Goal: Information Seeking & Learning: Learn about a topic

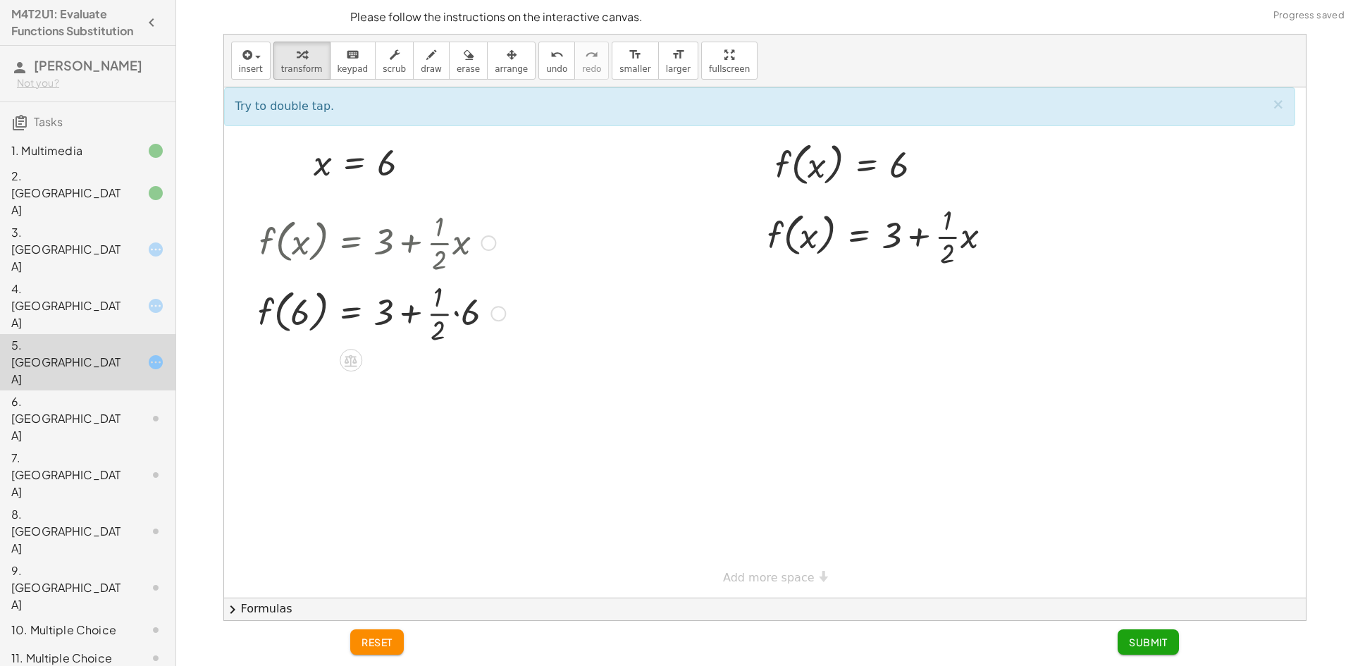
click at [462, 313] on div at bounding box center [381, 312] width 261 height 70
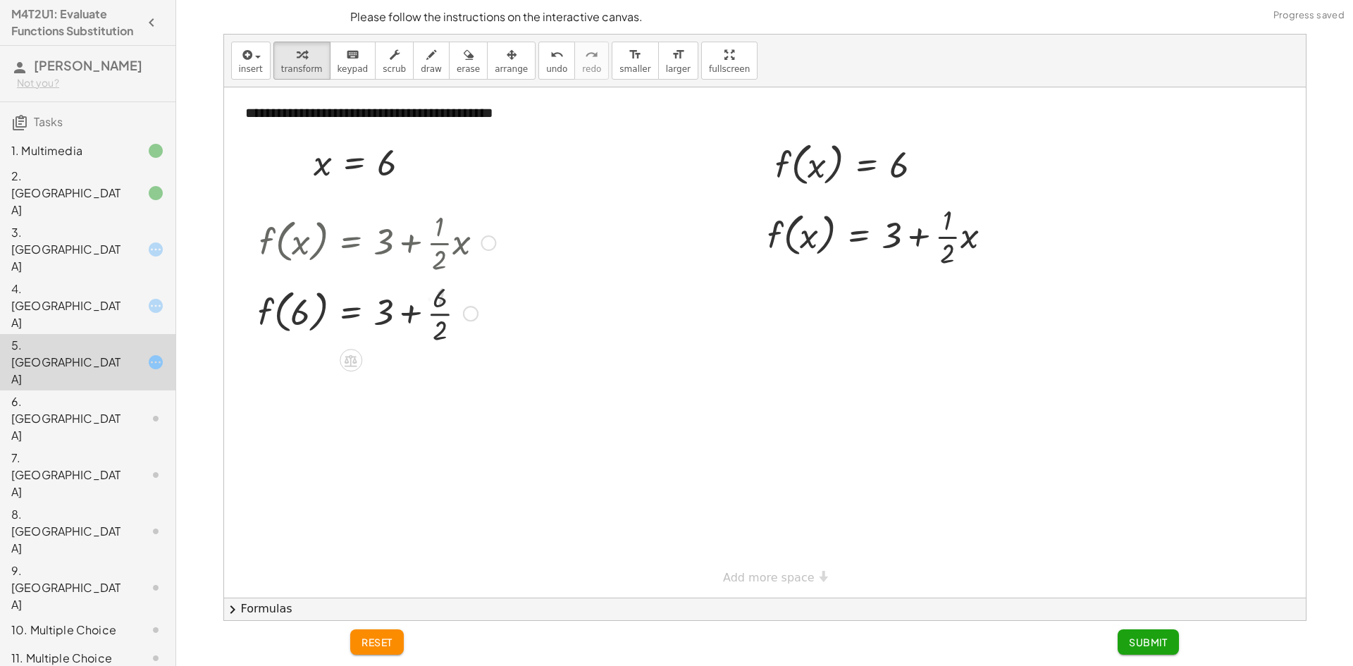
click at [450, 315] on div at bounding box center [377, 312] width 252 height 70
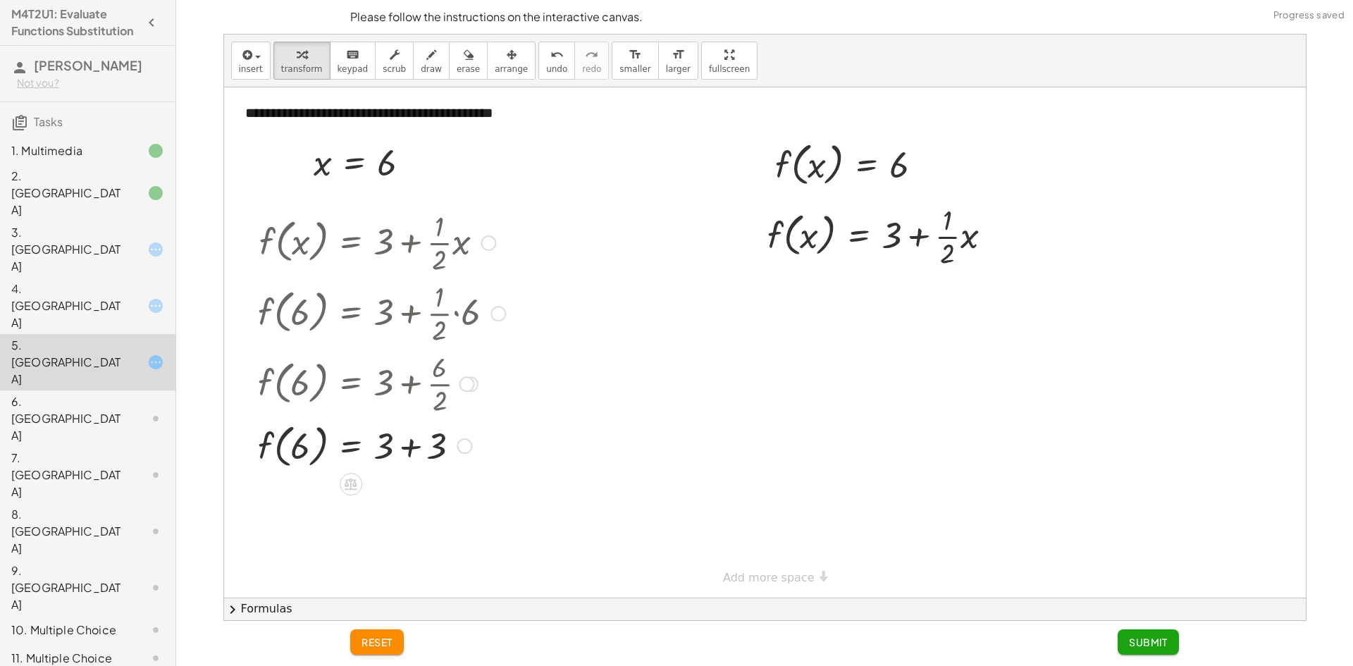
click at [419, 440] on div at bounding box center [381, 445] width 261 height 54
click at [824, 171] on div at bounding box center [854, 164] width 173 height 54
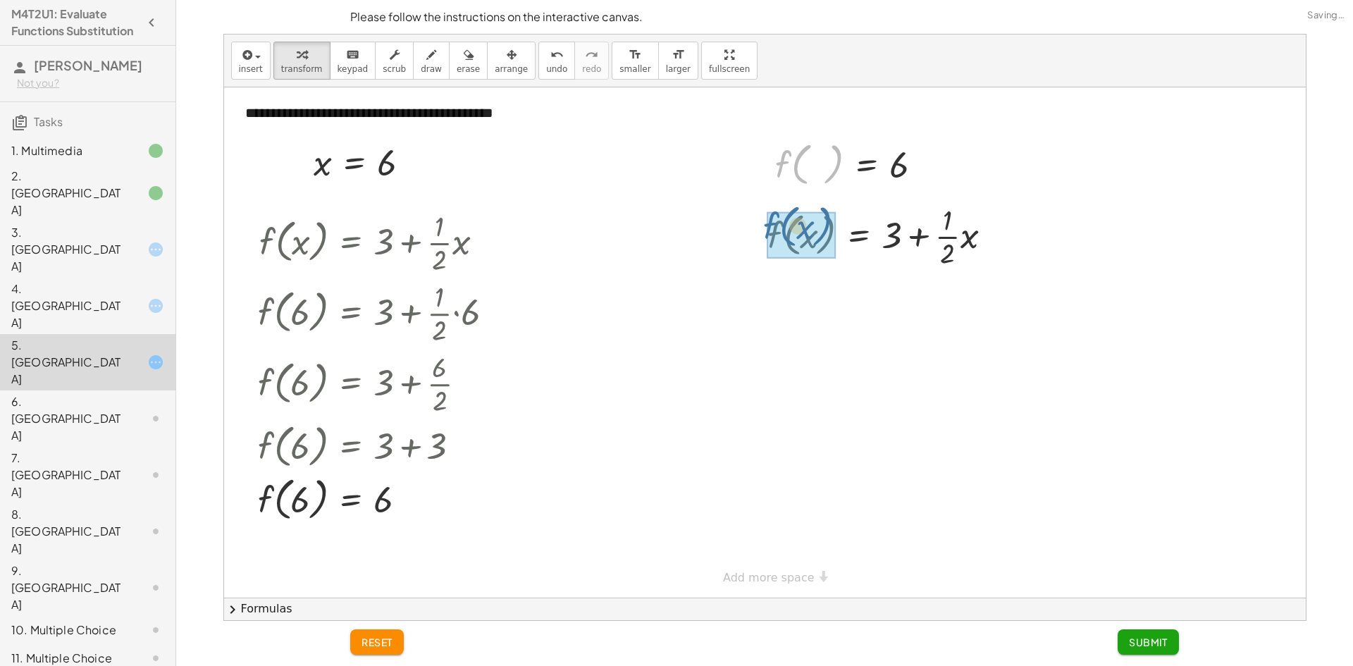
drag, startPoint x: 793, startPoint y: 178, endPoint x: 787, endPoint y: 214, distance: 36.4
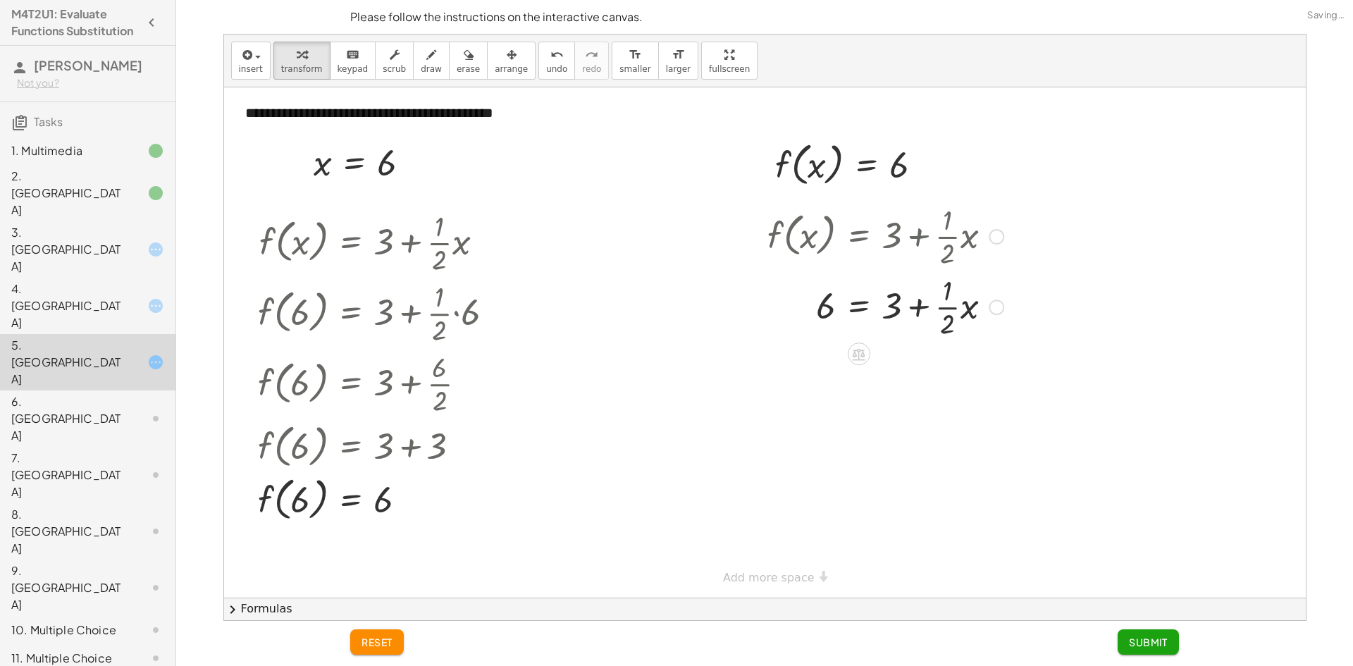
click at [925, 313] on div at bounding box center [885, 306] width 250 height 70
click at [925, 310] on div at bounding box center [885, 306] width 250 height 70
click at [906, 310] on div at bounding box center [885, 306] width 250 height 70
drag, startPoint x: 910, startPoint y: 309, endPoint x: 917, endPoint y: 309, distance: 7.1
click at [915, 309] on div at bounding box center [885, 306] width 250 height 70
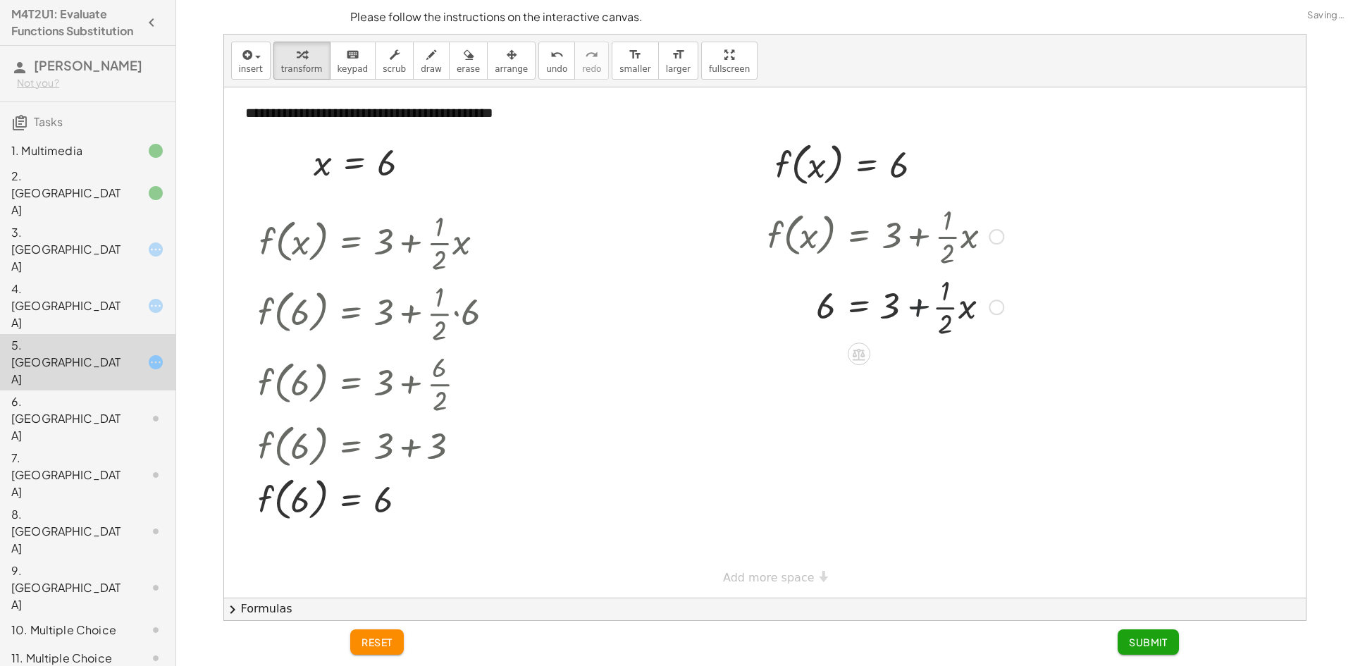
click at [928, 307] on div at bounding box center [885, 306] width 250 height 70
click at [950, 303] on div at bounding box center [885, 306] width 250 height 70
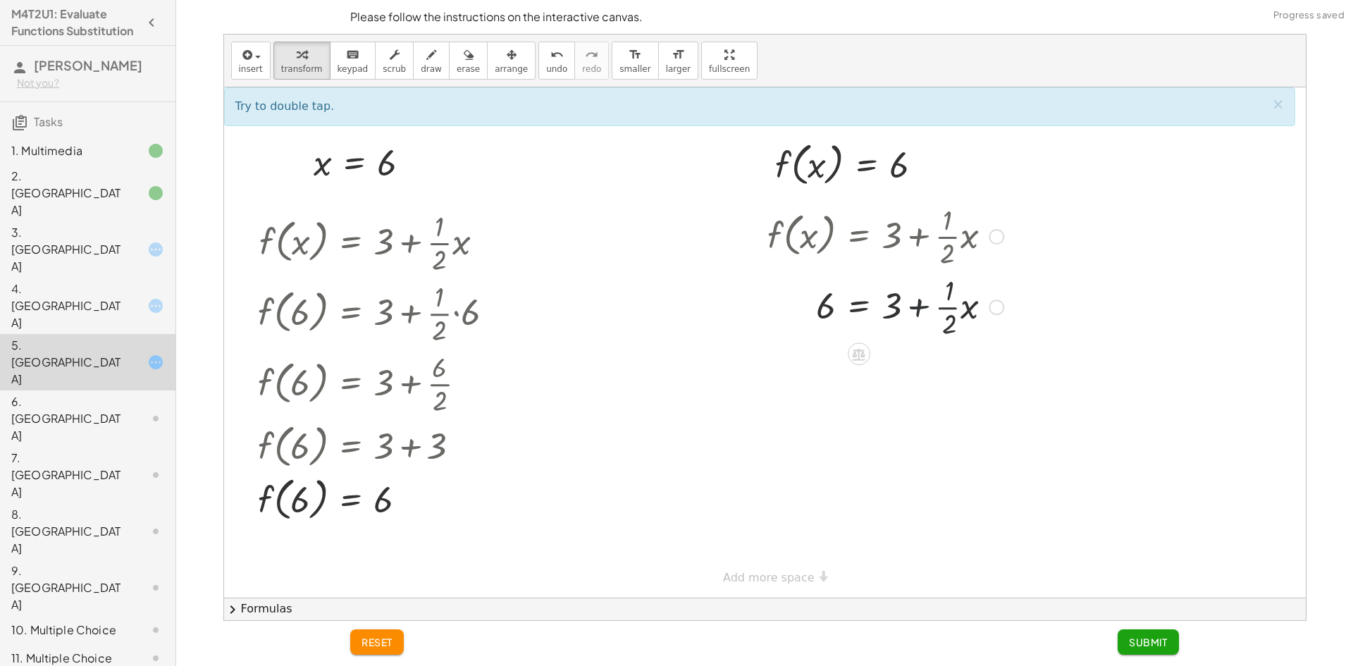
click at [977, 315] on div at bounding box center [885, 306] width 250 height 70
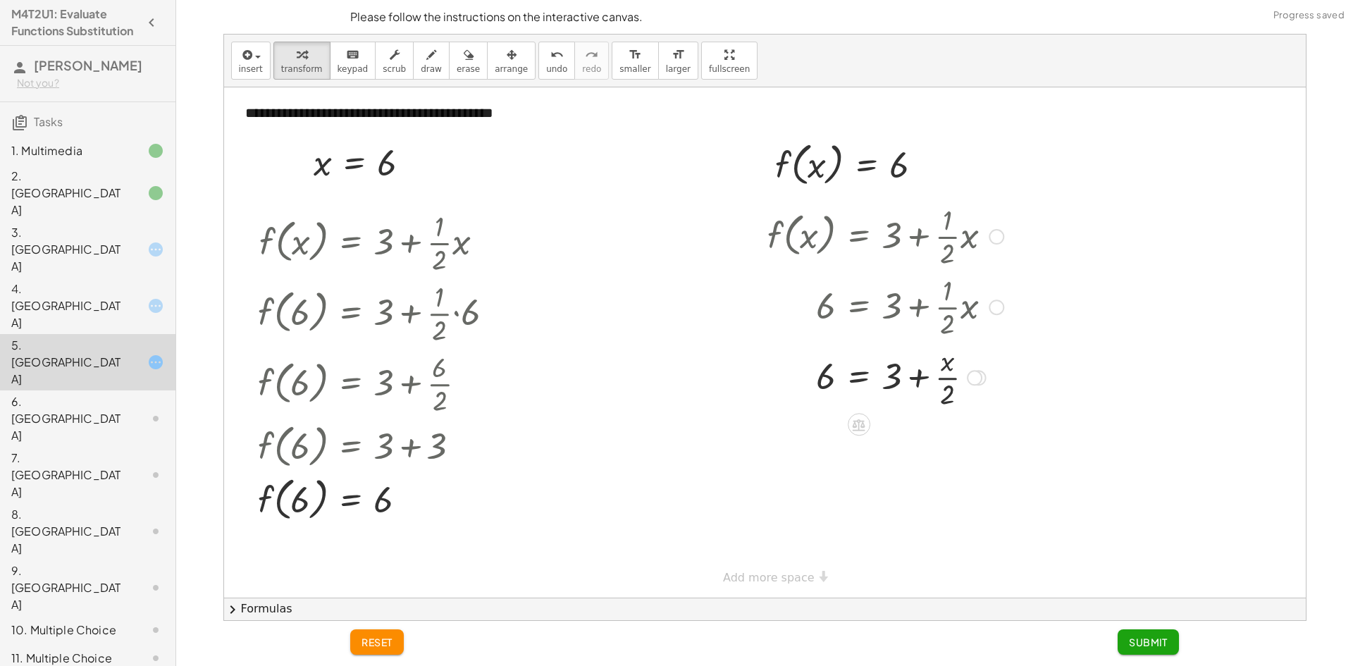
drag, startPoint x: 951, startPoint y: 352, endPoint x: 951, endPoint y: 362, distance: 10.6
click at [951, 352] on div at bounding box center [885, 376] width 250 height 70
click at [951, 389] on div at bounding box center [885, 376] width 250 height 70
click at [937, 376] on div at bounding box center [885, 376] width 250 height 70
click at [920, 380] on div at bounding box center [885, 376] width 250 height 70
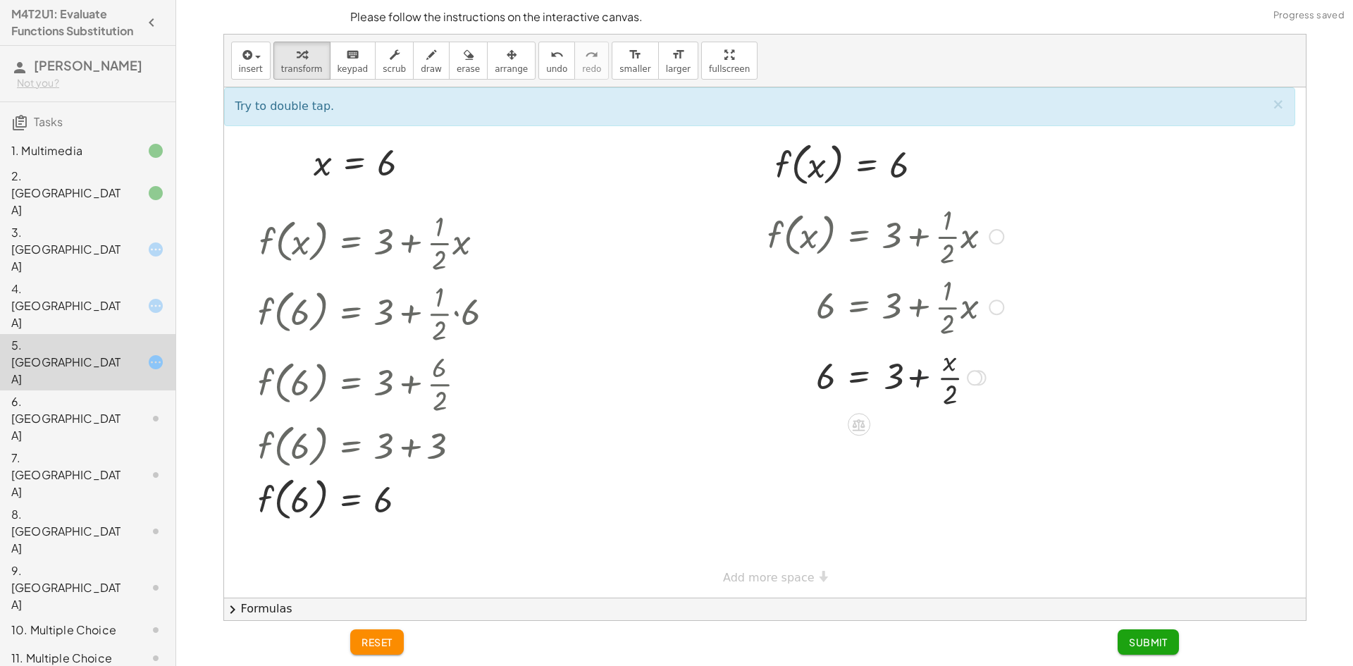
click at [896, 378] on div at bounding box center [885, 376] width 250 height 70
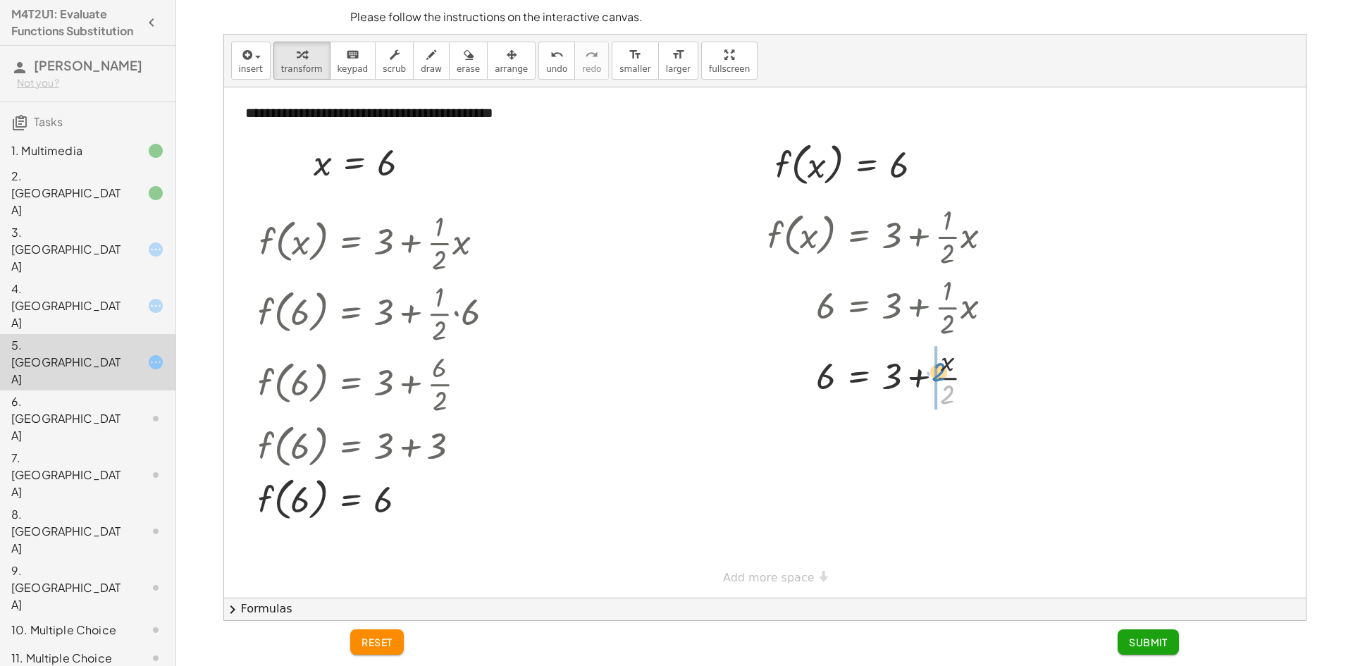
drag, startPoint x: 947, startPoint y: 393, endPoint x: 939, endPoint y: 370, distance: 24.1
click at [939, 370] on div at bounding box center [885, 376] width 250 height 70
click at [939, 376] on div at bounding box center [876, 376] width 233 height 70
click at [946, 445] on div at bounding box center [885, 447] width 250 height 70
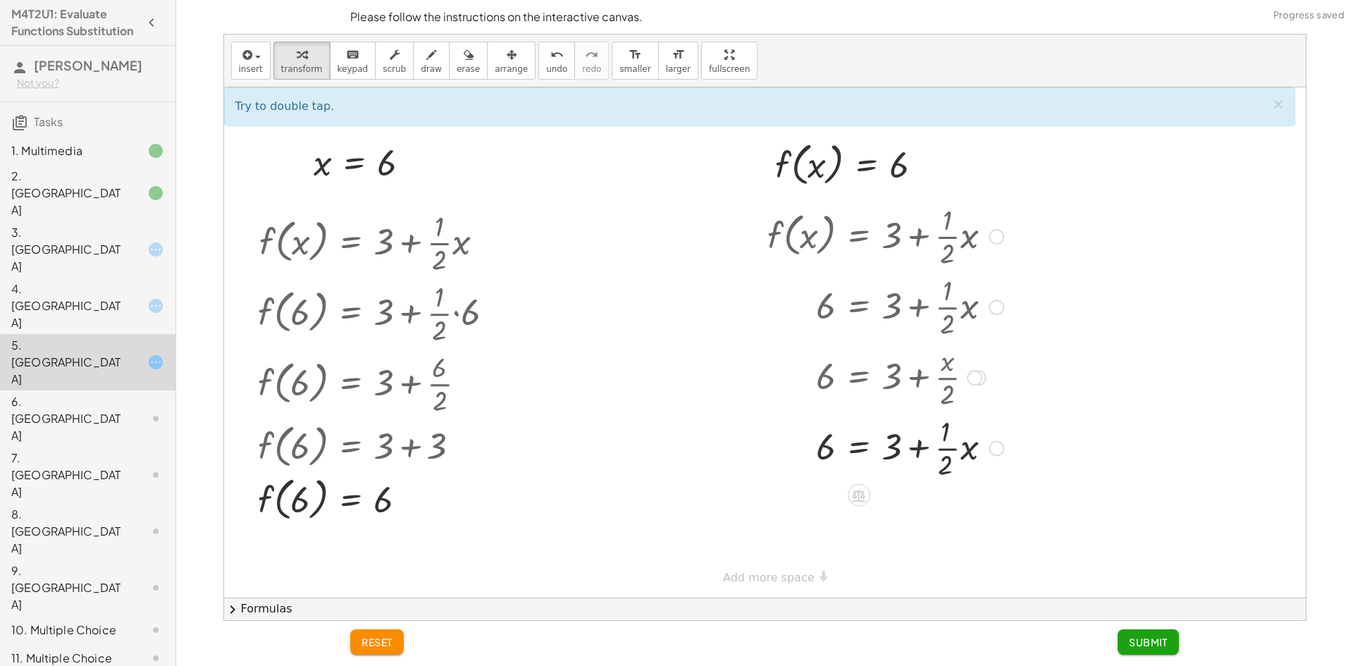
click at [935, 452] on div at bounding box center [885, 447] width 250 height 70
click at [923, 449] on div at bounding box center [885, 447] width 250 height 70
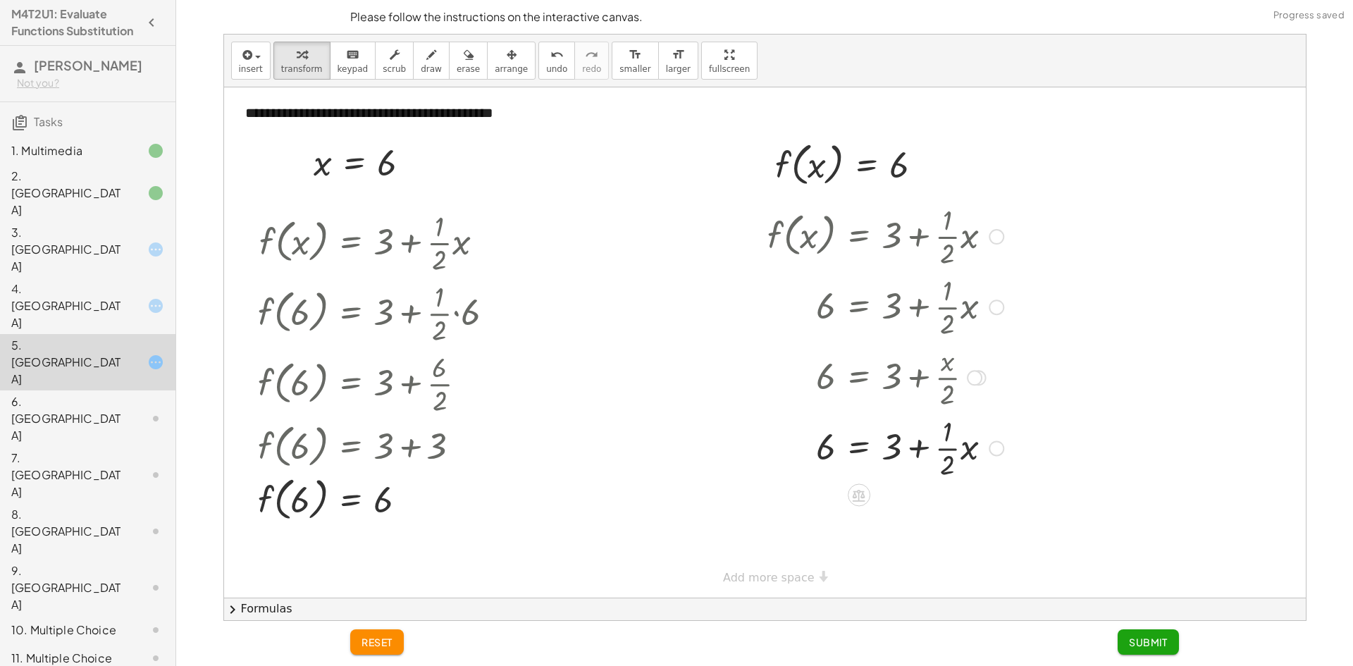
click at [891, 447] on div at bounding box center [885, 447] width 250 height 70
click at [540, 66] on button "undo undo" at bounding box center [556, 61] width 37 height 38
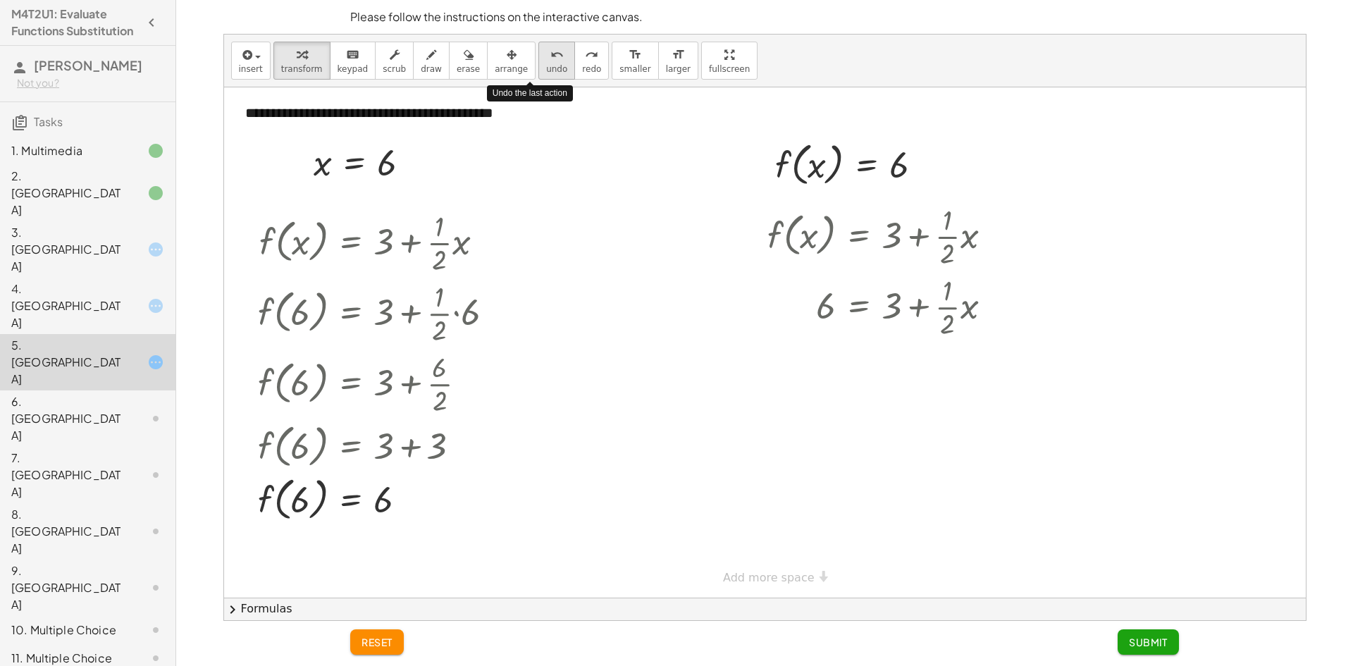
click at [540, 66] on button "undo undo" at bounding box center [556, 61] width 37 height 38
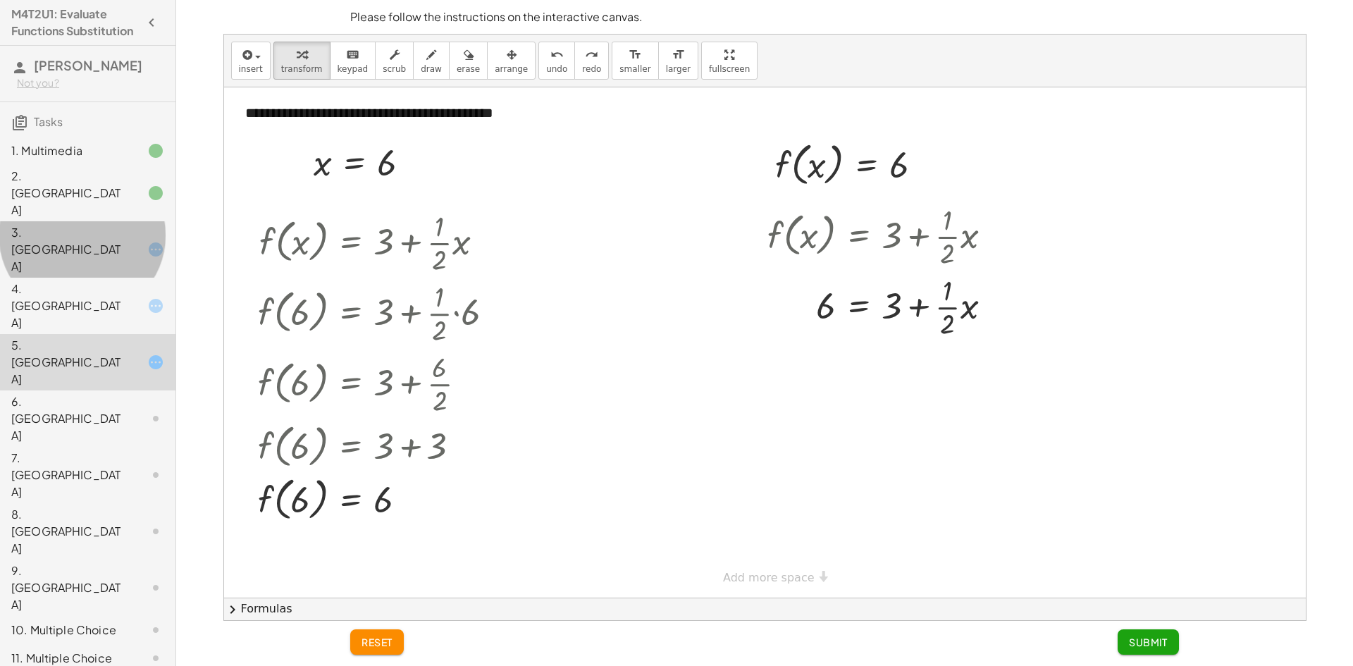
click at [97, 232] on div "3. [GEOGRAPHIC_DATA]" at bounding box center [67, 249] width 113 height 51
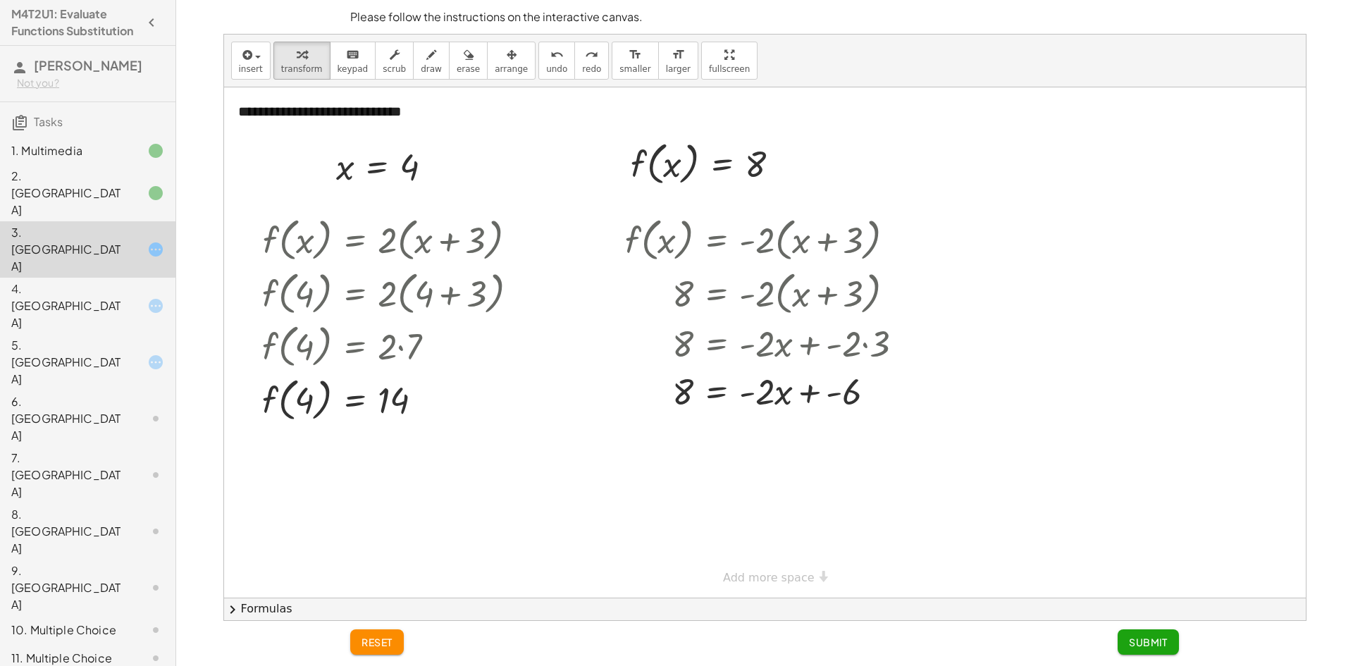
click at [95, 280] on div "4. [GEOGRAPHIC_DATA]" at bounding box center [67, 305] width 113 height 51
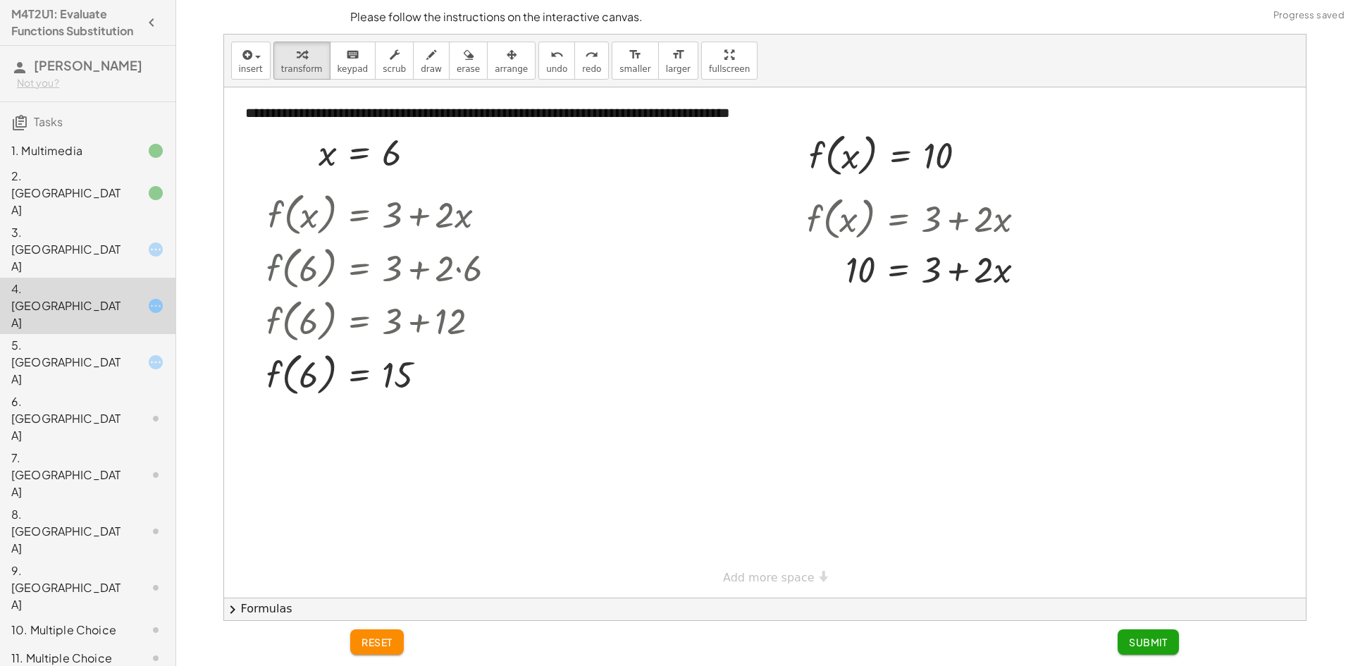
click at [95, 447] on div "5. [GEOGRAPHIC_DATA]" at bounding box center [87, 475] width 175 height 56
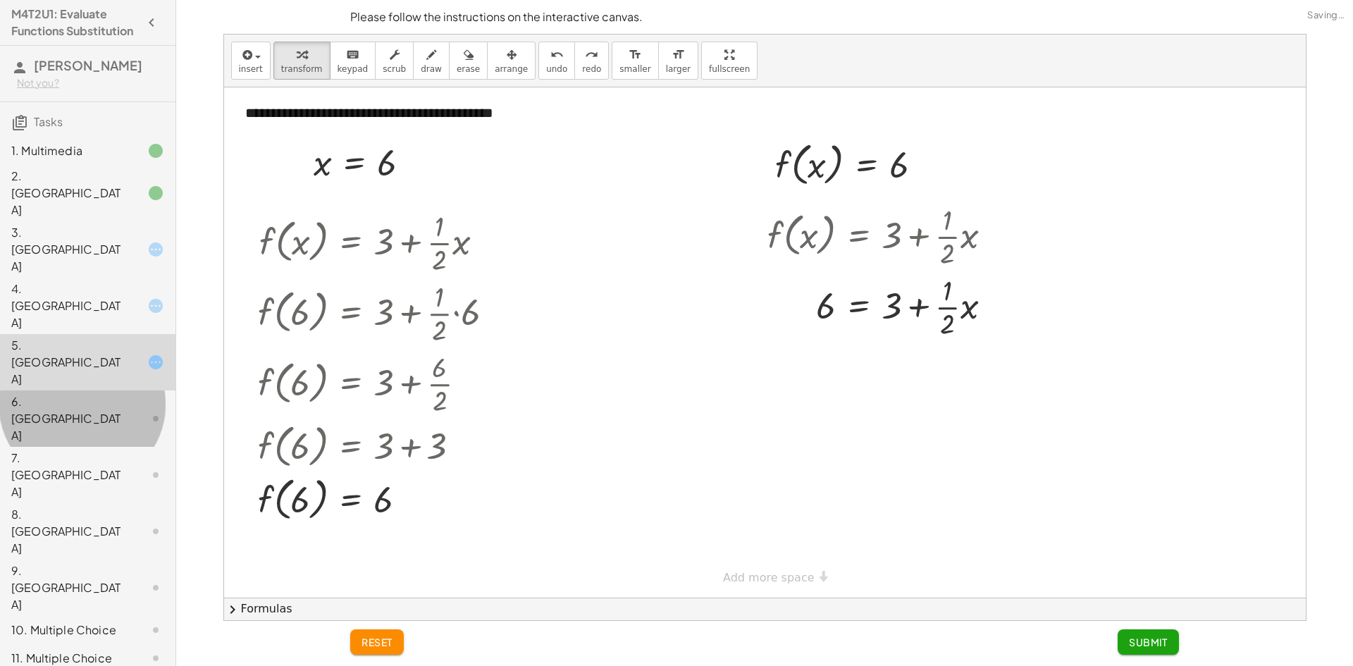
click at [95, 393] on div "6. [GEOGRAPHIC_DATA]" at bounding box center [67, 418] width 113 height 51
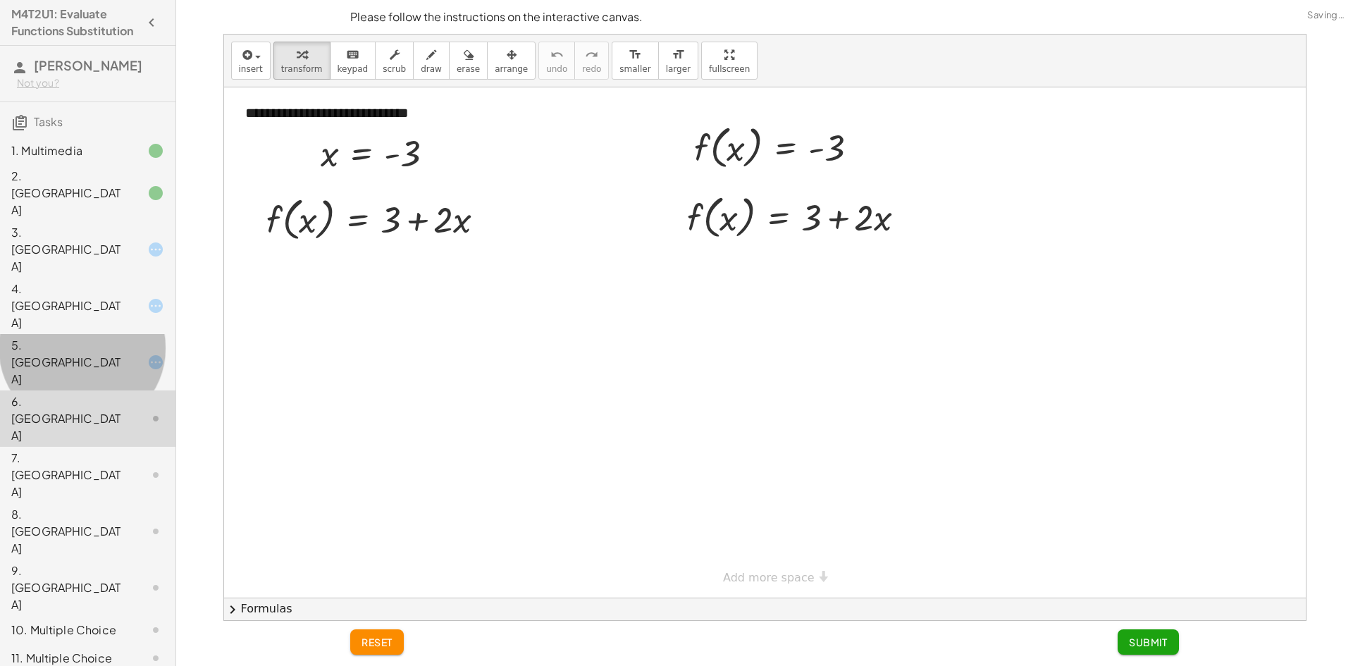
click at [98, 337] on div "5. [GEOGRAPHIC_DATA]" at bounding box center [67, 362] width 113 height 51
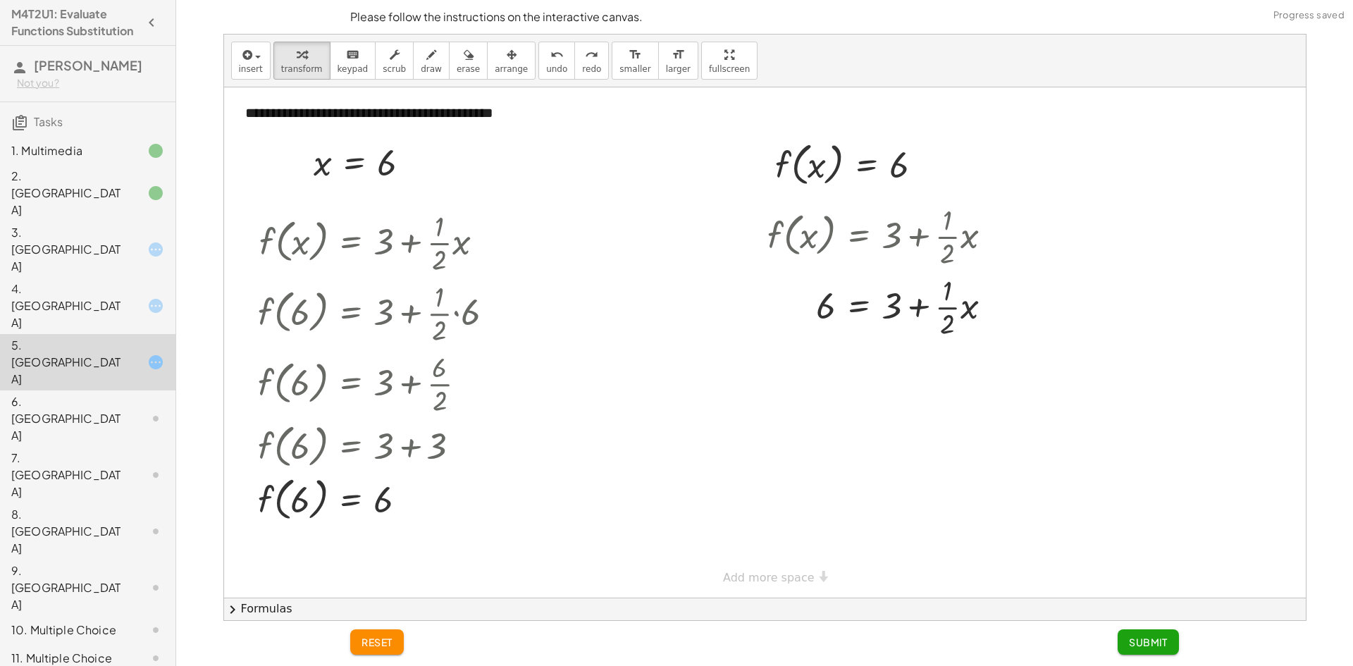
click at [101, 280] on div "4. [GEOGRAPHIC_DATA]" at bounding box center [67, 305] width 113 height 51
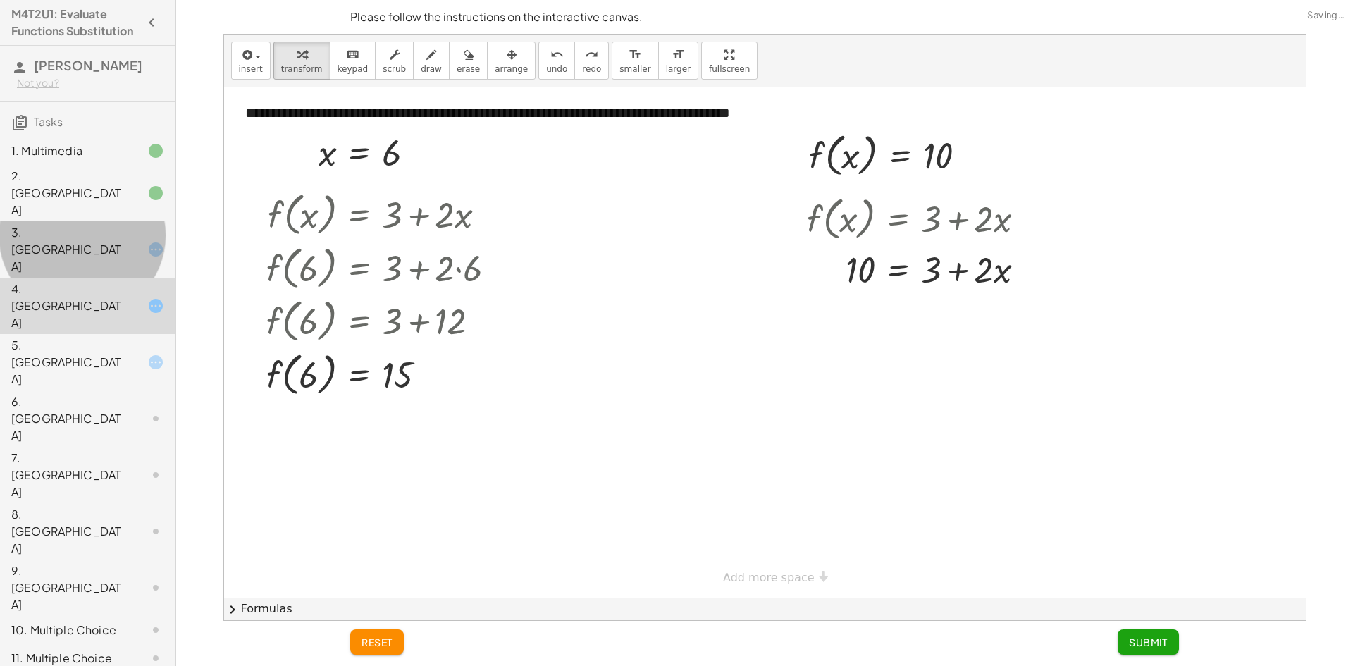
click at [110, 224] on div "3. [GEOGRAPHIC_DATA]" at bounding box center [67, 249] width 113 height 51
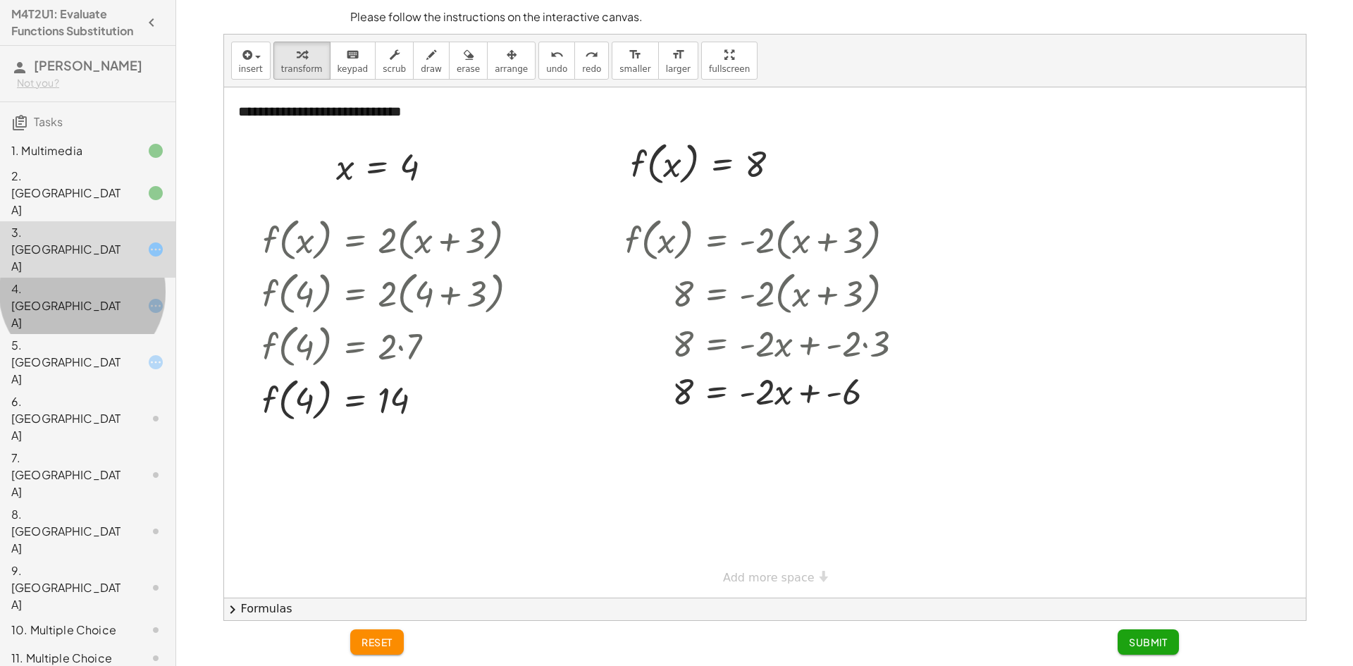
click at [106, 280] on div "4. [GEOGRAPHIC_DATA]" at bounding box center [67, 305] width 113 height 51
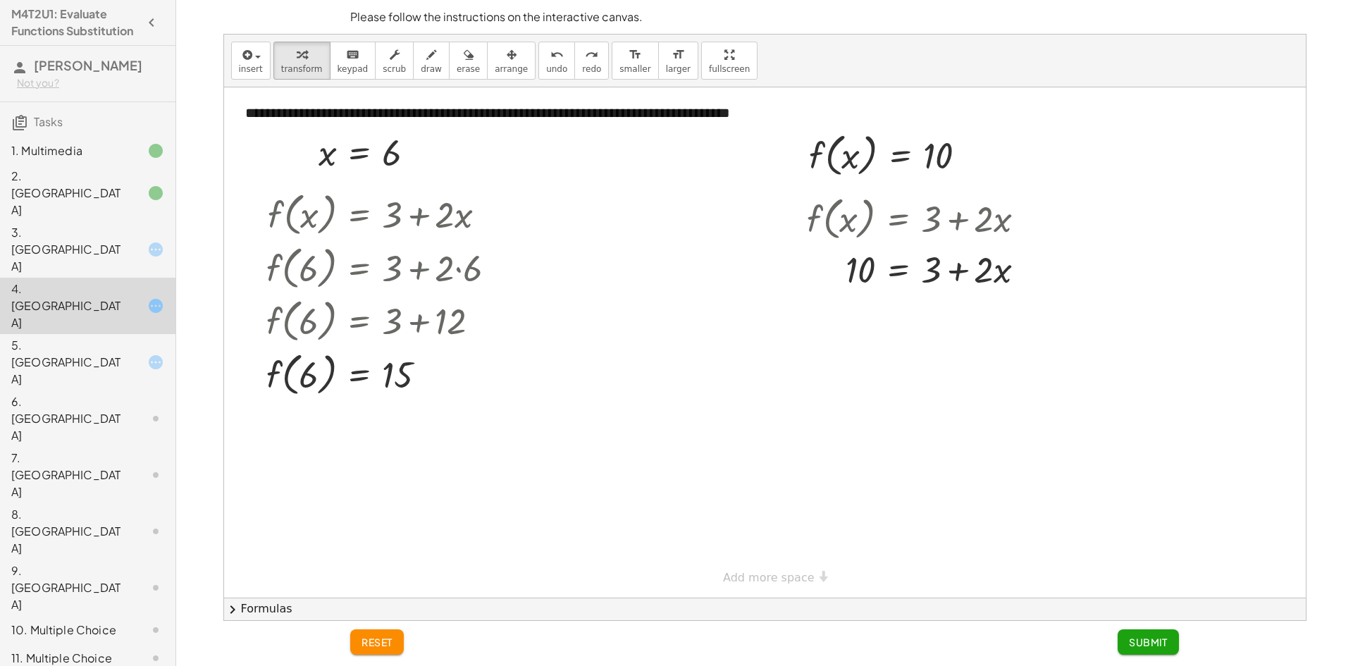
click at [105, 337] on div "5. [GEOGRAPHIC_DATA]" at bounding box center [67, 362] width 113 height 51
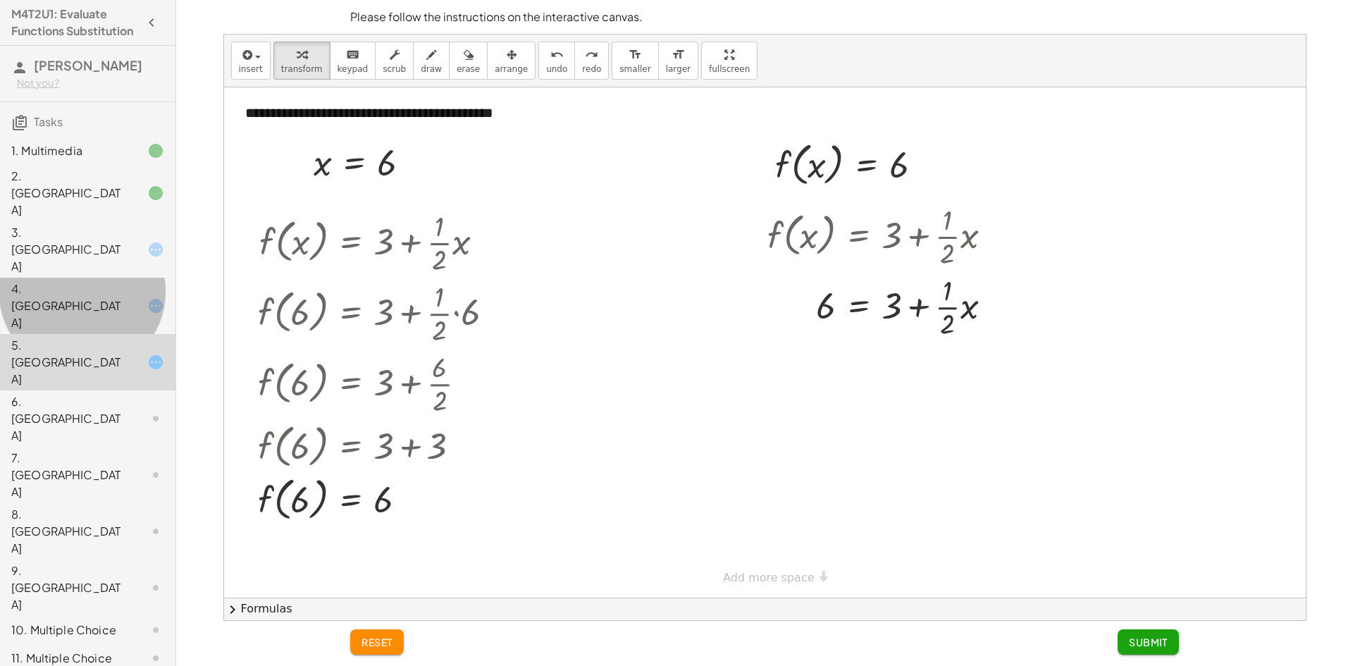
click at [101, 280] on div "4. [GEOGRAPHIC_DATA]" at bounding box center [67, 305] width 113 height 51
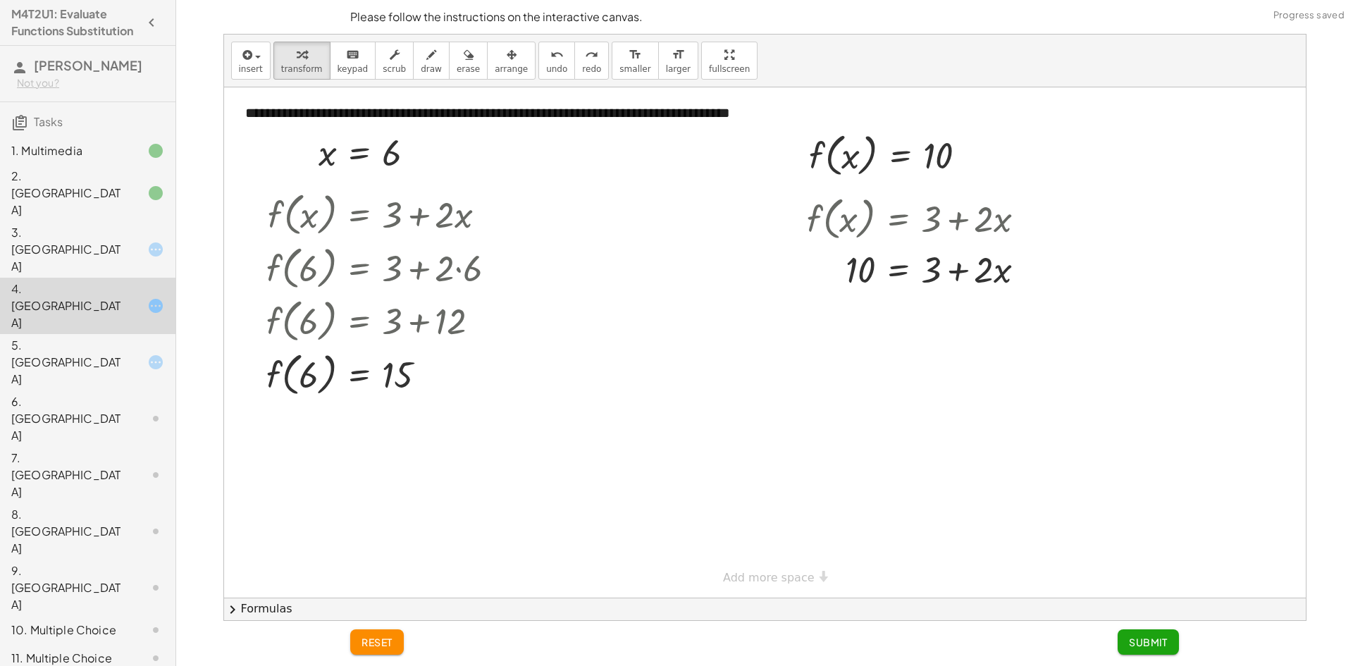
click at [100, 227] on div "3. [GEOGRAPHIC_DATA]" at bounding box center [67, 249] width 113 height 51
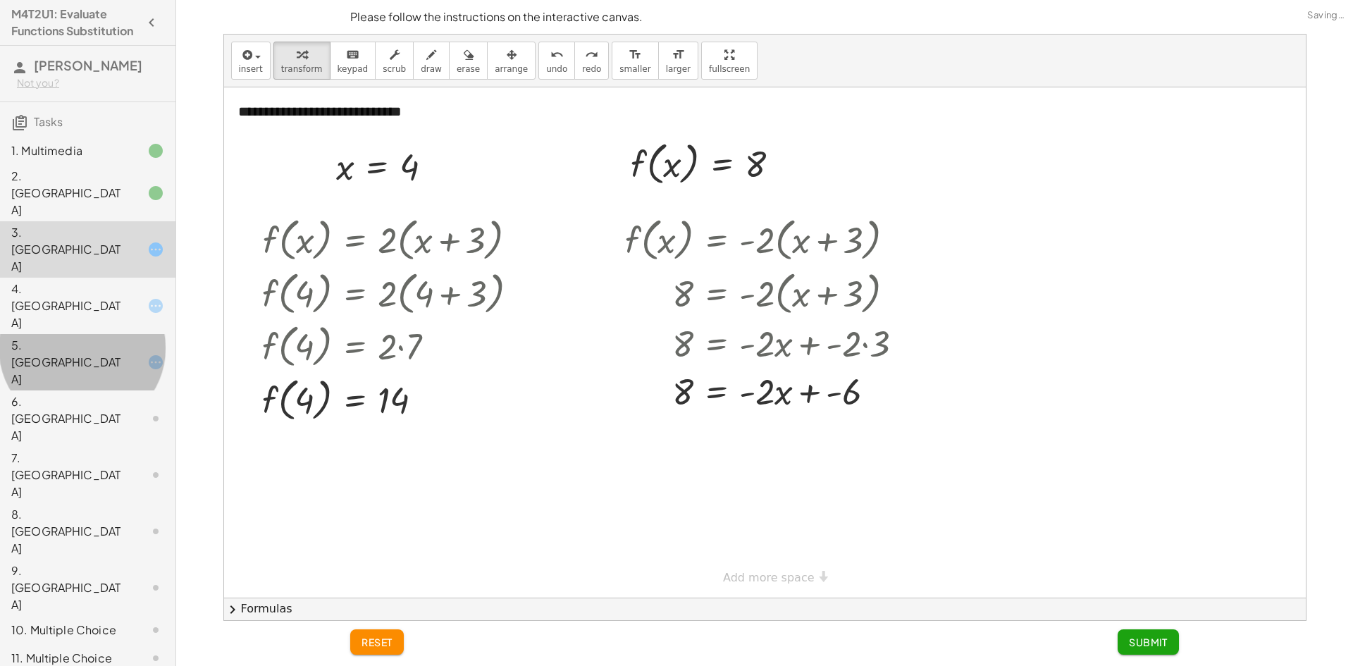
click at [94, 337] on div "5. [GEOGRAPHIC_DATA]" at bounding box center [67, 362] width 113 height 51
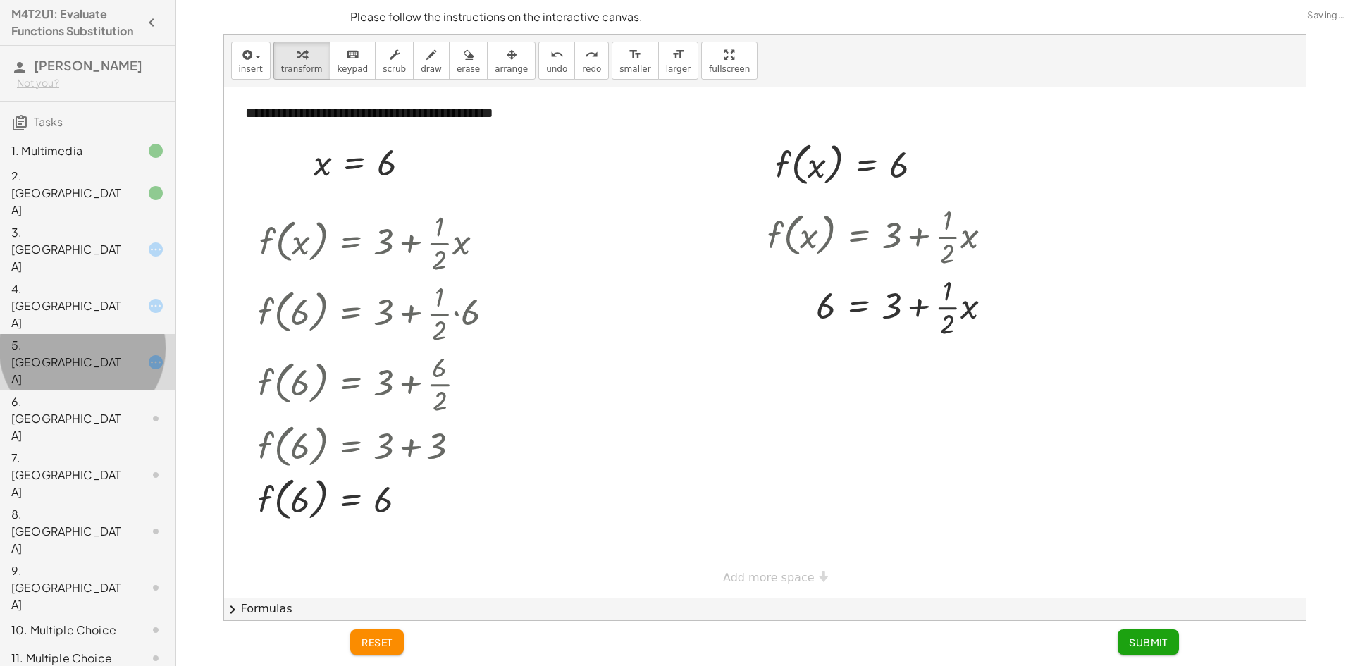
click at [90, 334] on div "5. [GEOGRAPHIC_DATA]" at bounding box center [87, 362] width 175 height 56
click at [83, 393] on div "6. [GEOGRAPHIC_DATA]" at bounding box center [67, 418] width 113 height 51
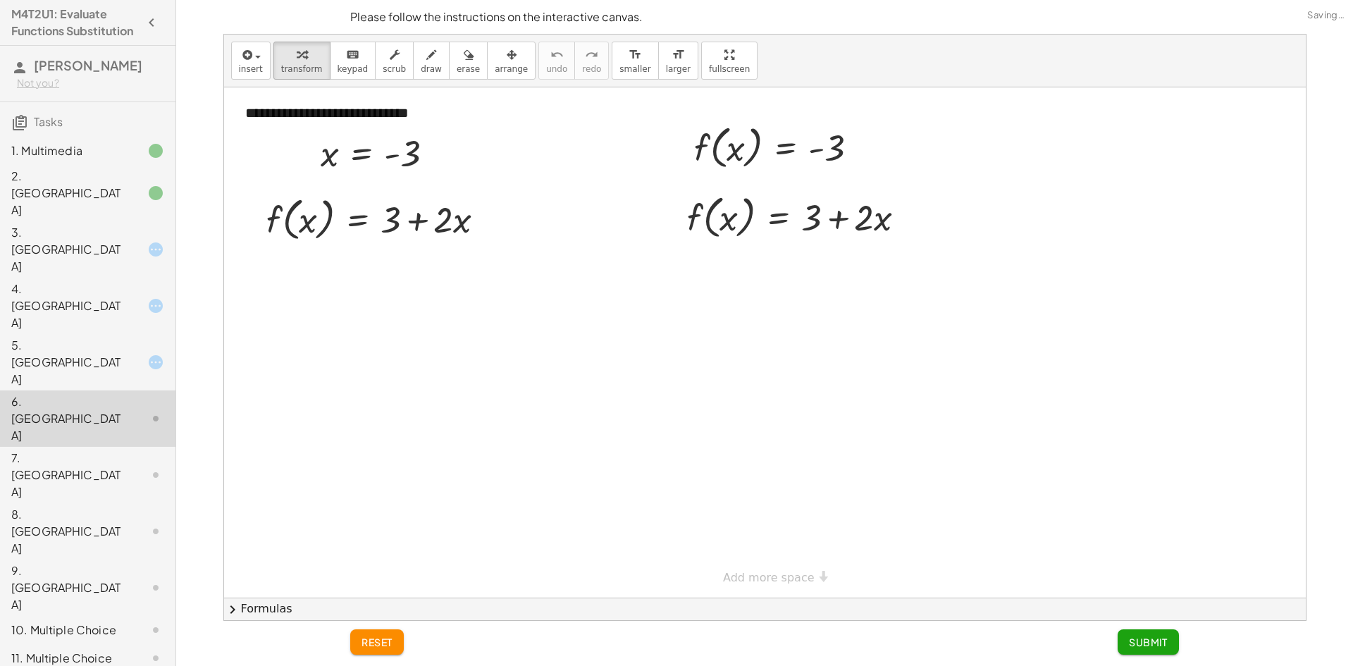
click at [97, 337] on div "5. [GEOGRAPHIC_DATA]" at bounding box center [67, 362] width 113 height 51
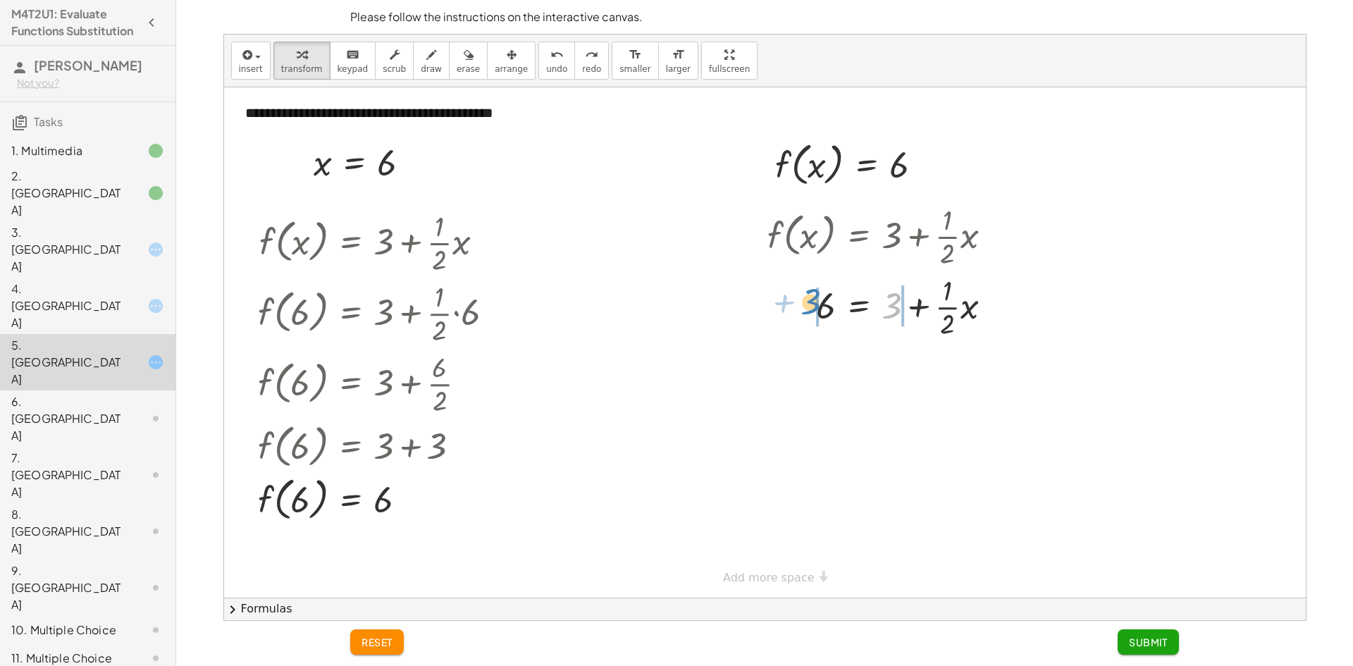
drag, startPoint x: 896, startPoint y: 312, endPoint x: 814, endPoint y: 308, distance: 81.9
click at [814, 308] on div at bounding box center [890, 306] width 260 height 70
click at [918, 377] on div at bounding box center [891, 376] width 334 height 70
click at [859, 237] on div "f ( , x ) = + 3 + · · 1 · 2 · x 6 = + 3 + · · 1 · 2 · x − 3 + 6 = + 3 − 3 + · ·…" at bounding box center [859, 237] width 0 height 0
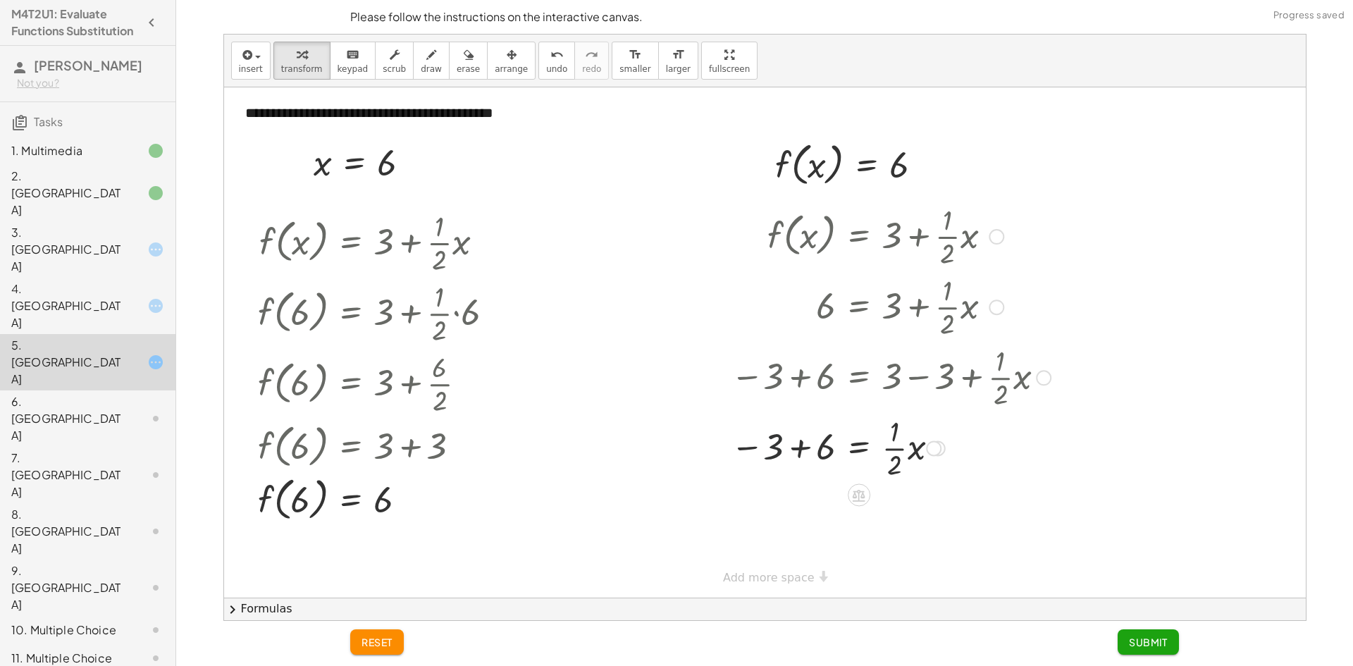
click at [793, 450] on div at bounding box center [891, 447] width 334 height 70
click at [816, 456] on div at bounding box center [891, 447] width 334 height 70
drag, startPoint x: 827, startPoint y: 526, endPoint x: 908, endPoint y: 509, distance: 82.1
click at [908, 509] on div at bounding box center [891, 518] width 334 height 70
click at [507, 50] on button "arrange" at bounding box center [511, 61] width 49 height 38
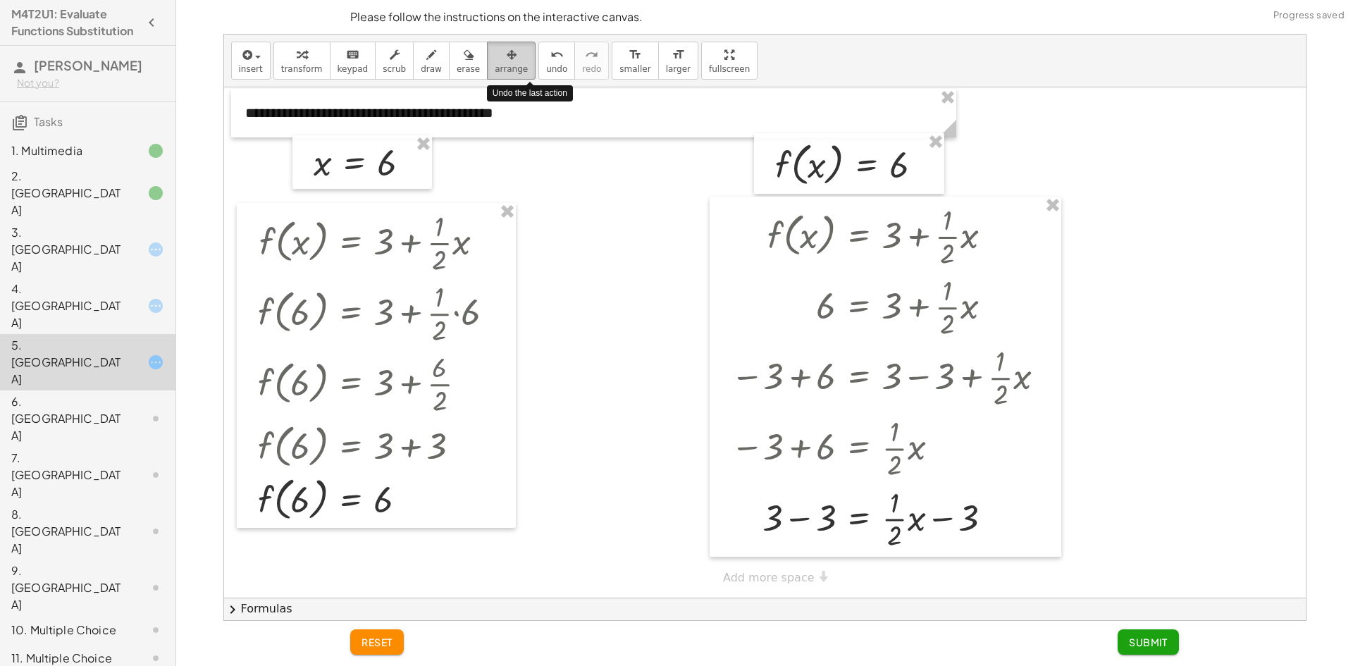
click at [499, 60] on div "button" at bounding box center [511, 54] width 33 height 17
click at [550, 59] on icon "undo" at bounding box center [556, 55] width 13 height 17
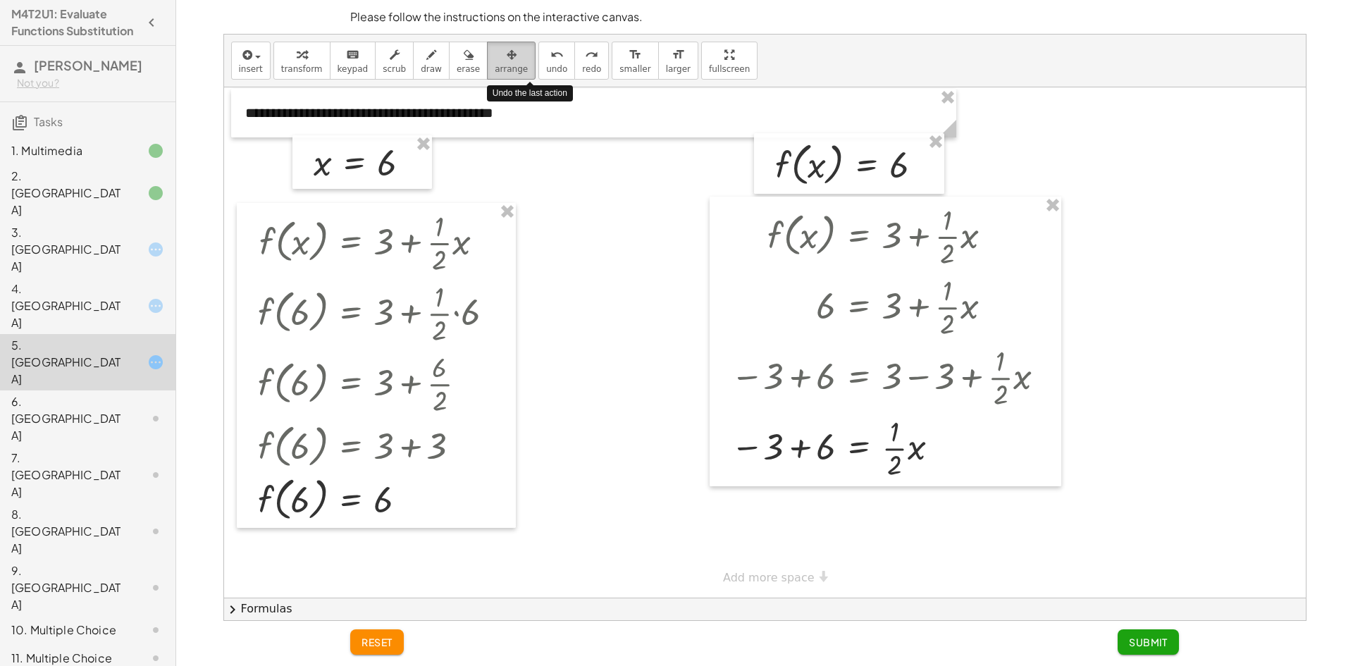
click at [507, 58] on icon "button" at bounding box center [512, 55] width 10 height 17
click at [610, 302] on div at bounding box center [765, 342] width 1082 height 510
click at [722, 236] on div at bounding box center [886, 342] width 352 height 290
click at [626, 238] on div at bounding box center [765, 342] width 1082 height 510
click at [381, 636] on span "reset" at bounding box center [376, 642] width 31 height 13
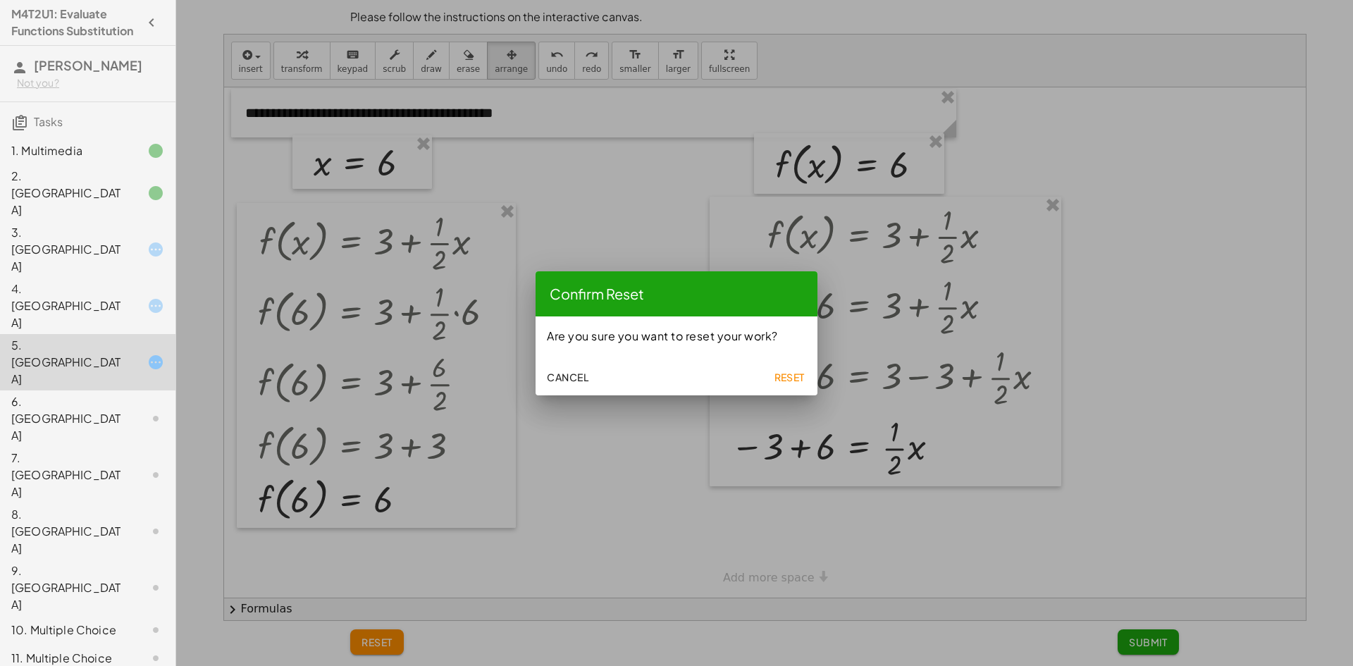
click at [786, 376] on span "Reset" at bounding box center [789, 377] width 31 height 13
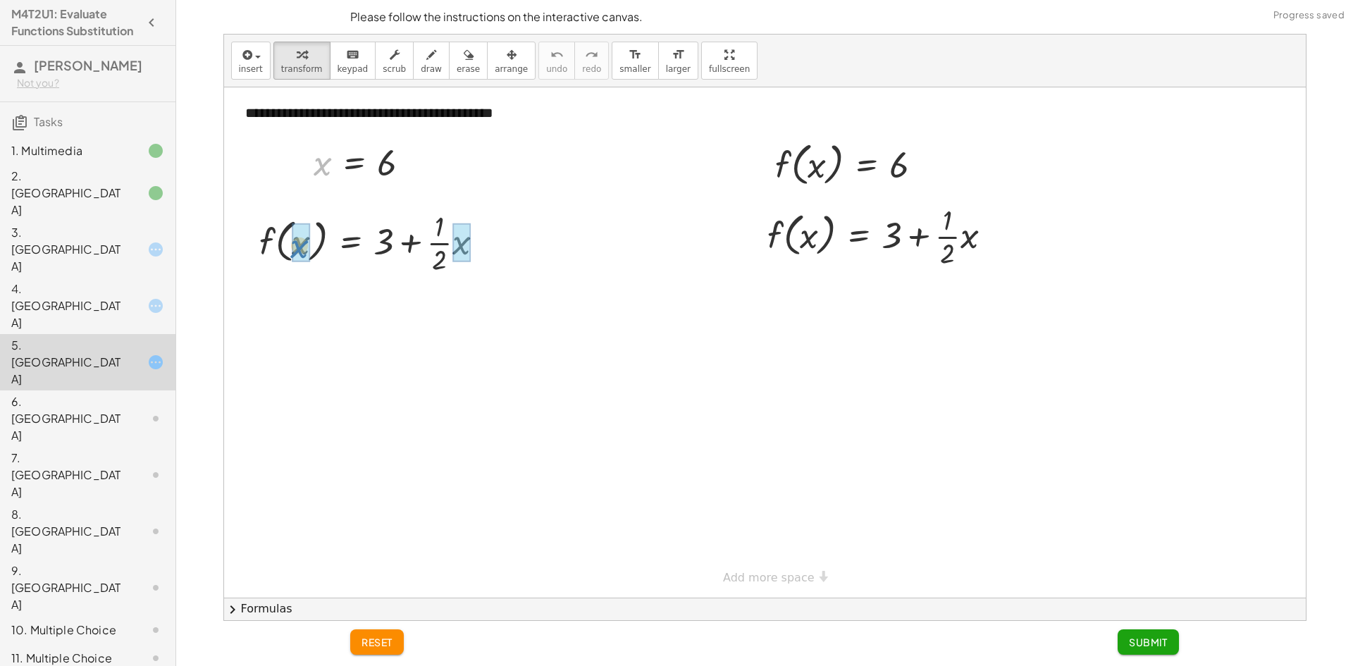
drag, startPoint x: 323, startPoint y: 186, endPoint x: 310, endPoint y: 247, distance: 62.6
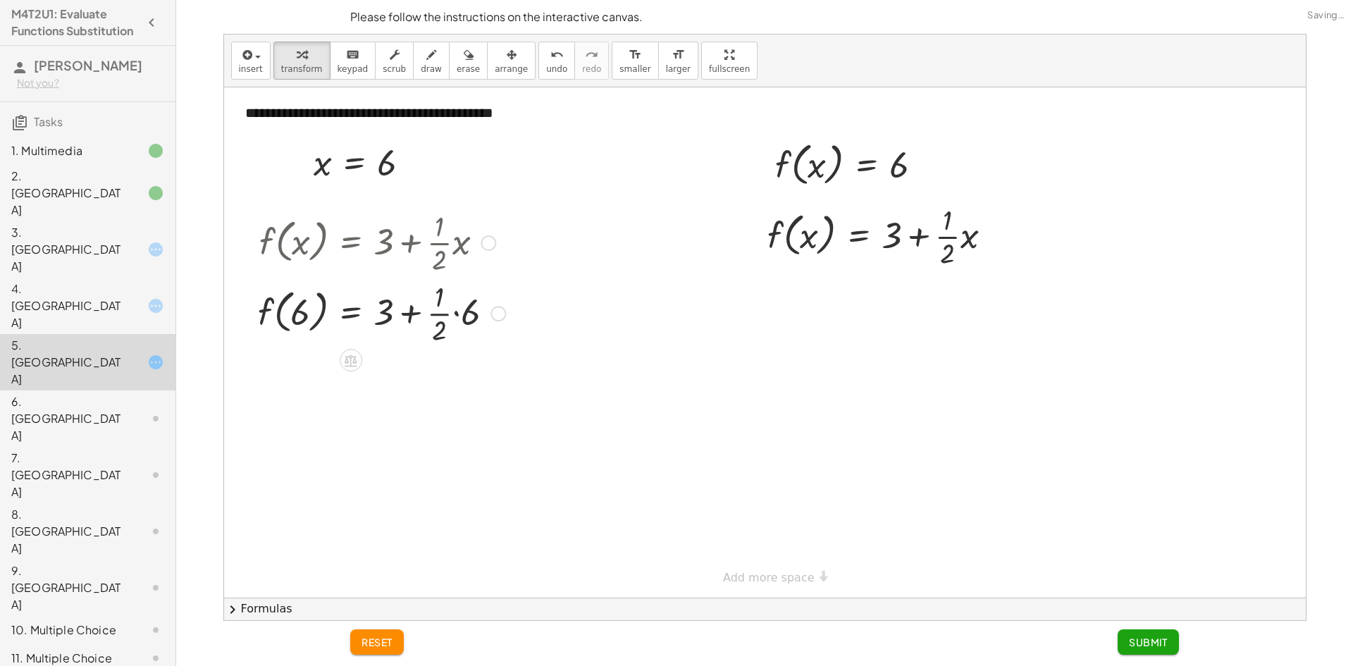
click at [434, 314] on div at bounding box center [381, 312] width 261 height 70
click at [448, 309] on div at bounding box center [381, 312] width 261 height 70
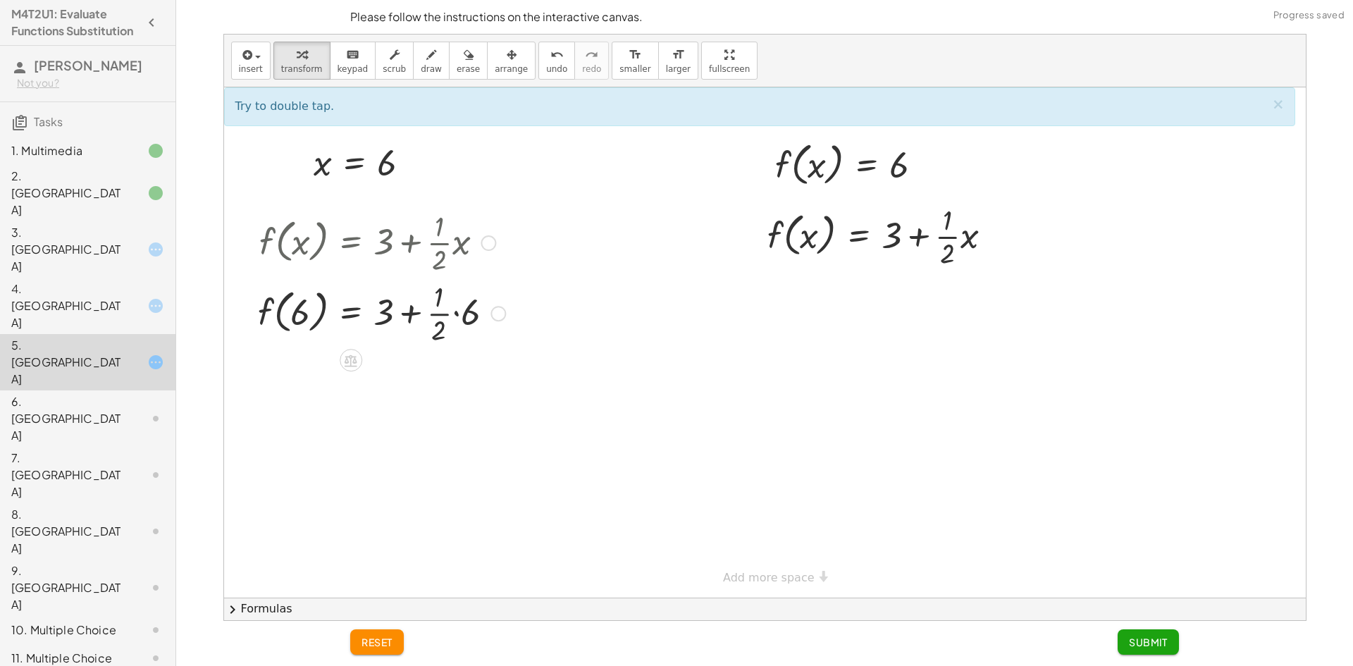
click at [452, 311] on div at bounding box center [381, 312] width 261 height 70
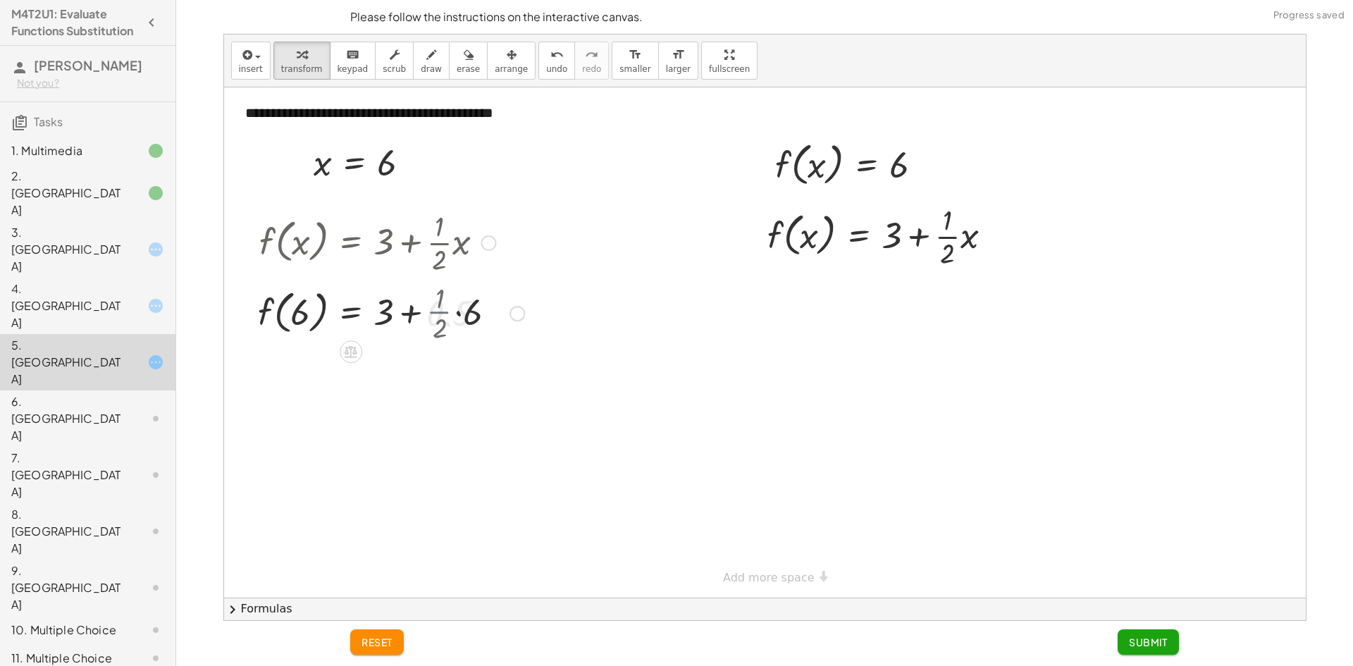
click at [452, 311] on div at bounding box center [391, 312] width 280 height 54
click at [426, 313] on div at bounding box center [391, 312] width 280 height 54
click at [451, 365] on div at bounding box center [391, 374] width 280 height 54
click at [469, 371] on div at bounding box center [391, 374] width 280 height 54
click at [474, 376] on div at bounding box center [391, 374] width 280 height 54
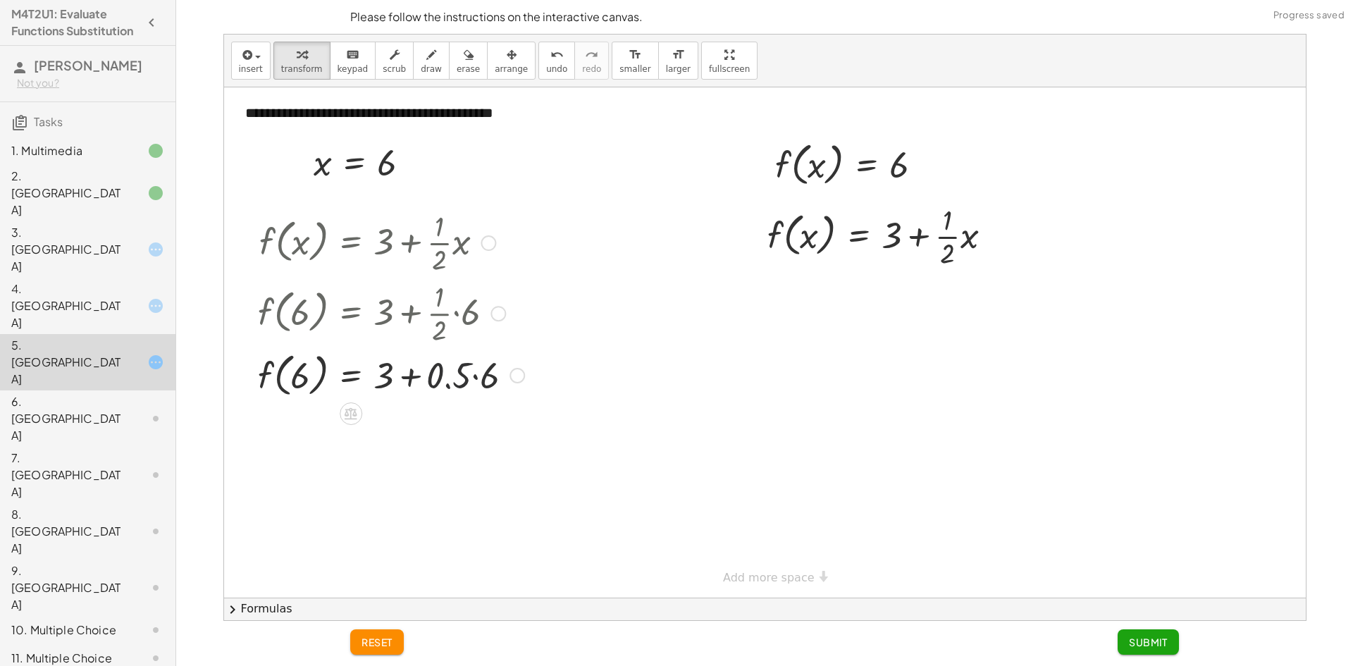
click at [469, 382] on div at bounding box center [391, 374] width 280 height 54
click at [443, 390] on div at bounding box center [391, 374] width 280 height 54
click at [414, 379] on div at bounding box center [391, 374] width 280 height 54
click at [402, 377] on div at bounding box center [391, 374] width 280 height 54
click at [375, 376] on div at bounding box center [391, 374] width 280 height 54
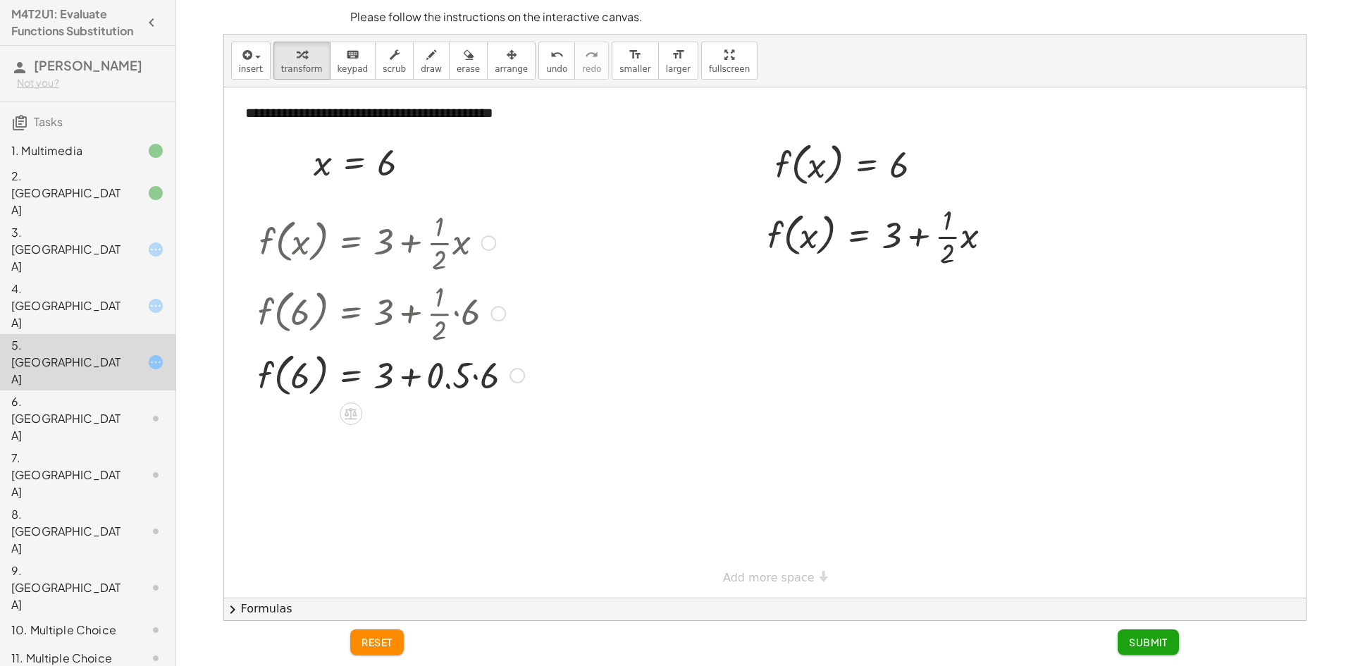
click at [469, 375] on div at bounding box center [391, 374] width 280 height 54
click at [482, 374] on div at bounding box center [391, 374] width 280 height 54
click at [440, 423] on div at bounding box center [391, 428] width 280 height 54
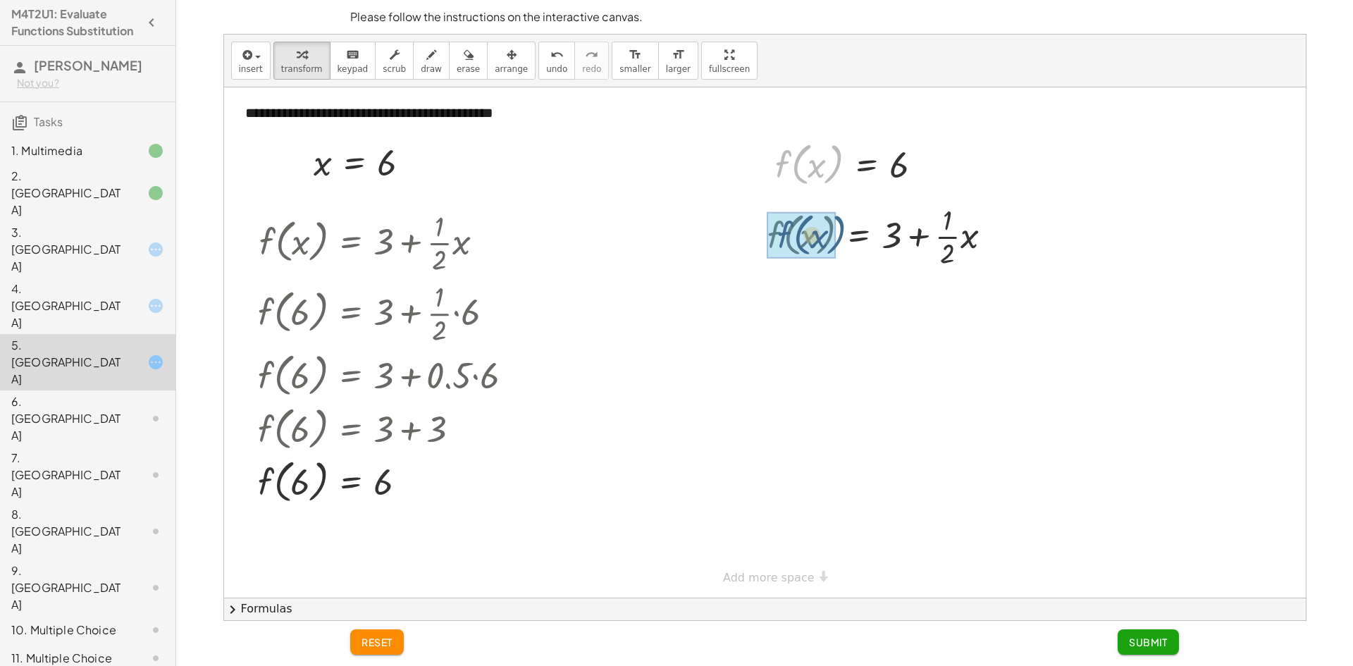
drag, startPoint x: 837, startPoint y: 168, endPoint x: 841, endPoint y: 240, distance: 72.0
click at [841, 240] on div "**********" at bounding box center [765, 342] width 1082 height 510
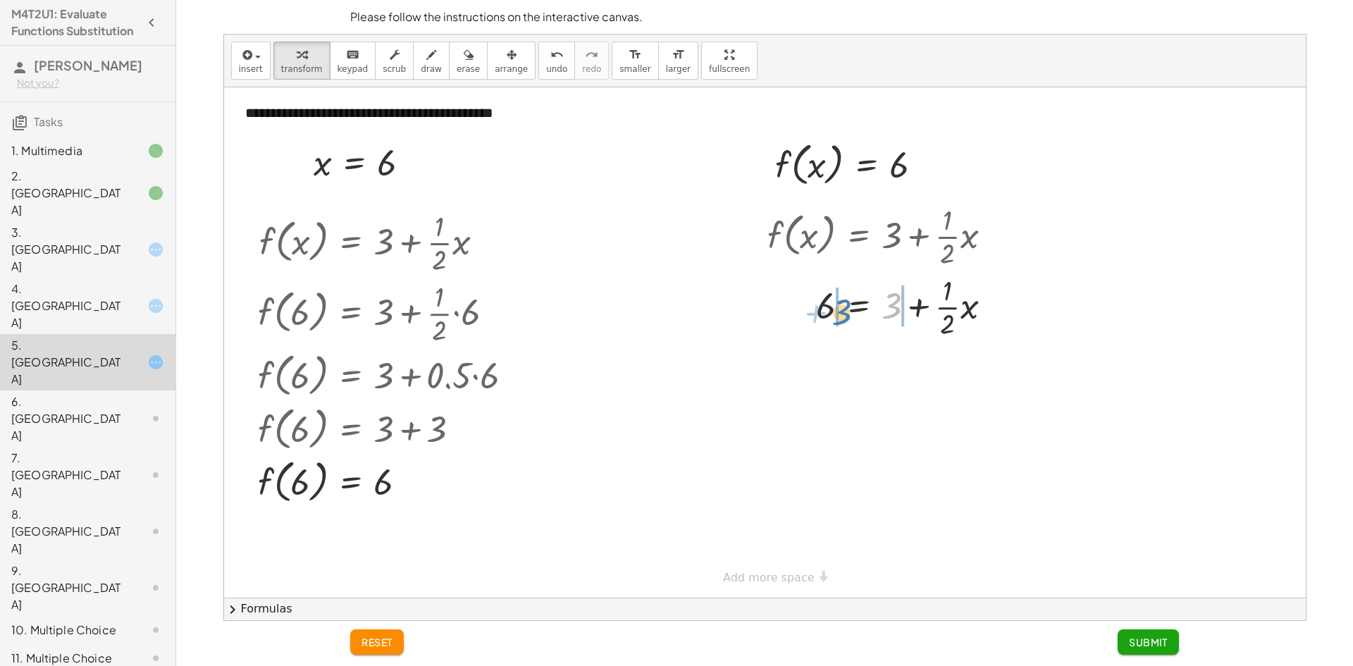
drag, startPoint x: 893, startPoint y: 308, endPoint x: 841, endPoint y: 314, distance: 52.5
click at [841, 314] on div at bounding box center [885, 306] width 250 height 70
click at [815, 382] on div at bounding box center [910, 376] width 307 height 70
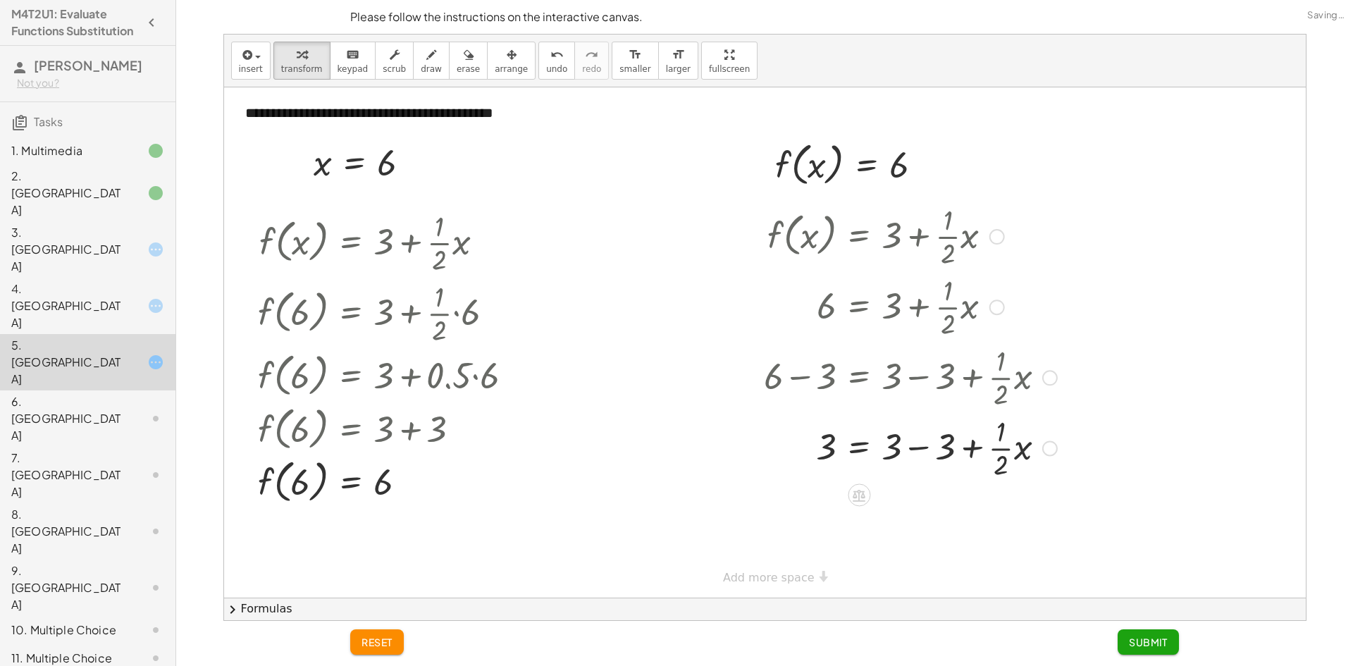
click at [932, 452] on div at bounding box center [910, 447] width 307 height 70
click at [896, 448] on div at bounding box center [910, 447] width 307 height 70
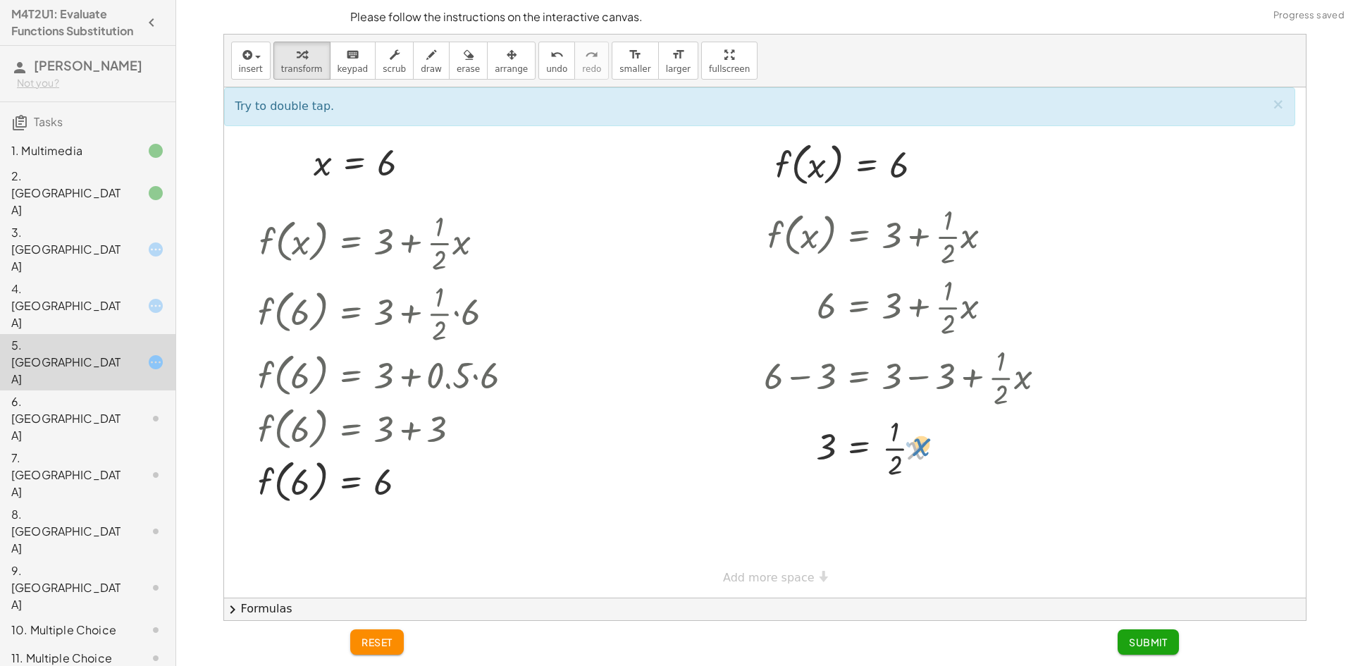
drag, startPoint x: 914, startPoint y: 455, endPoint x: 920, endPoint y: 447, distance: 10.2
click at [920, 447] on div at bounding box center [910, 447] width 307 height 70
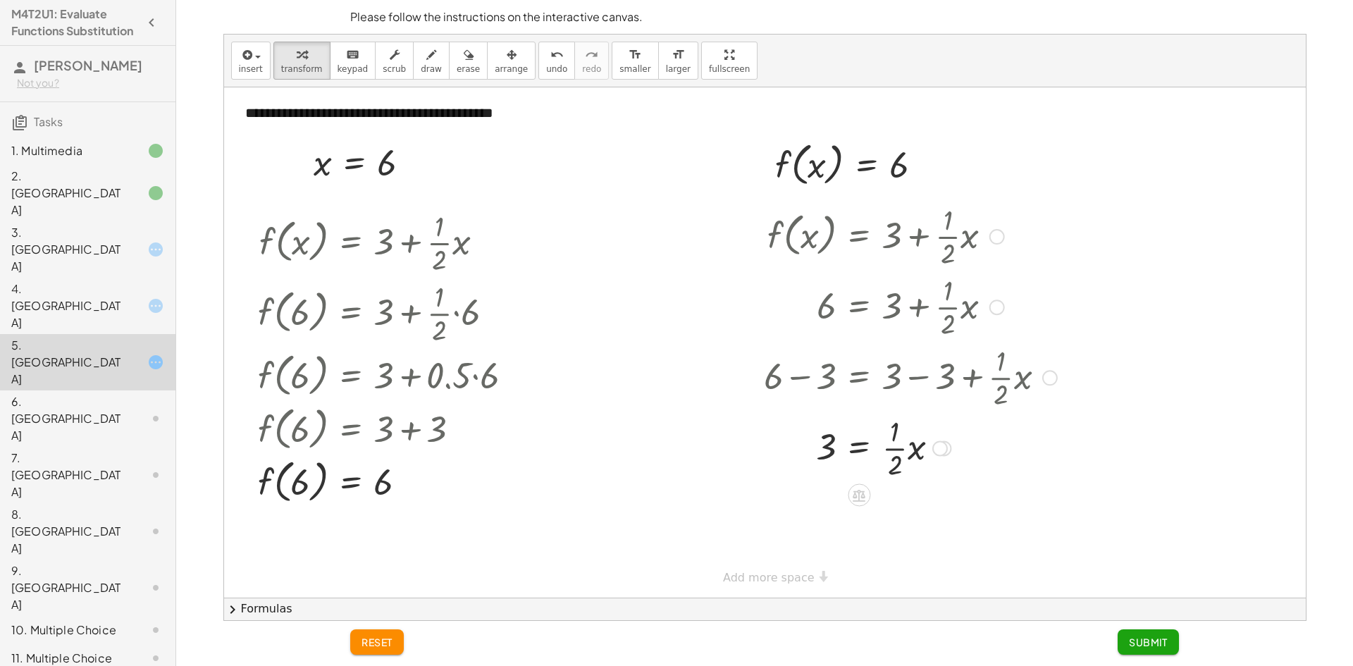
click at [891, 435] on div at bounding box center [910, 447] width 307 height 70
click at [893, 447] on div at bounding box center [910, 447] width 307 height 70
click at [908, 511] on div at bounding box center [910, 507] width 307 height 48
click at [908, 515] on div at bounding box center [910, 507] width 307 height 48
click at [902, 518] on div at bounding box center [910, 507] width 307 height 48
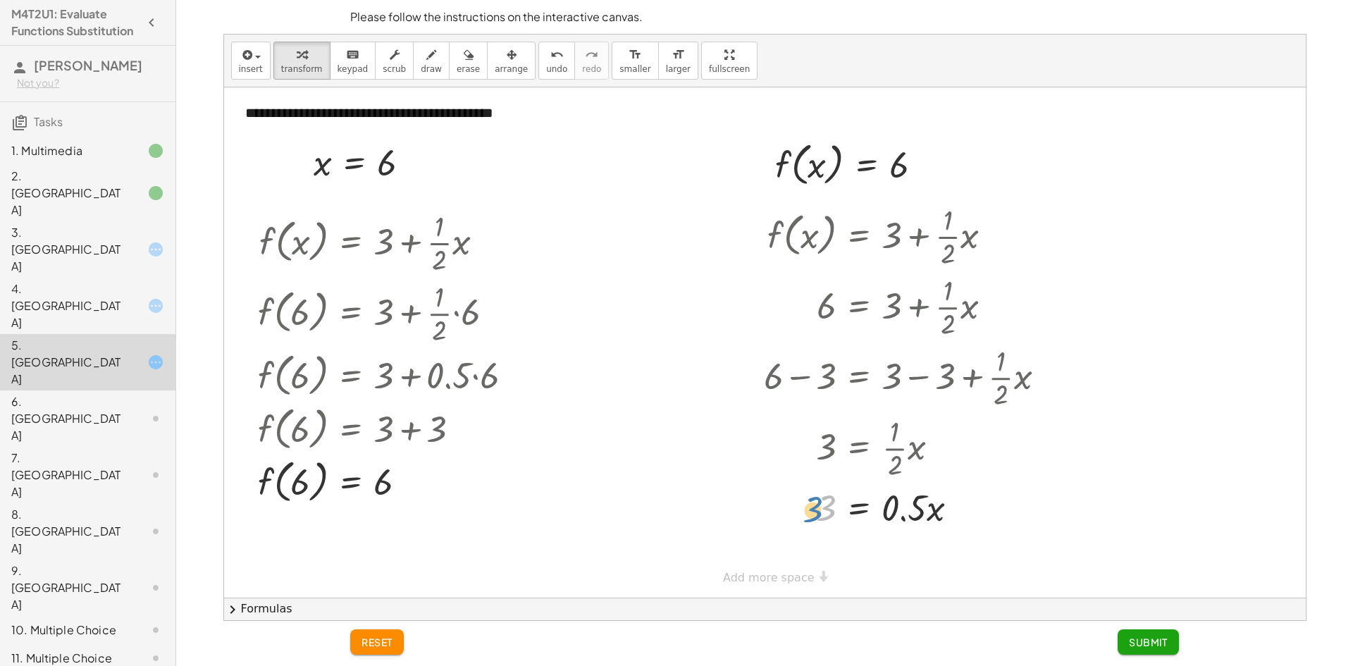
drag, startPoint x: 836, startPoint y: 509, endPoint x: 820, endPoint y: 508, distance: 17.0
click at [820, 508] on div at bounding box center [910, 507] width 307 height 48
click at [803, 588] on div at bounding box center [765, 342] width 1082 height 510
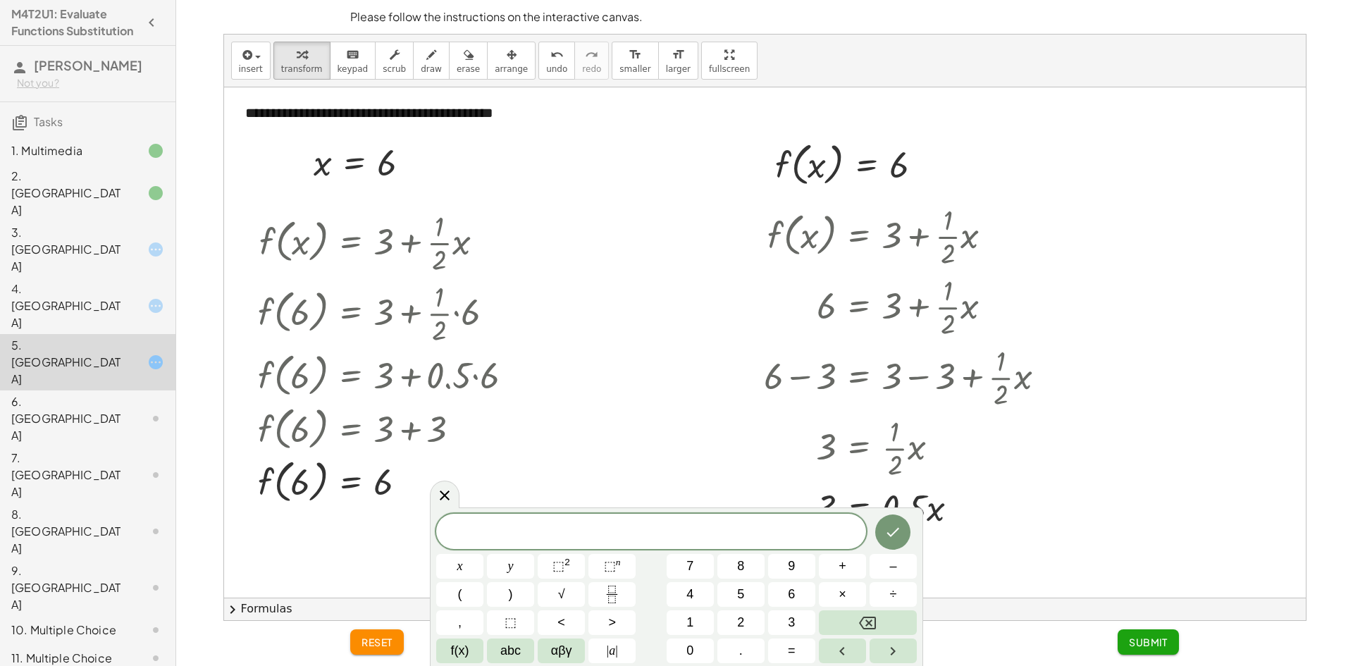
click at [1096, 431] on div at bounding box center [765, 342] width 1082 height 510
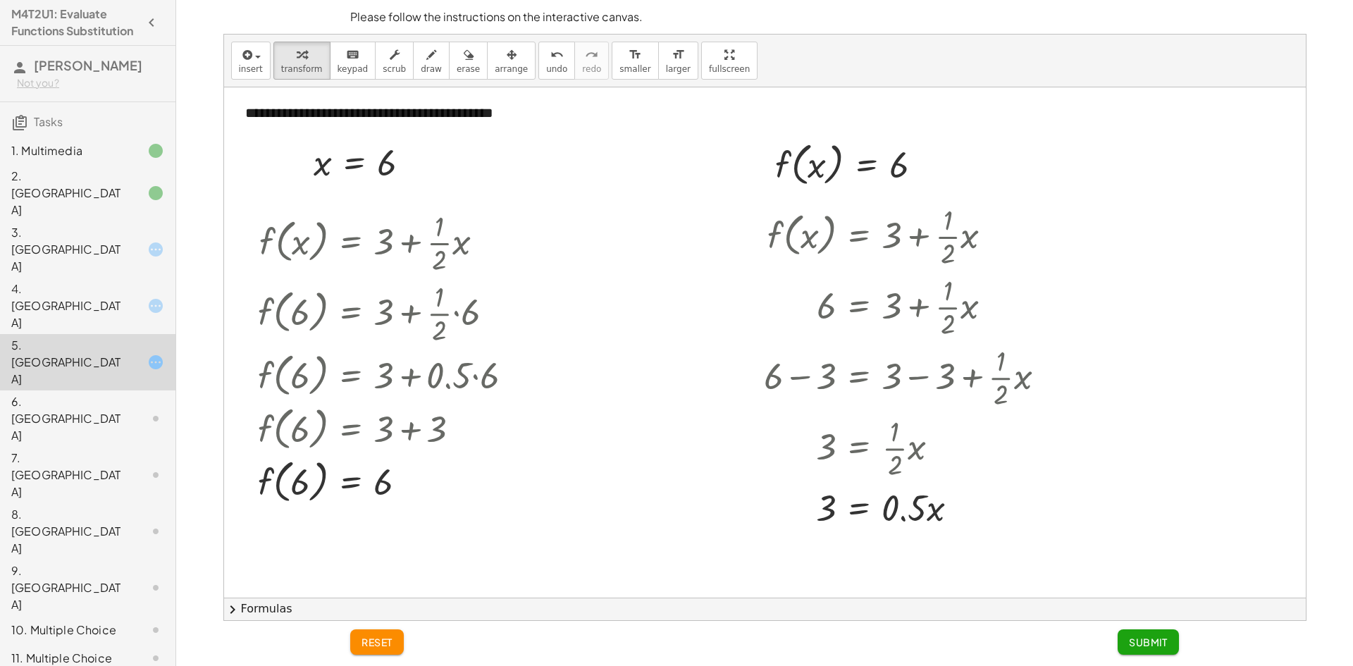
click at [796, 581] on div "**********" at bounding box center [765, 597] width 1082 height 1020
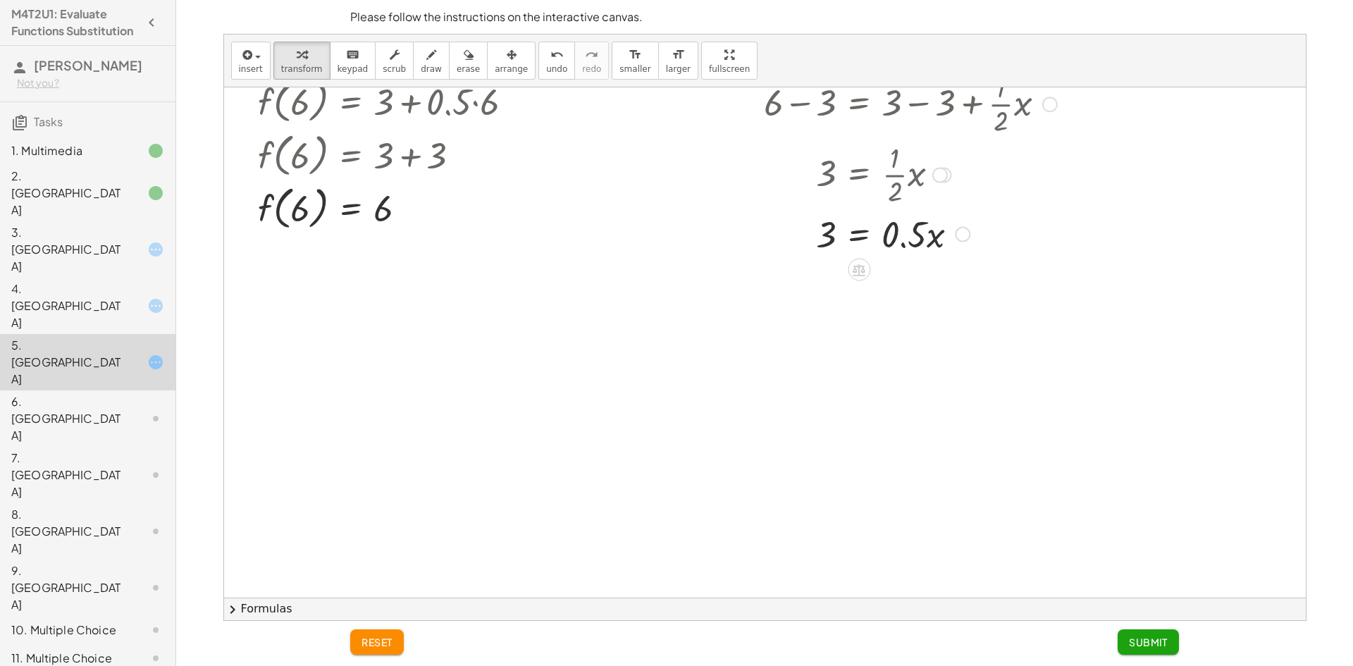
scroll to position [282, 0]
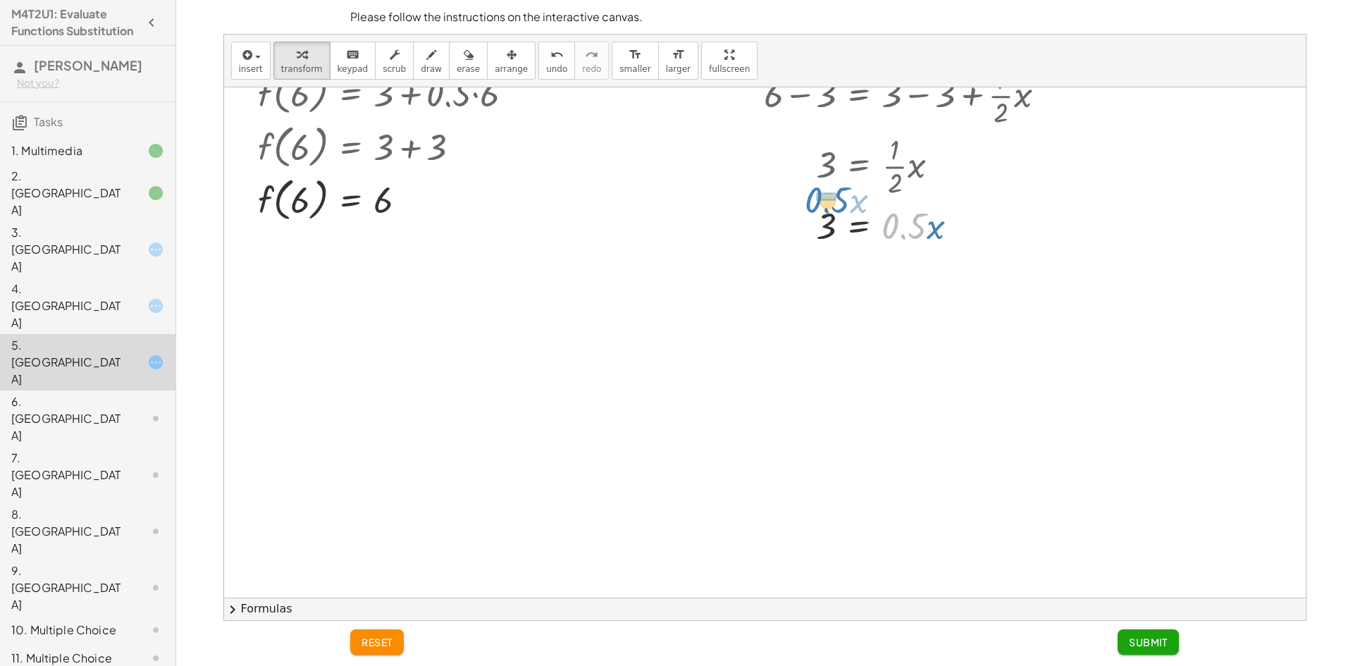
drag, startPoint x: 909, startPoint y: 237, endPoint x: 836, endPoint y: 202, distance: 81.0
click at [836, 202] on div at bounding box center [910, 225] width 307 height 48
click at [810, 285] on div at bounding box center [910, 273] width 307 height 48
click at [832, 279] on div at bounding box center [910, 273] width 307 height 48
click at [538, 63] on button "undo undo" at bounding box center [556, 61] width 37 height 38
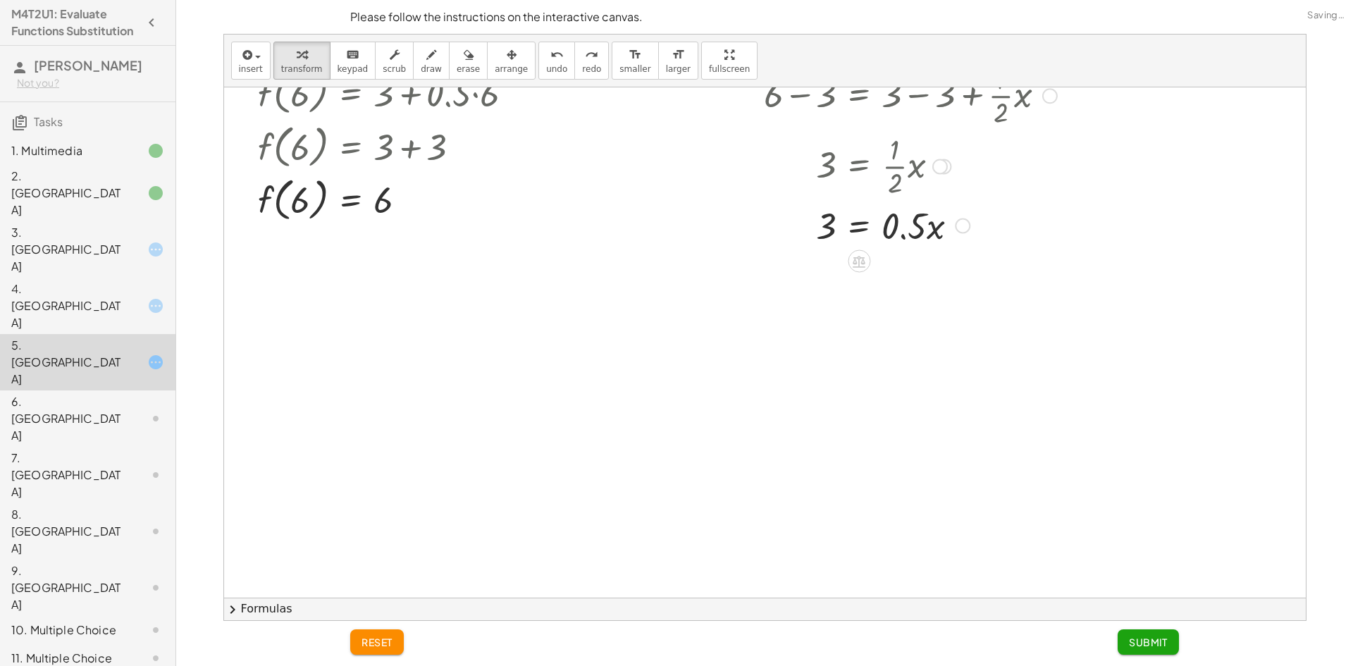
click at [895, 226] on div at bounding box center [952, 225] width 307 height 48
click at [901, 235] on div at bounding box center [952, 225] width 307 height 48
click at [47, 334] on div "3. [GEOGRAPHIC_DATA]" at bounding box center [87, 362] width 175 height 56
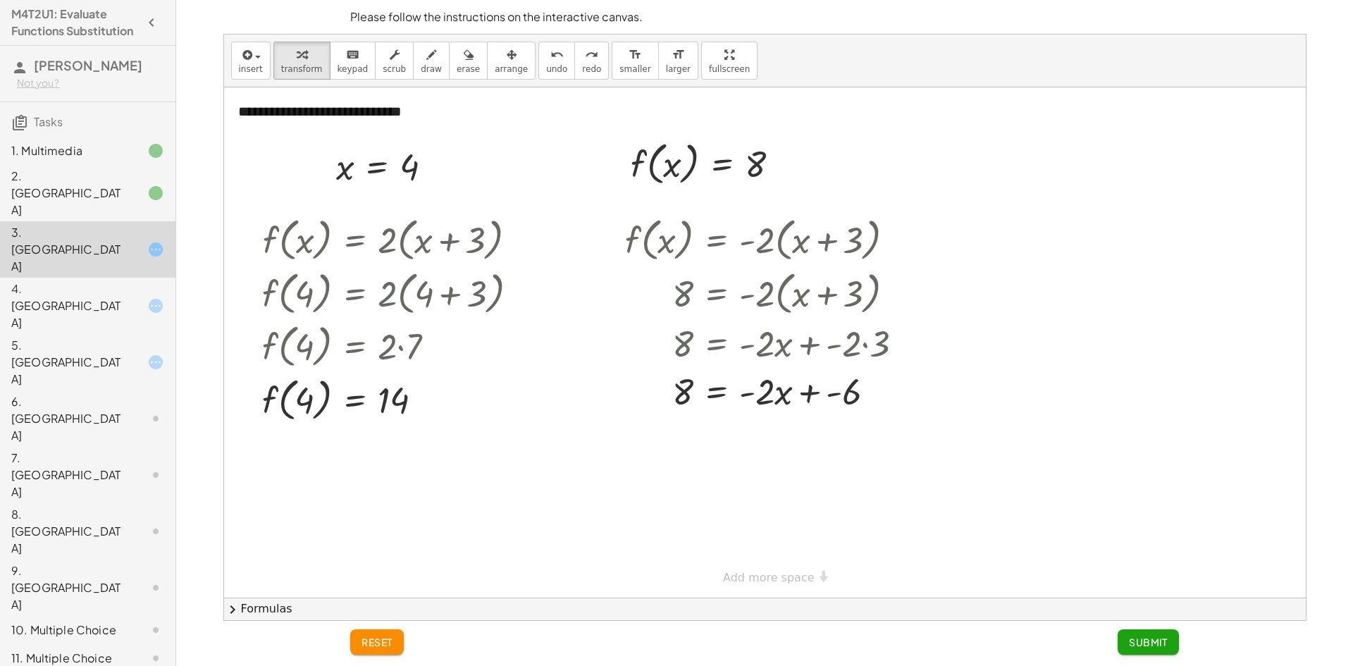
click at [102, 225] on div "3. [GEOGRAPHIC_DATA]" at bounding box center [67, 249] width 113 height 51
click at [546, 72] on span "undo" at bounding box center [556, 69] width 21 height 10
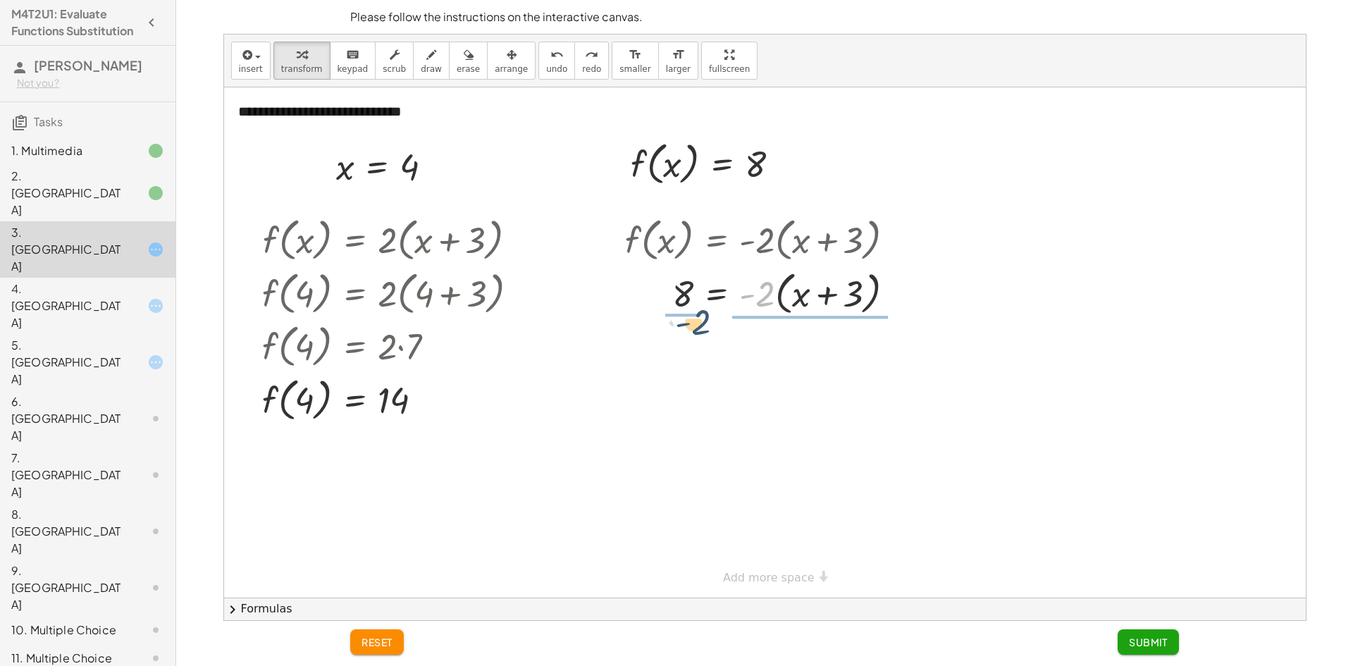
drag, startPoint x: 767, startPoint y: 287, endPoint x: 681, endPoint y: 314, distance: 90.7
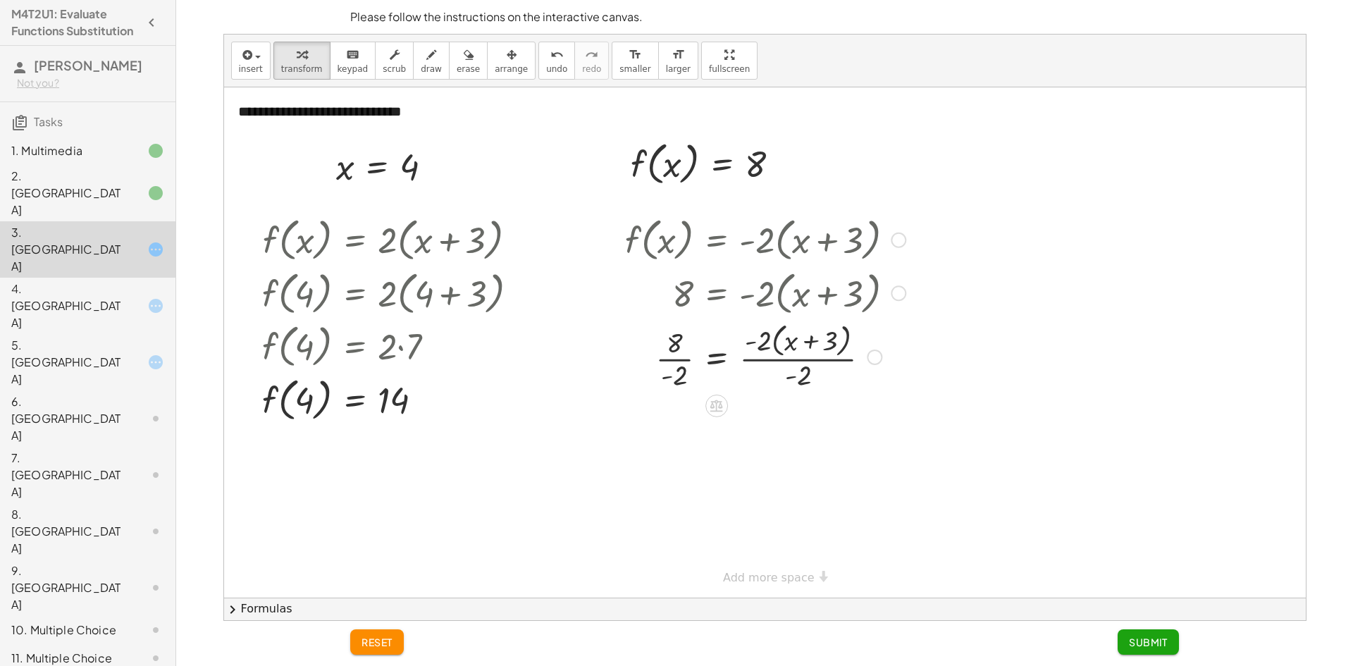
click at [691, 381] on div at bounding box center [765, 356] width 295 height 75
click at [717, 240] on div "f ( , x ) = · - 2 · ( + x + 3 ) 8 = · - 2 · ( + x + 3 ) · 8 · - 2 = · - 2 · ( +…" at bounding box center [717, 240] width 0 height 0
click at [816, 416] on div at bounding box center [765, 430] width 295 height 75
click at [801, 419] on div at bounding box center [765, 430] width 295 height 75
click at [750, 421] on div at bounding box center [765, 430] width 295 height 75
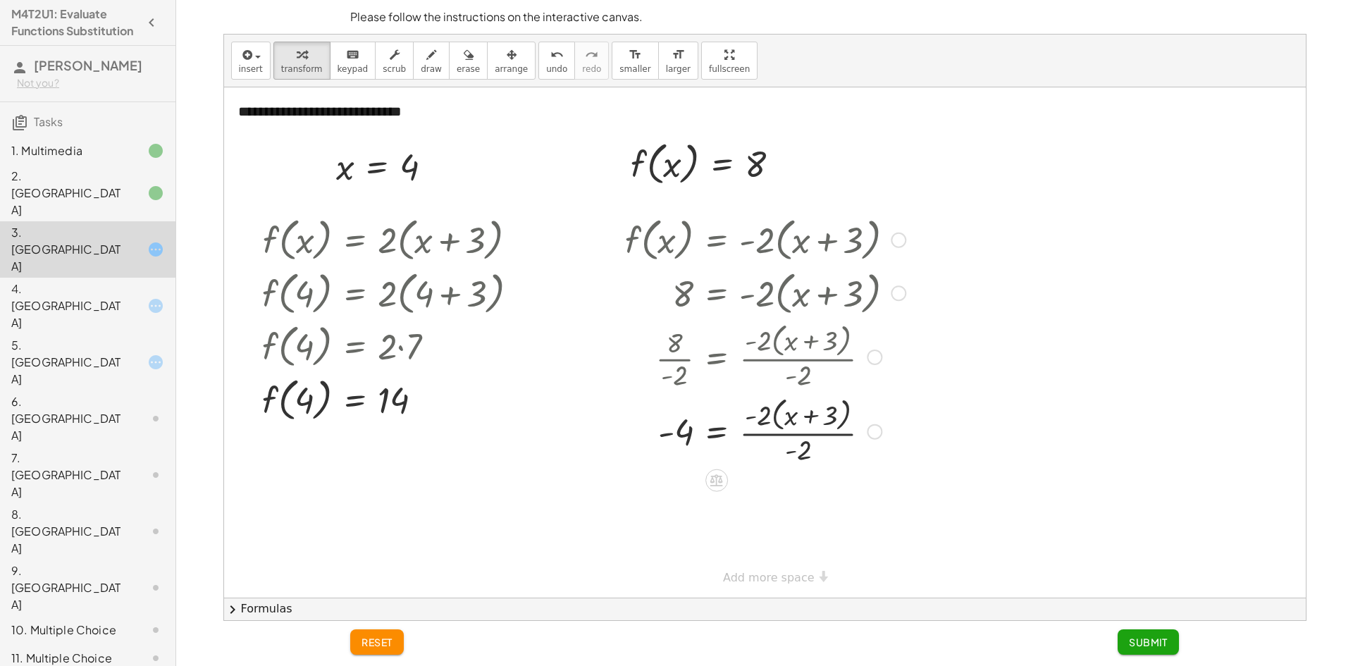
click at [784, 455] on div at bounding box center [765, 430] width 295 height 75
click at [798, 412] on div at bounding box center [765, 430] width 295 height 75
click at [809, 412] on div at bounding box center [765, 430] width 295 height 75
drag, startPoint x: 762, startPoint y: 422, endPoint x: 814, endPoint y: 417, distance: 51.7
click at [814, 417] on div at bounding box center [765, 430] width 295 height 75
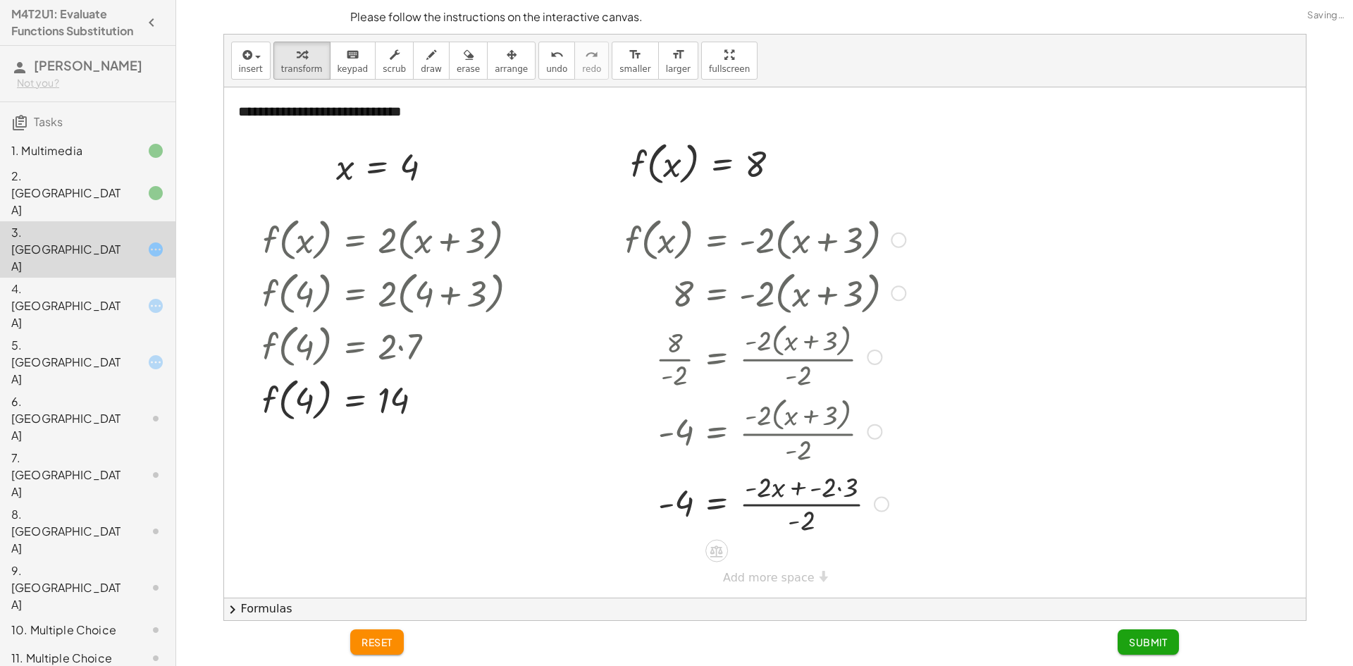
click at [836, 490] on div at bounding box center [765, 502] width 295 height 70
click at [765, 490] on div at bounding box center [765, 502] width 295 height 70
click at [821, 488] on div at bounding box center [765, 502] width 295 height 70
click at [843, 486] on div at bounding box center [765, 502] width 295 height 70
click at [546, 70] on span "undo" at bounding box center [556, 69] width 21 height 10
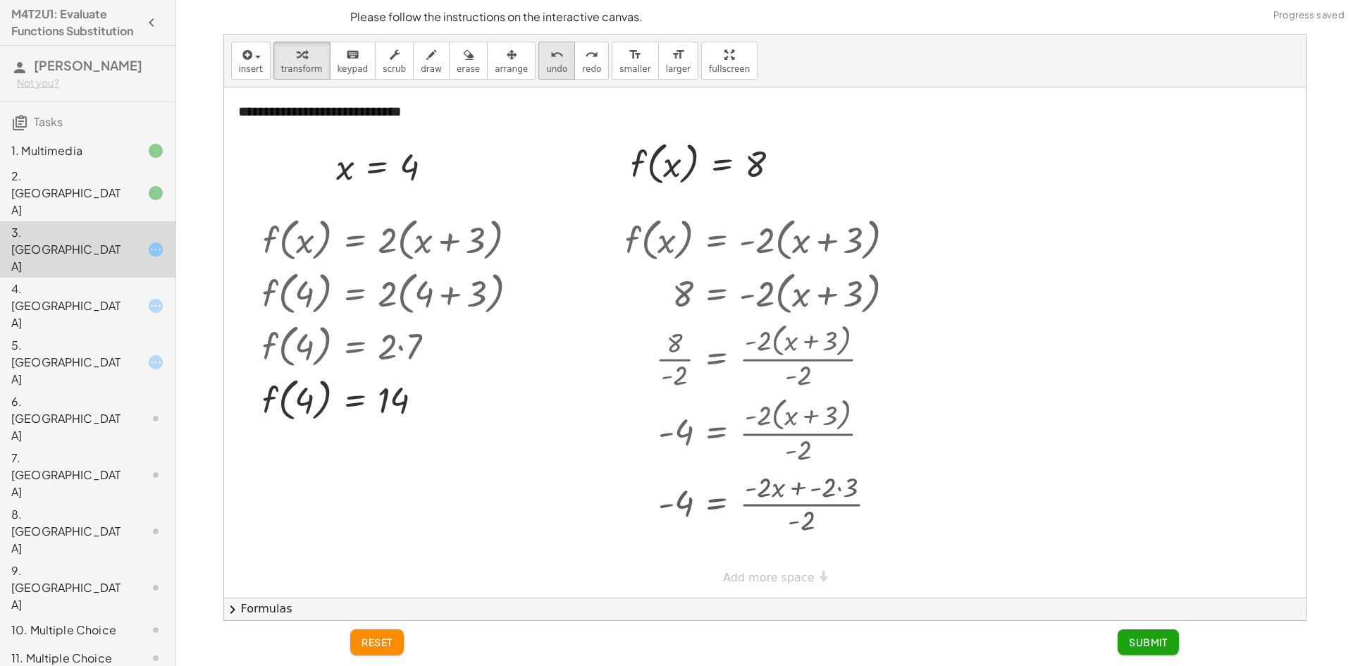
click at [546, 70] on span "undo" at bounding box center [556, 69] width 21 height 10
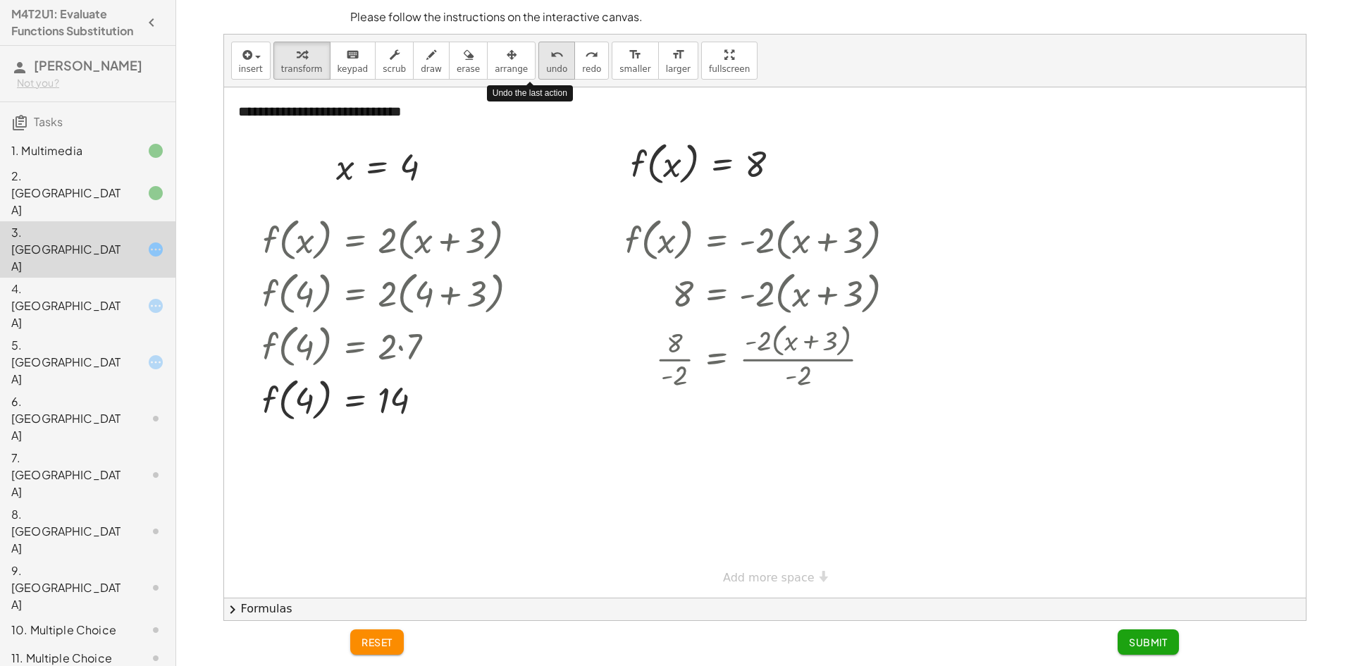
click at [546, 70] on span "undo" at bounding box center [556, 69] width 21 height 10
drag, startPoint x: 809, startPoint y: 380, endPoint x: 778, endPoint y: 354, distance: 40.5
click at [778, 354] on div at bounding box center [763, 356] width 297 height 75
click at [690, 429] on div at bounding box center [765, 428] width 295 height 70
click at [686, 431] on div at bounding box center [765, 428] width 295 height 48
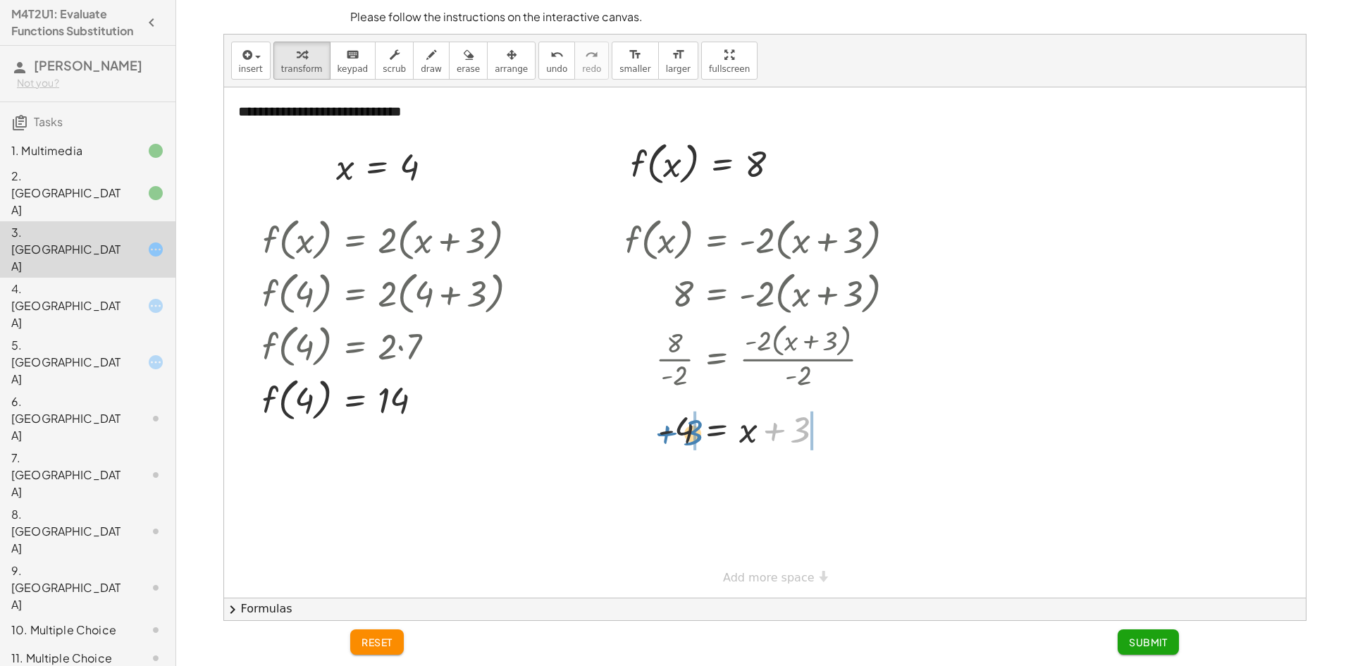
drag, startPoint x: 803, startPoint y: 427, endPoint x: 698, endPoint y: 429, distance: 105.7
click at [698, 429] on div at bounding box center [765, 428] width 295 height 48
click at [652, 479] on div at bounding box center [746, 476] width 331 height 48
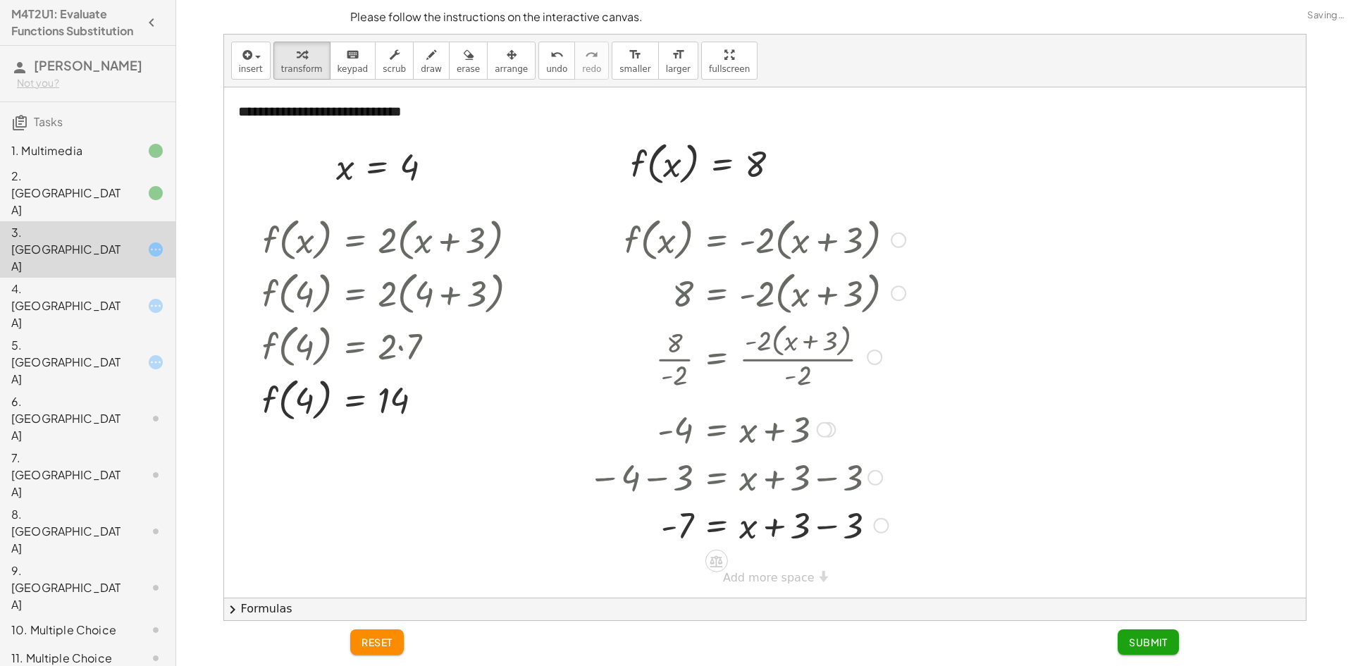
click at [830, 526] on div at bounding box center [746, 524] width 331 height 48
drag, startPoint x: 748, startPoint y: 531, endPoint x: 651, endPoint y: 528, distance: 96.6
click at [651, 528] on div at bounding box center [746, 524] width 331 height 47
drag, startPoint x: 711, startPoint y: 571, endPoint x: 825, endPoint y: 569, distance: 114.2
click at [825, 569] on div at bounding box center [746, 572] width 331 height 48
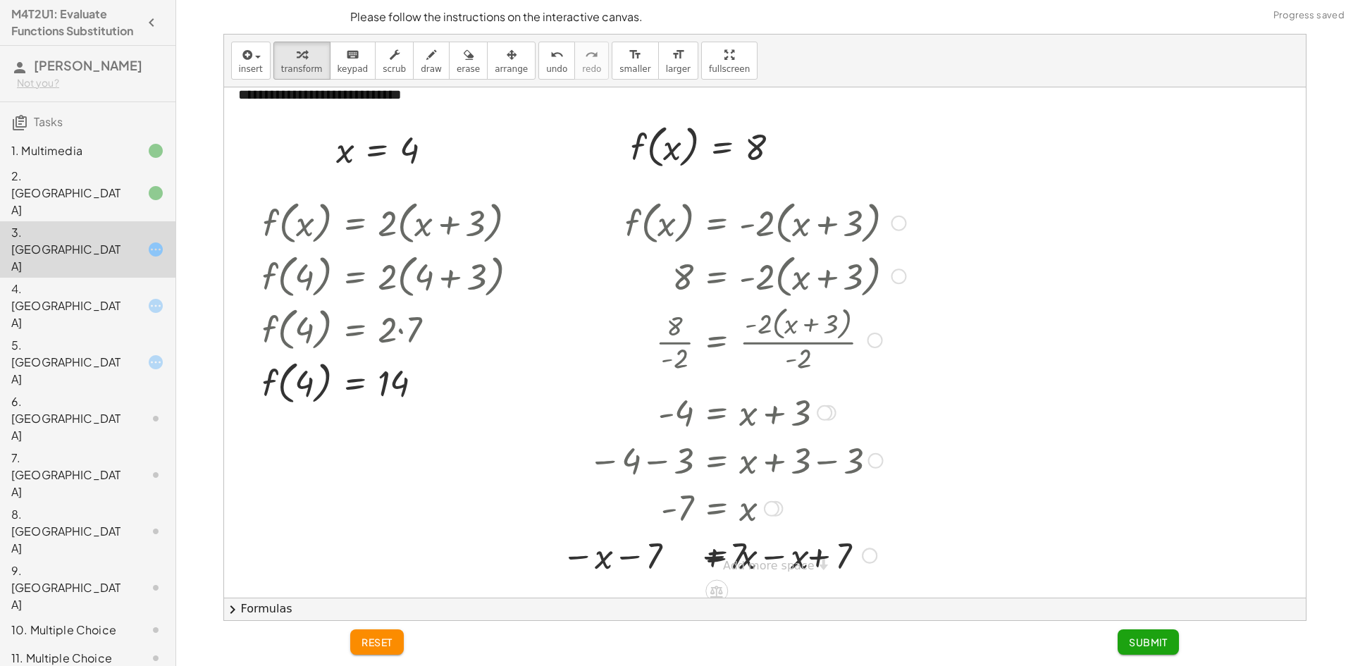
scroll to position [22, 0]
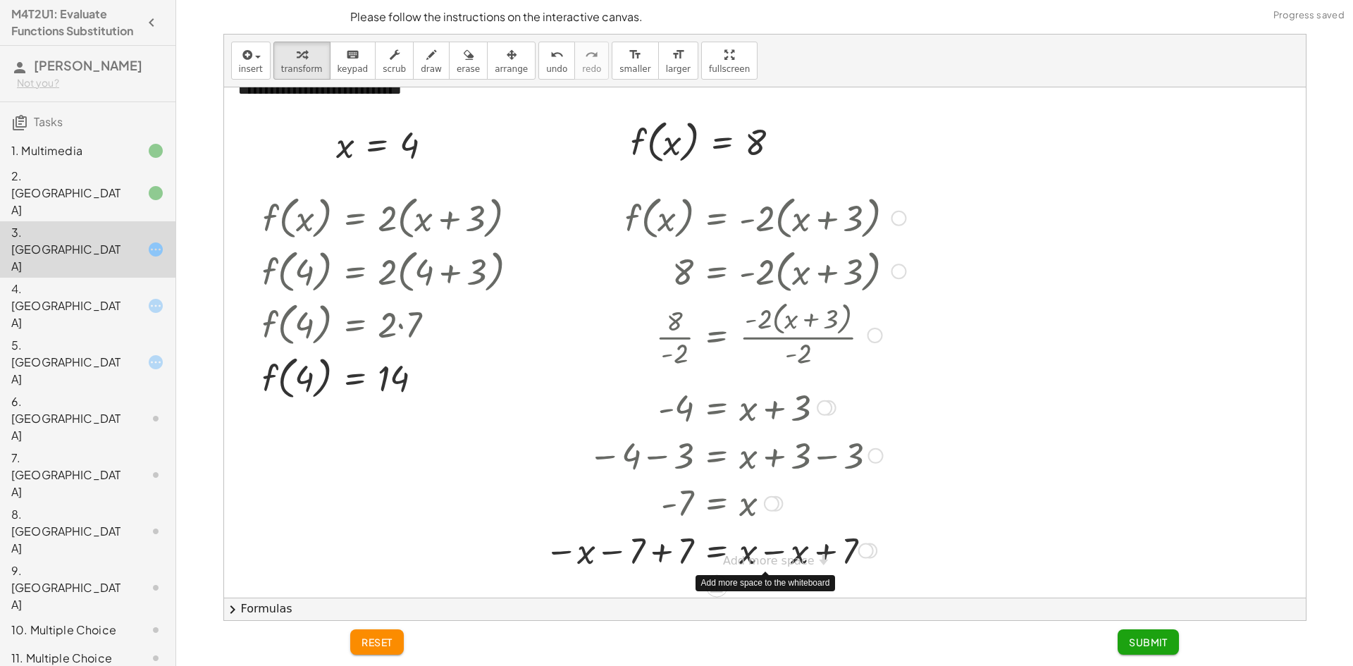
click at [781, 549] on div at bounding box center [725, 550] width 375 height 48
click at [659, 555] on div at bounding box center [725, 551] width 375 height 47
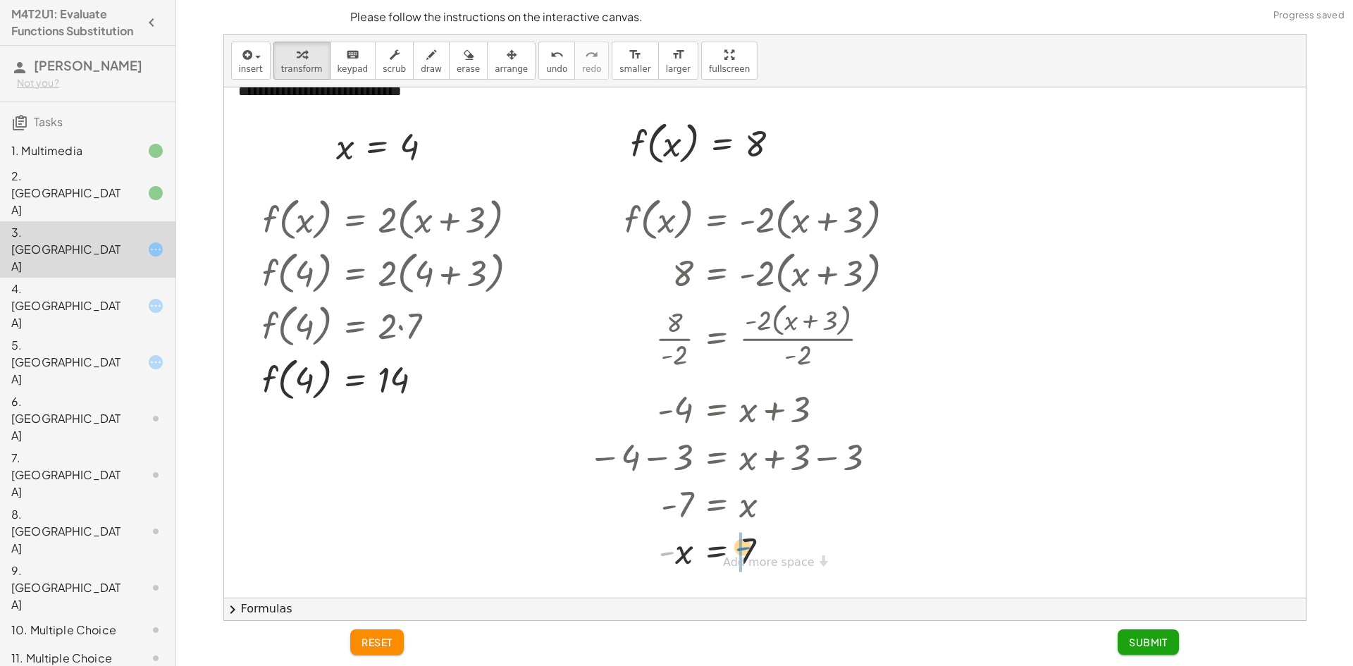
drag, startPoint x: 667, startPoint y: 552, endPoint x: 743, endPoint y: 548, distance: 75.6
click at [743, 548] on div at bounding box center [746, 551] width 331 height 47
click at [1163, 645] on span "Submit" at bounding box center [1148, 642] width 39 height 13
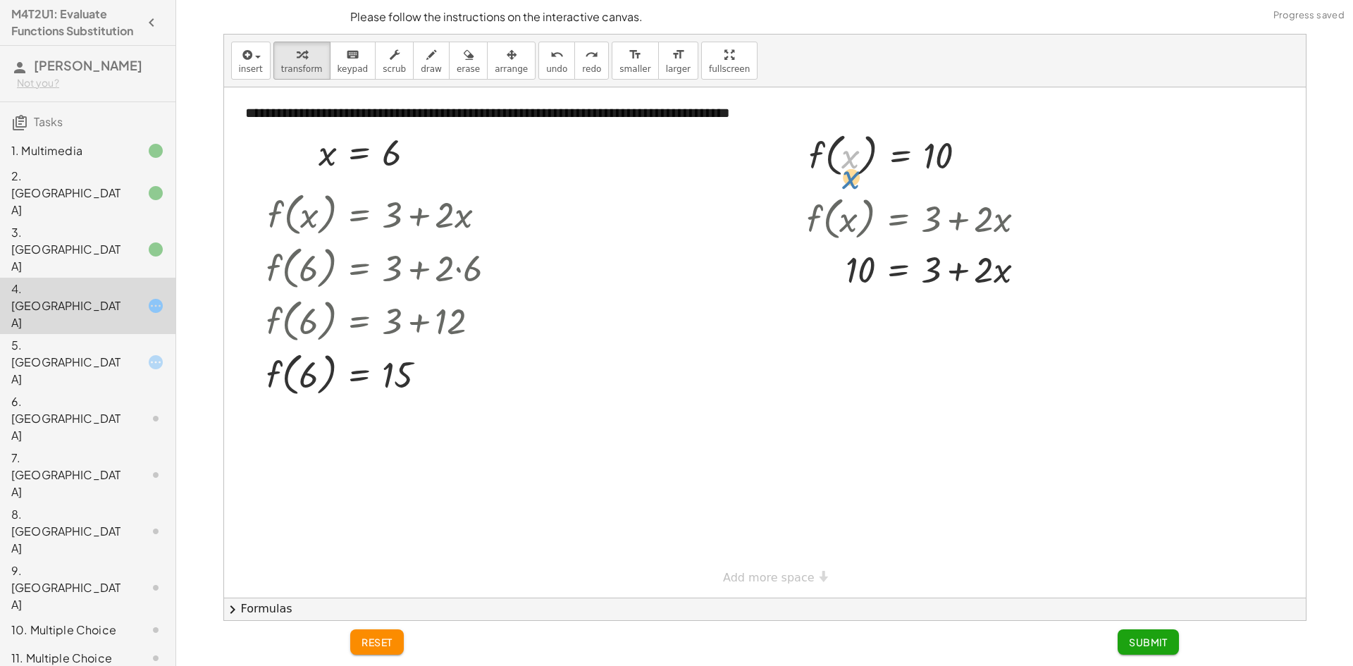
drag, startPoint x: 851, startPoint y: 166, endPoint x: 854, endPoint y: 179, distance: 13.7
click at [854, 179] on div at bounding box center [893, 155] width 183 height 54
click at [379, 654] on button "reset" at bounding box center [377, 641] width 54 height 25
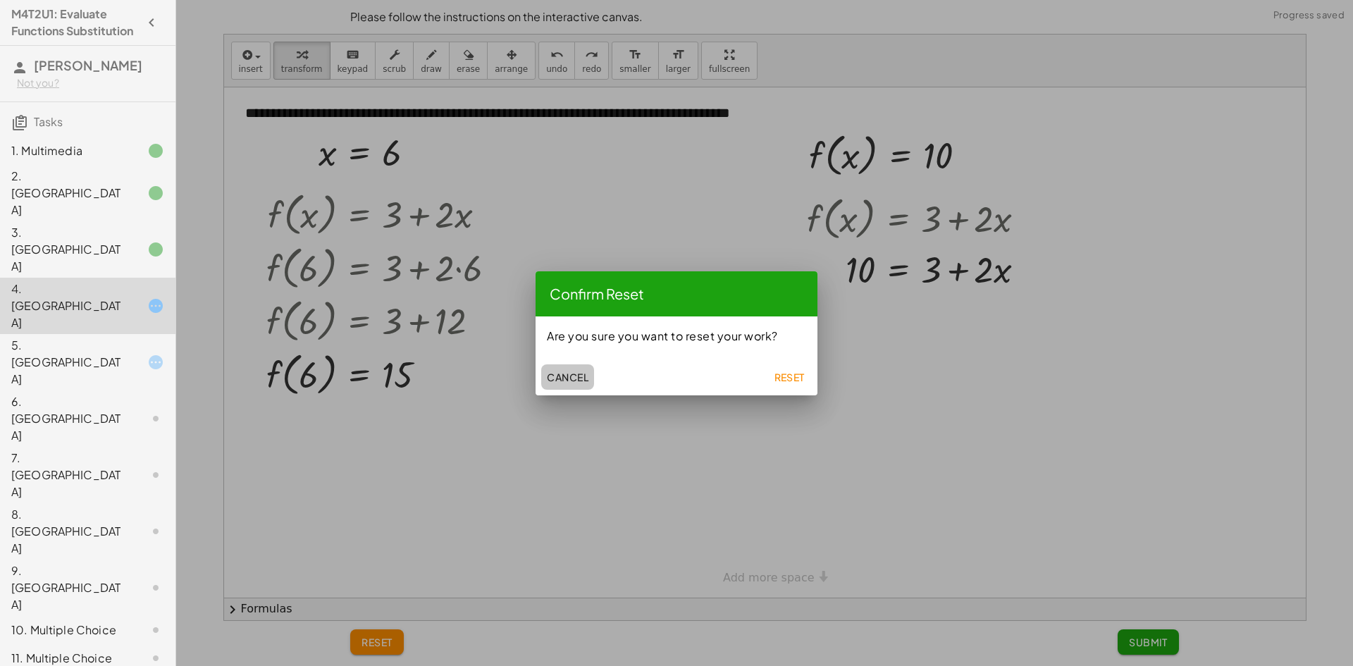
click at [571, 379] on span "Cancel" at bounding box center [568, 377] width 42 height 13
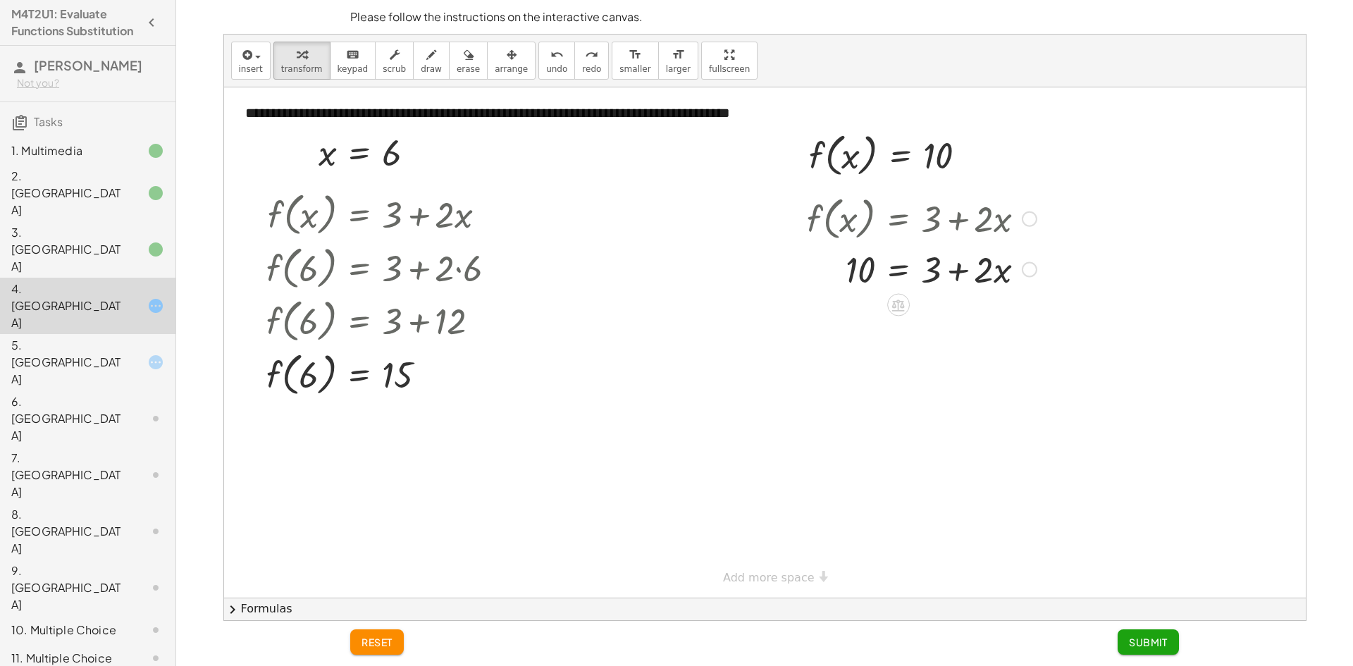
click at [954, 272] on div at bounding box center [922, 269] width 244 height 48
click at [94, 229] on div "3. [GEOGRAPHIC_DATA]" at bounding box center [67, 249] width 113 height 51
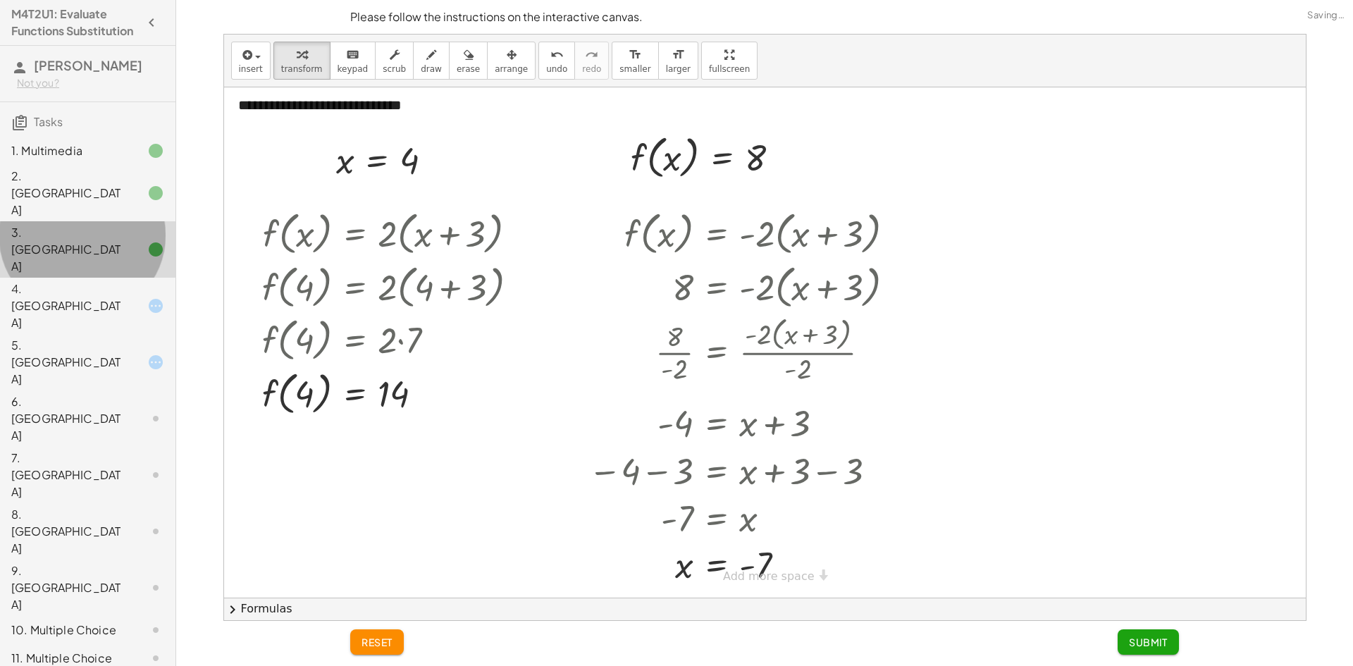
scroll to position [6, 0]
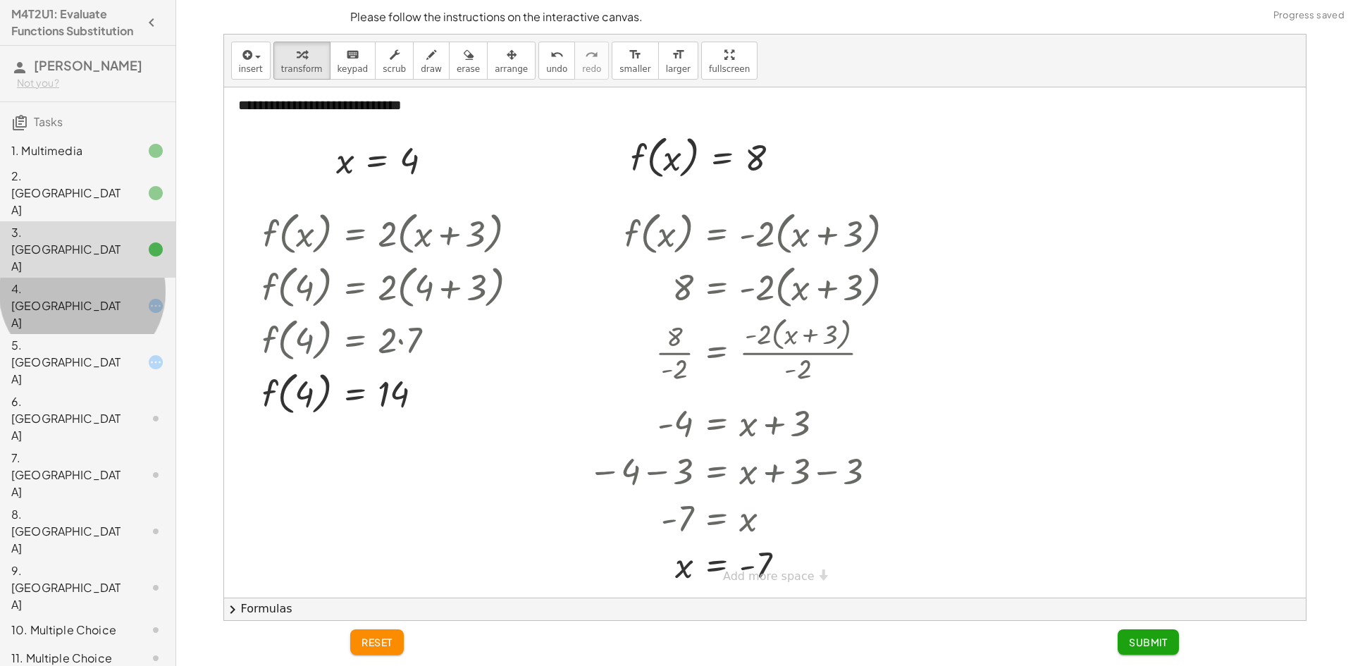
click at [93, 280] on div "4. [GEOGRAPHIC_DATA]" at bounding box center [67, 305] width 113 height 51
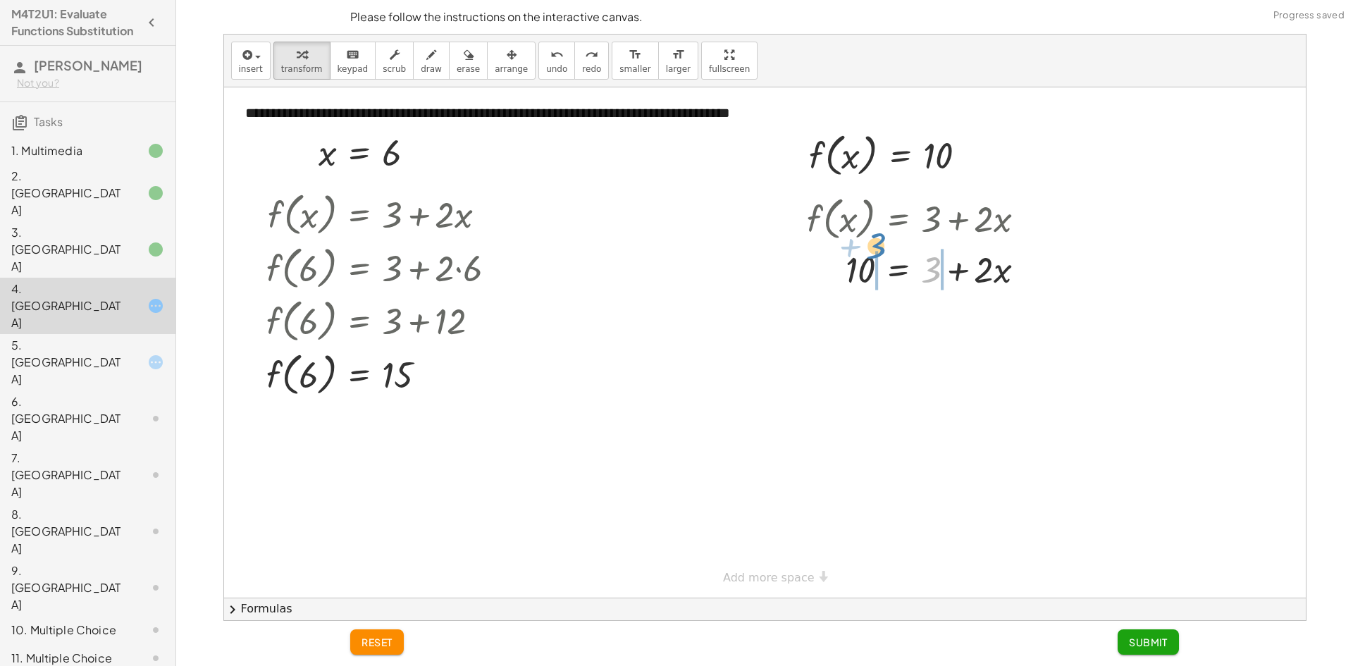
drag, startPoint x: 915, startPoint y: 288, endPoint x: 880, endPoint y: 258, distance: 46.0
click at [880, 258] on div at bounding box center [922, 269] width 244 height 48
click at [837, 311] on div at bounding box center [941, 316] width 311 height 48
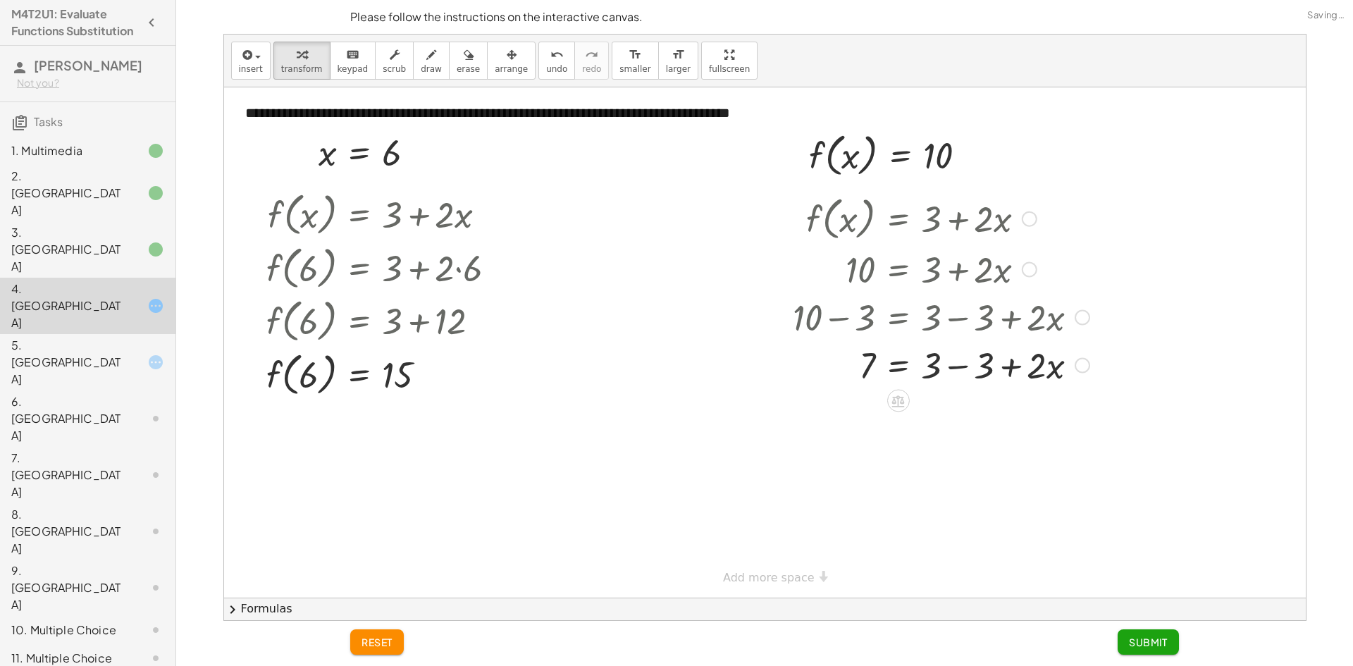
click at [953, 366] on div at bounding box center [941, 364] width 311 height 48
click at [83, 232] on div "3. [GEOGRAPHIC_DATA]" at bounding box center [67, 249] width 113 height 51
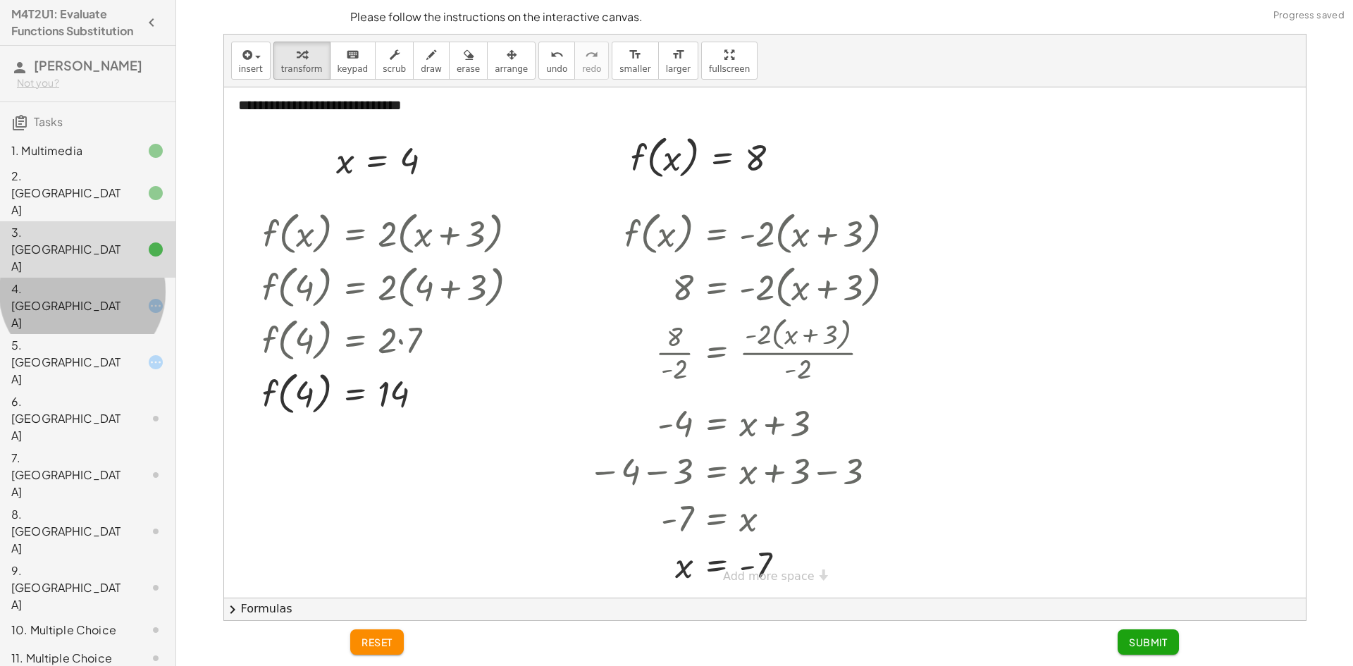
click at [83, 280] on div "4. [GEOGRAPHIC_DATA]" at bounding box center [67, 305] width 113 height 51
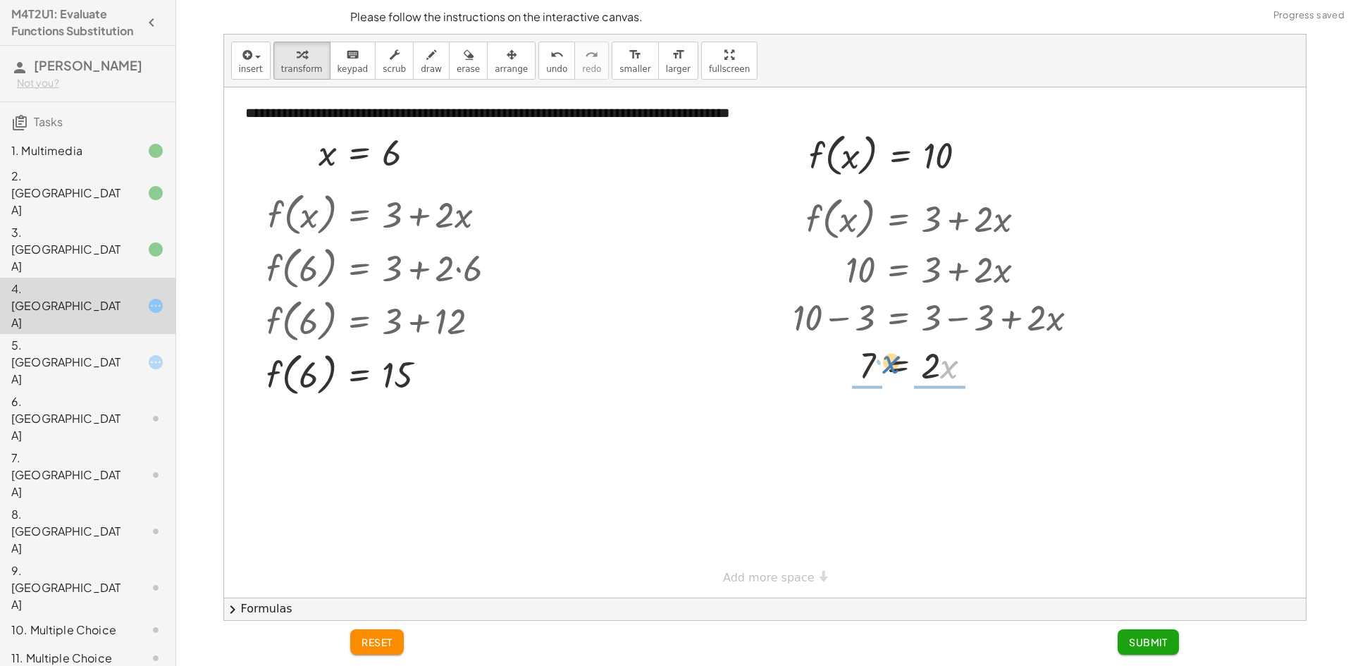
drag, startPoint x: 952, startPoint y: 373, endPoint x: 894, endPoint y: 369, distance: 57.9
click at [894, 369] on div at bounding box center [941, 364] width 311 height 48
click at [851, 365] on div at bounding box center [944, 364] width 300 height 48
click at [858, 420] on div at bounding box center [941, 423] width 311 height 70
click at [946, 423] on div at bounding box center [941, 423] width 311 height 70
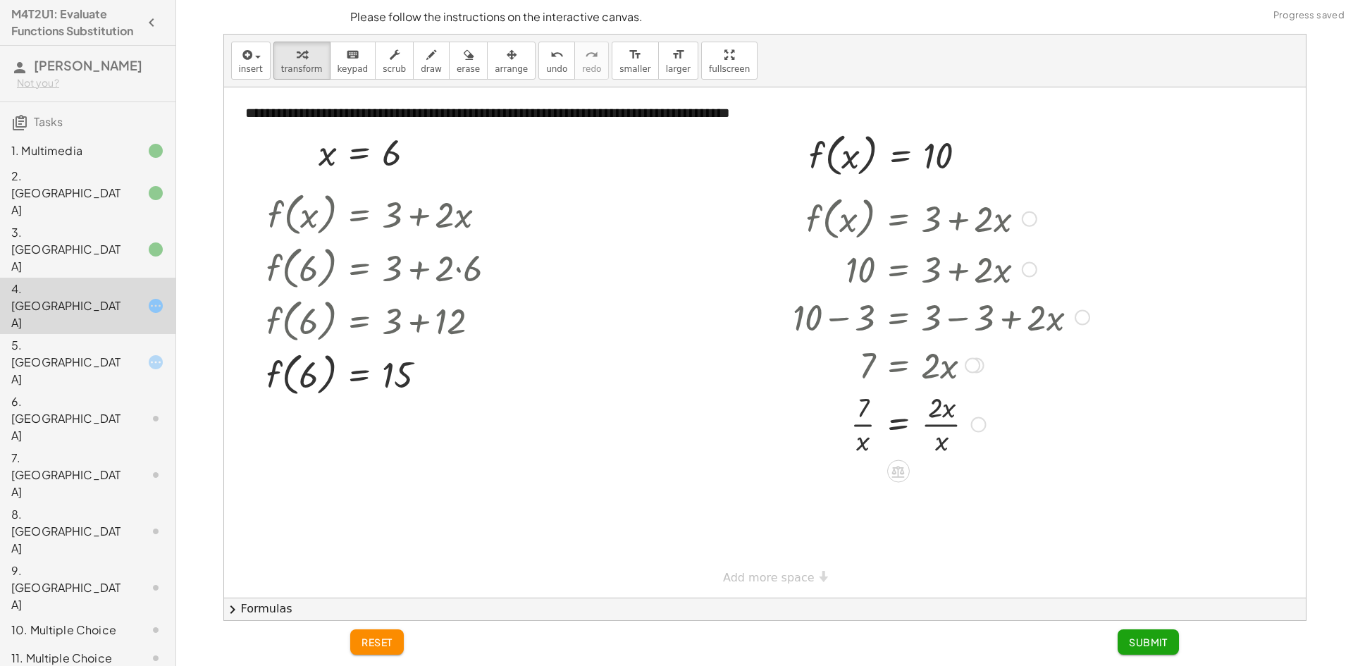
click at [950, 414] on div at bounding box center [941, 423] width 311 height 70
click at [546, 65] on span "undo" at bounding box center [556, 69] width 21 height 10
drag, startPoint x: 953, startPoint y: 376, endPoint x: 837, endPoint y: 362, distance: 117.1
click at [837, 362] on div at bounding box center [944, 364] width 300 height 48
click at [898, 219] on div "f ( , x ) = + 3 + · 2 · x 10 = + 3 + · 2 · x + 10 − 3 = + 3 − 3 + · 2 · x 7 = +…" at bounding box center [898, 219] width 0 height 0
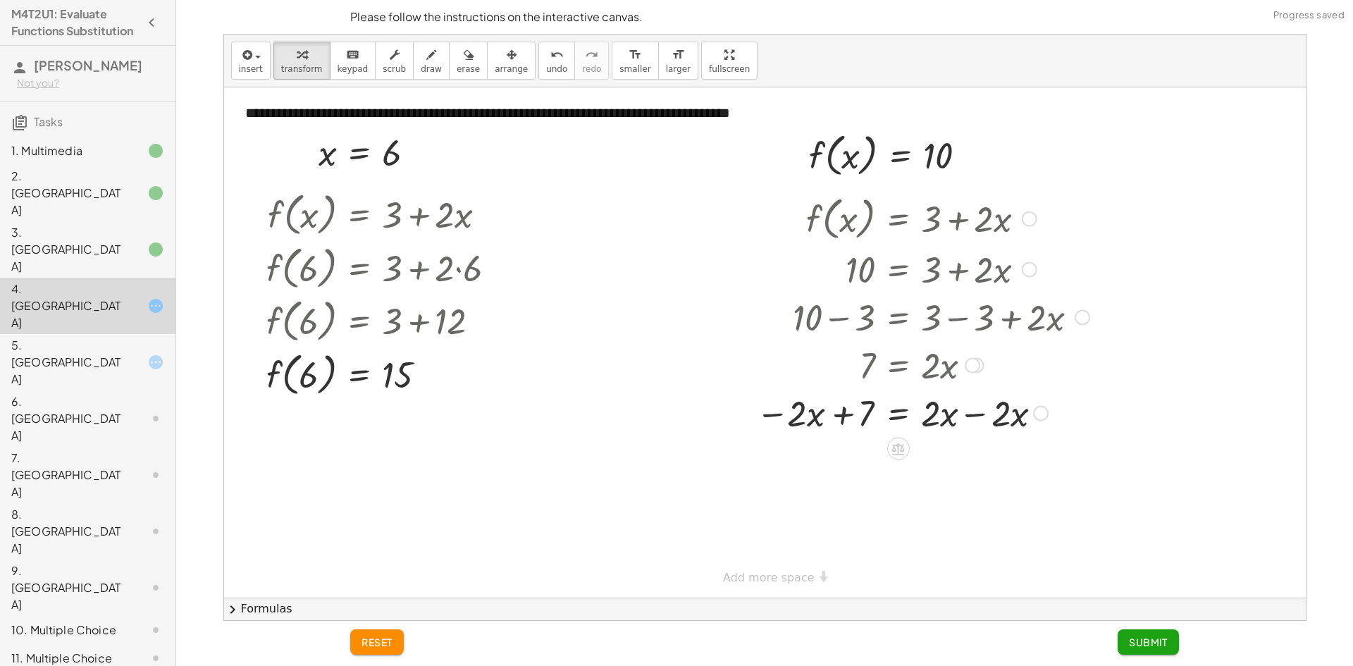
click at [846, 416] on div at bounding box center [922, 412] width 347 height 48
click at [975, 412] on div at bounding box center [922, 412] width 347 height 48
click at [841, 463] on div at bounding box center [922, 460] width 347 height 48
drag, startPoint x: 865, startPoint y: 459, endPoint x: 957, endPoint y: 459, distance: 91.6
click at [957, 459] on div at bounding box center [922, 460] width 347 height 48
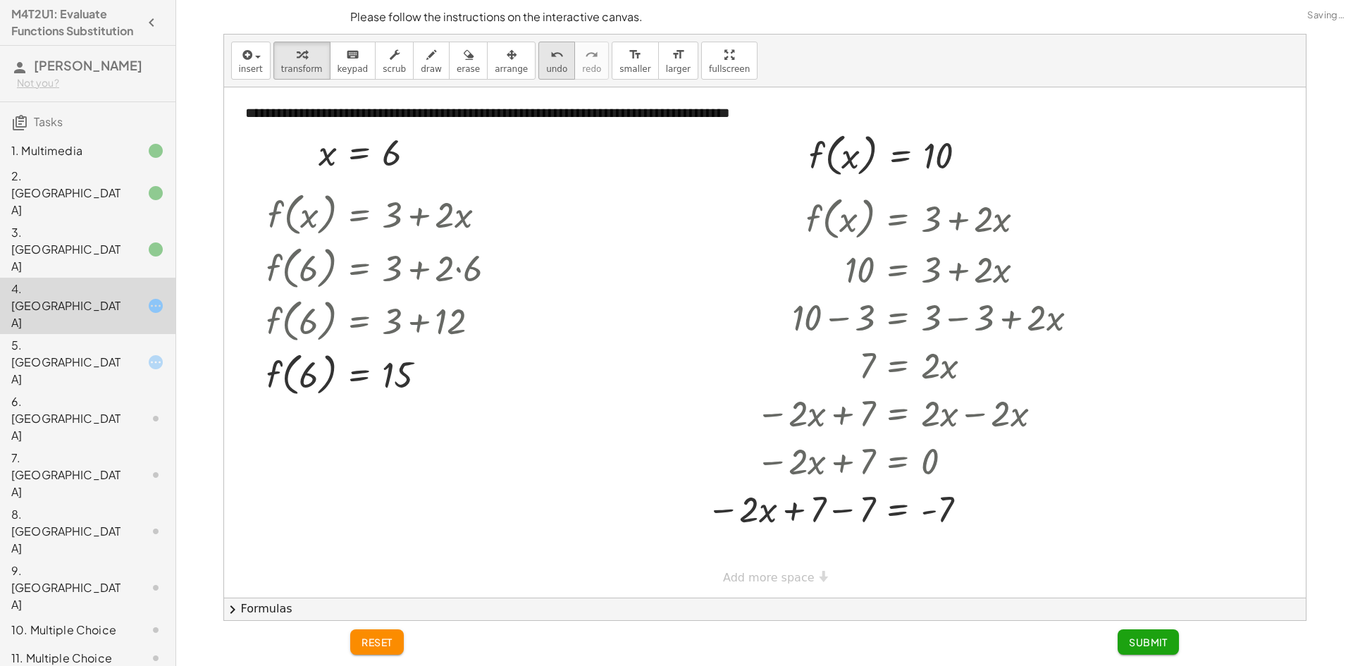
click at [550, 61] on icon "undo" at bounding box center [556, 55] width 13 height 17
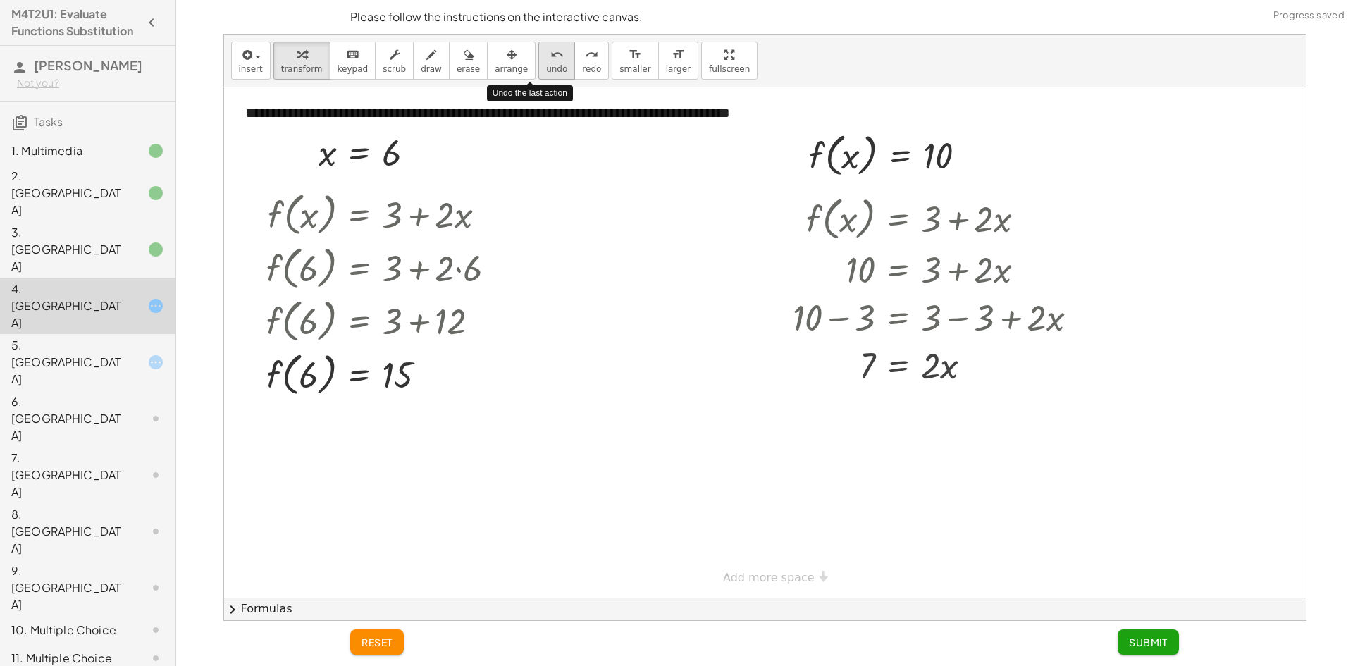
click at [550, 61] on icon "undo" at bounding box center [556, 55] width 13 height 17
click at [585, 57] on icon "redo" at bounding box center [591, 55] width 13 height 17
drag, startPoint x: 934, startPoint y: 366, endPoint x: 852, endPoint y: 361, distance: 82.6
click at [852, 361] on div at bounding box center [941, 364] width 311 height 48
click at [867, 424] on div at bounding box center [941, 423] width 311 height 70
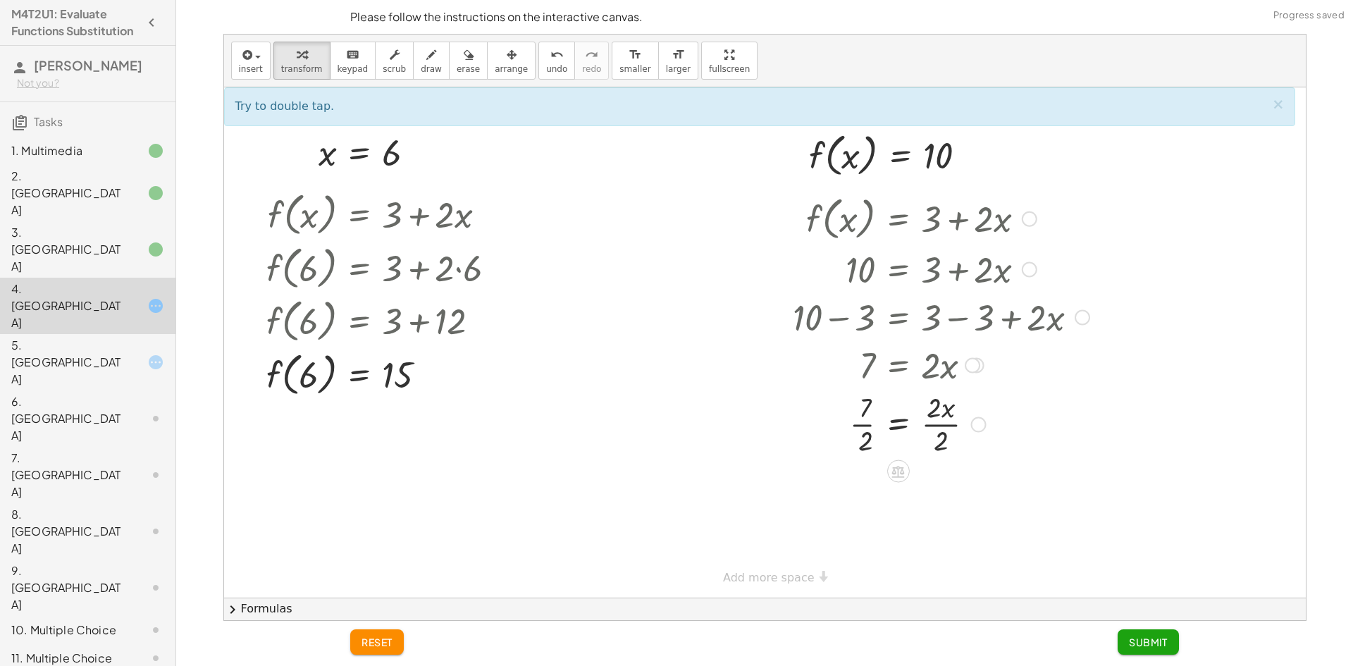
click at [932, 418] on div at bounding box center [941, 423] width 311 height 70
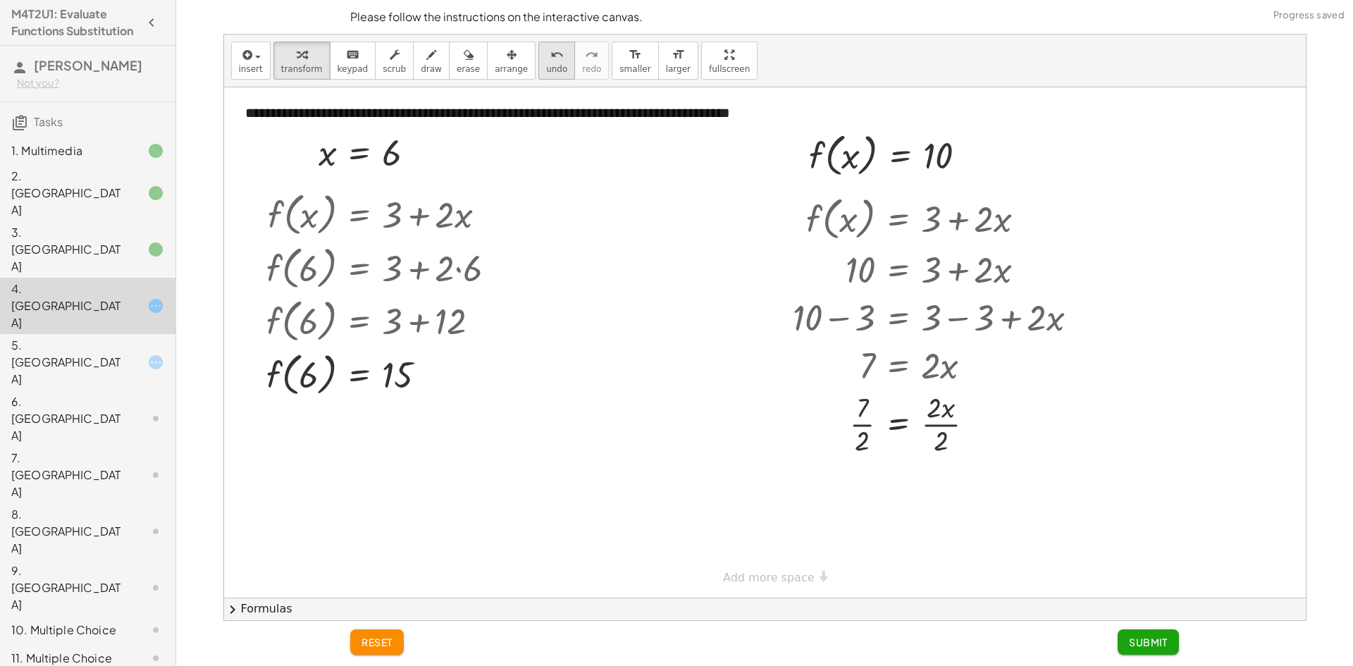
click at [546, 66] on span "undo" at bounding box center [556, 69] width 21 height 10
drag, startPoint x: 951, startPoint y: 369, endPoint x: 908, endPoint y: 357, distance: 44.6
click at [908, 357] on div at bounding box center [944, 364] width 299 height 48
click at [936, 412] on div at bounding box center [941, 412] width 311 height 48
click at [546, 66] on span "undo" at bounding box center [556, 69] width 21 height 10
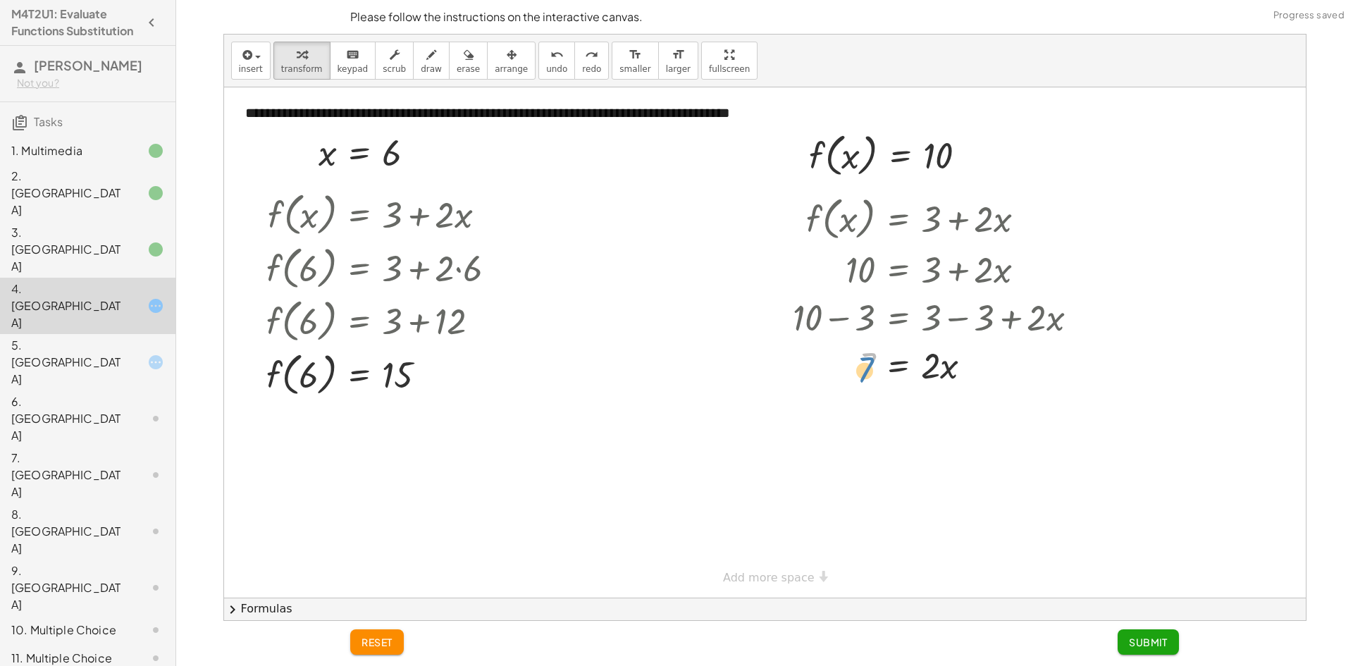
drag, startPoint x: 870, startPoint y: 382, endPoint x: 870, endPoint y: 373, distance: 9.2
click at [870, 373] on div at bounding box center [944, 364] width 299 height 48
click at [112, 337] on div "5. [GEOGRAPHIC_DATA]" at bounding box center [67, 362] width 113 height 51
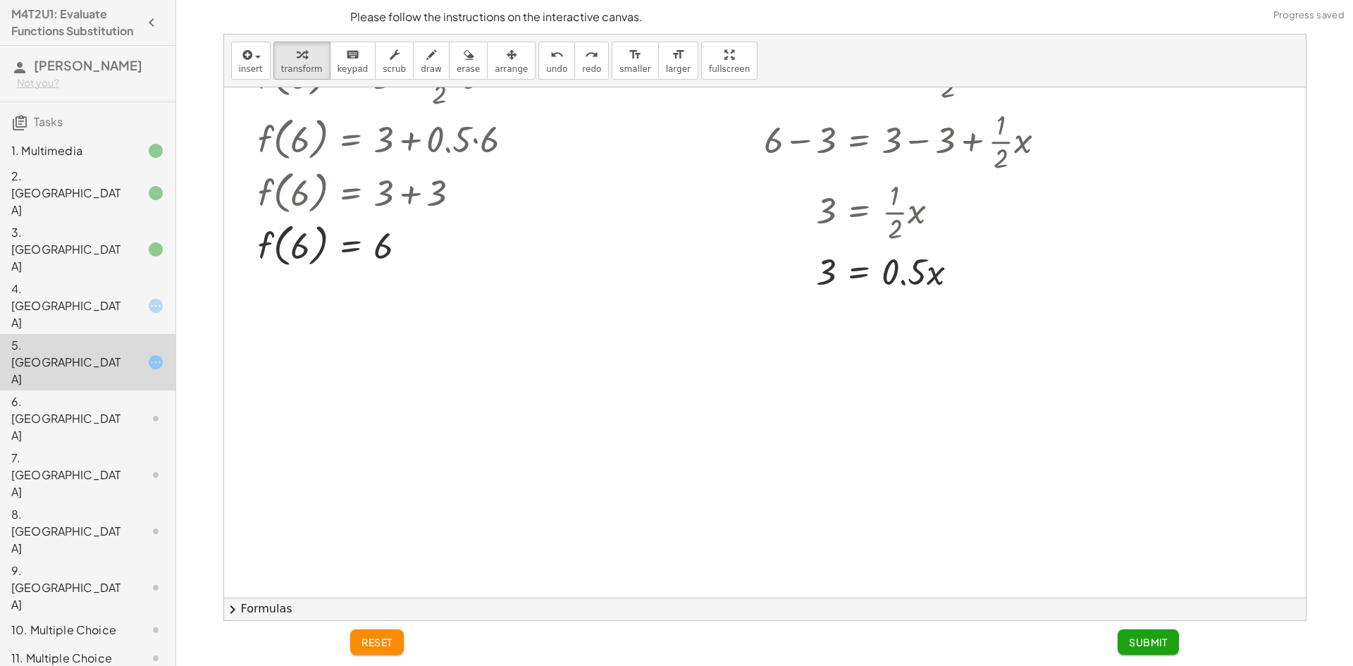
scroll to position [211, 0]
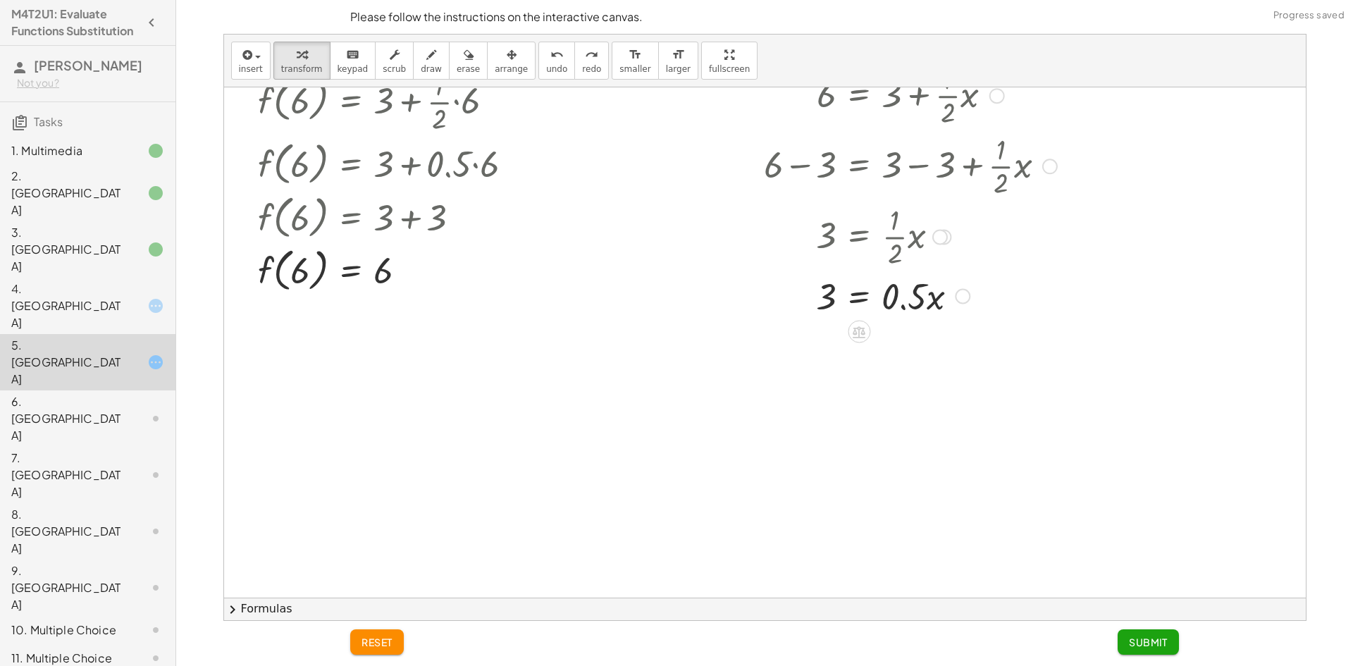
click at [888, 314] on div at bounding box center [952, 295] width 307 height 48
drag, startPoint x: 925, startPoint y: 318, endPoint x: 794, endPoint y: 278, distance: 136.2
click at [858, 25] on div "f ( , x ) = + 3 + · · 1 · 2 · x 6 = + 3 + · · 1 · 2 · x + 6 − 3 = + 3 − 3 + · ·…" at bounding box center [858, 25] width 0 height 0
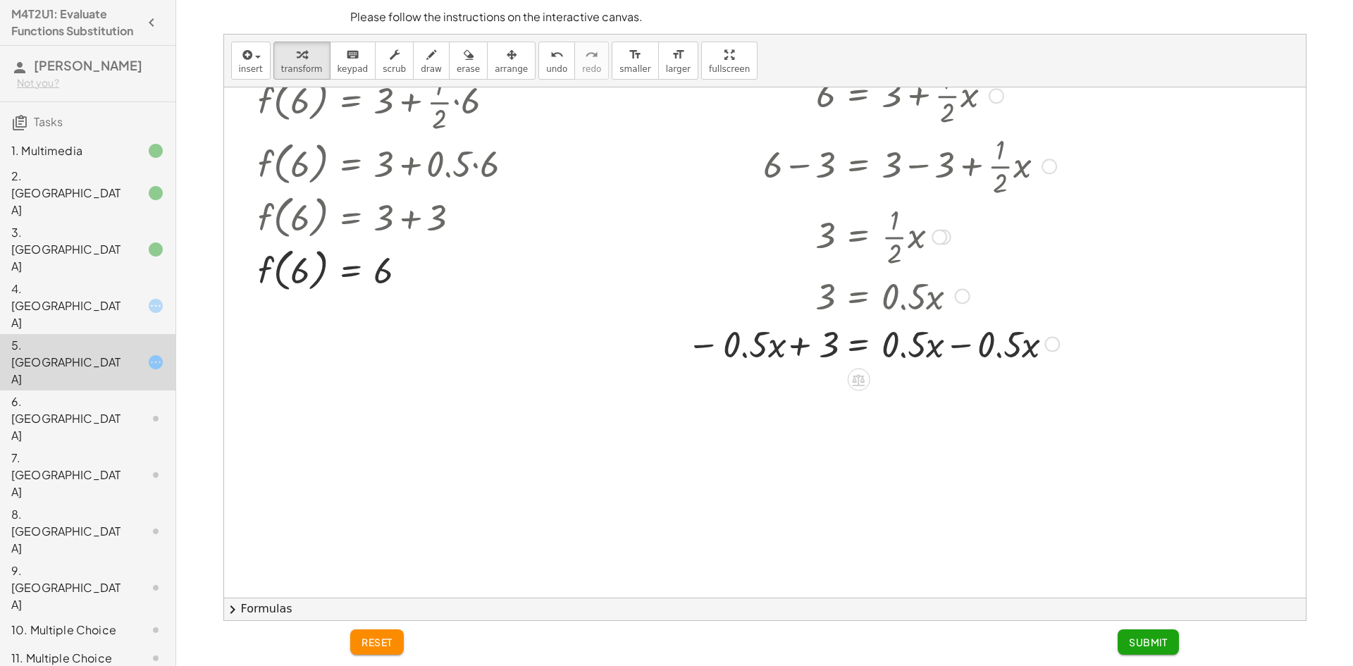
click at [807, 342] on div at bounding box center [873, 343] width 386 height 48
click at [546, 65] on span "undo" at bounding box center [556, 69] width 21 height 10
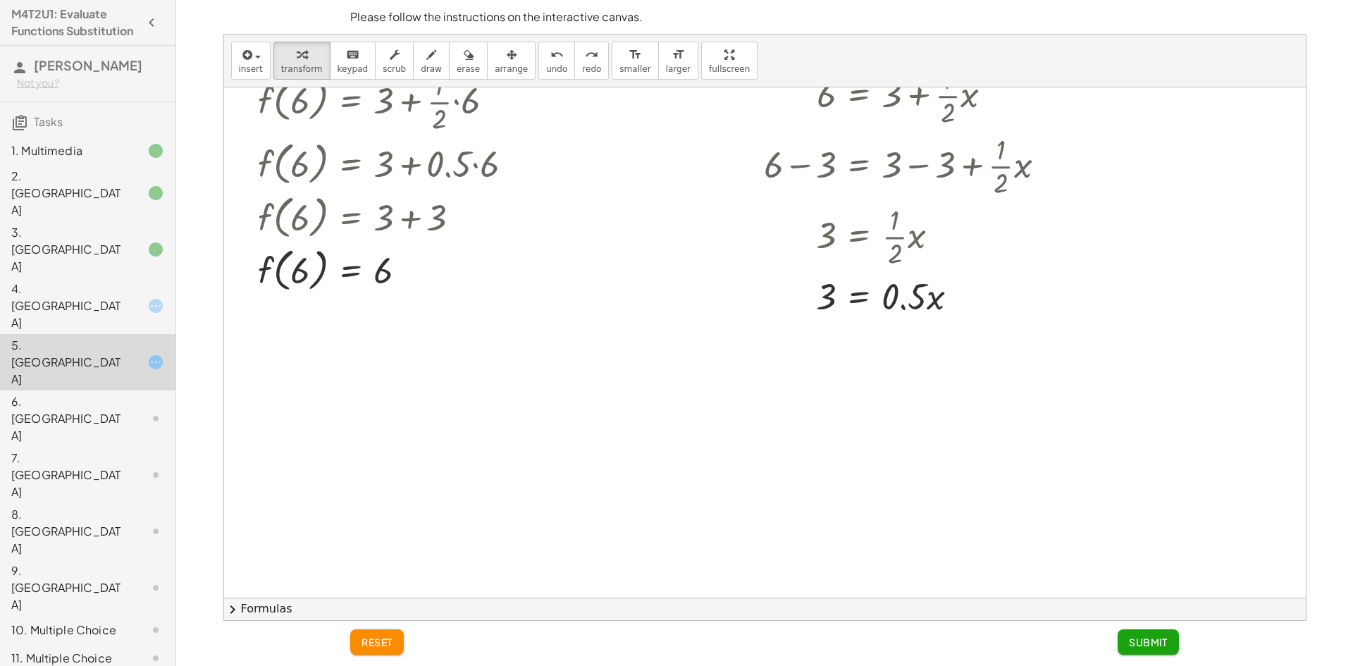
click at [125, 297] on div at bounding box center [144, 305] width 39 height 17
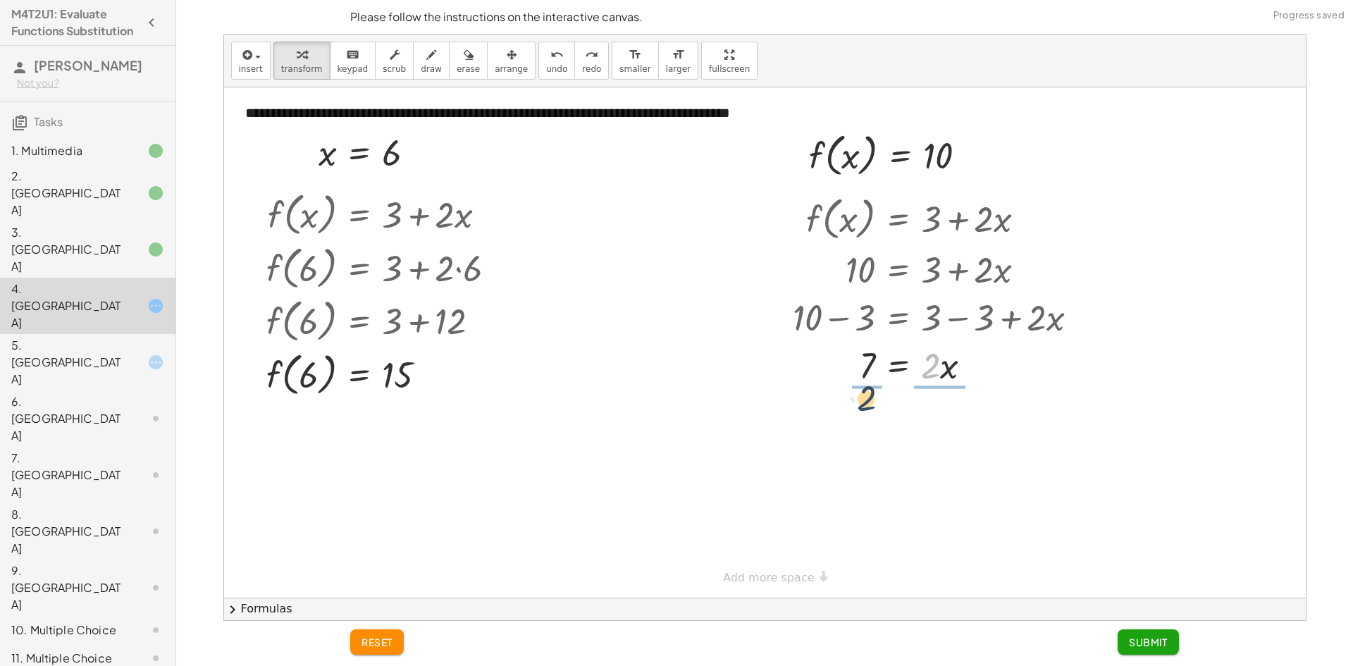
drag, startPoint x: 910, startPoint y: 397, endPoint x: 871, endPoint y: 404, distance: 40.2
click at [867, 375] on div at bounding box center [944, 364] width 299 height 48
click at [860, 431] on div at bounding box center [941, 423] width 311 height 70
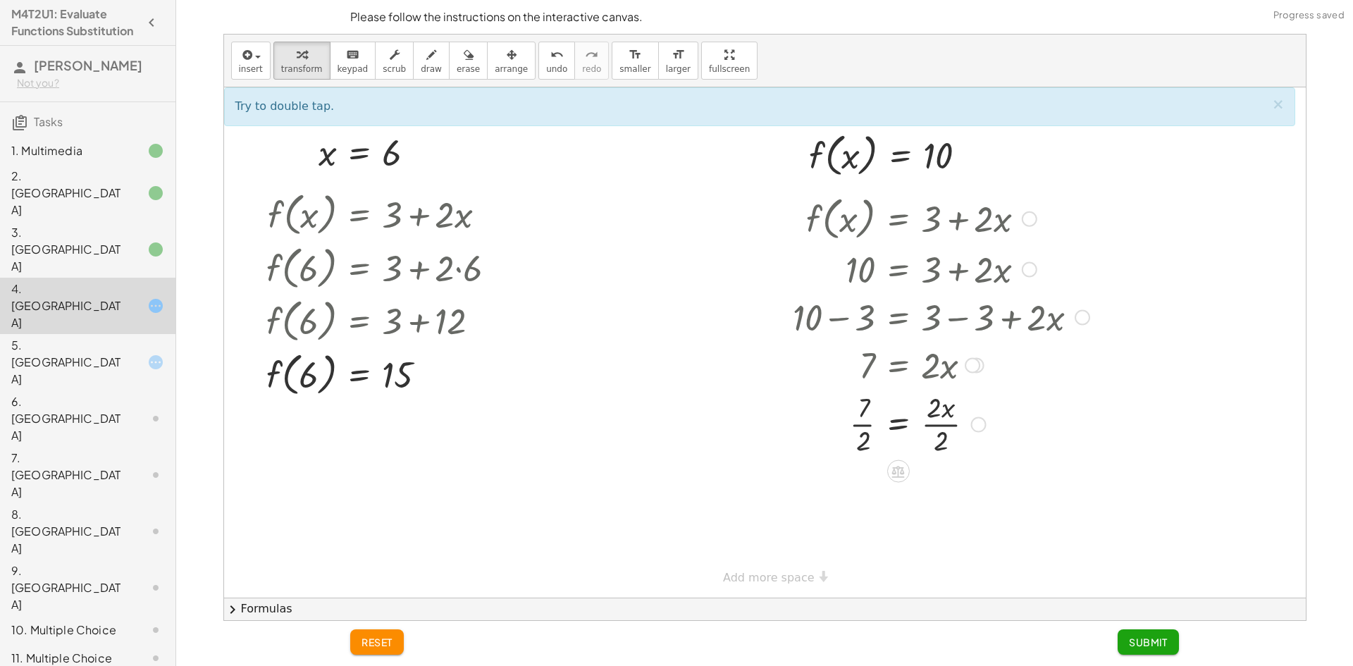
click at [934, 427] on div at bounding box center [941, 423] width 311 height 70
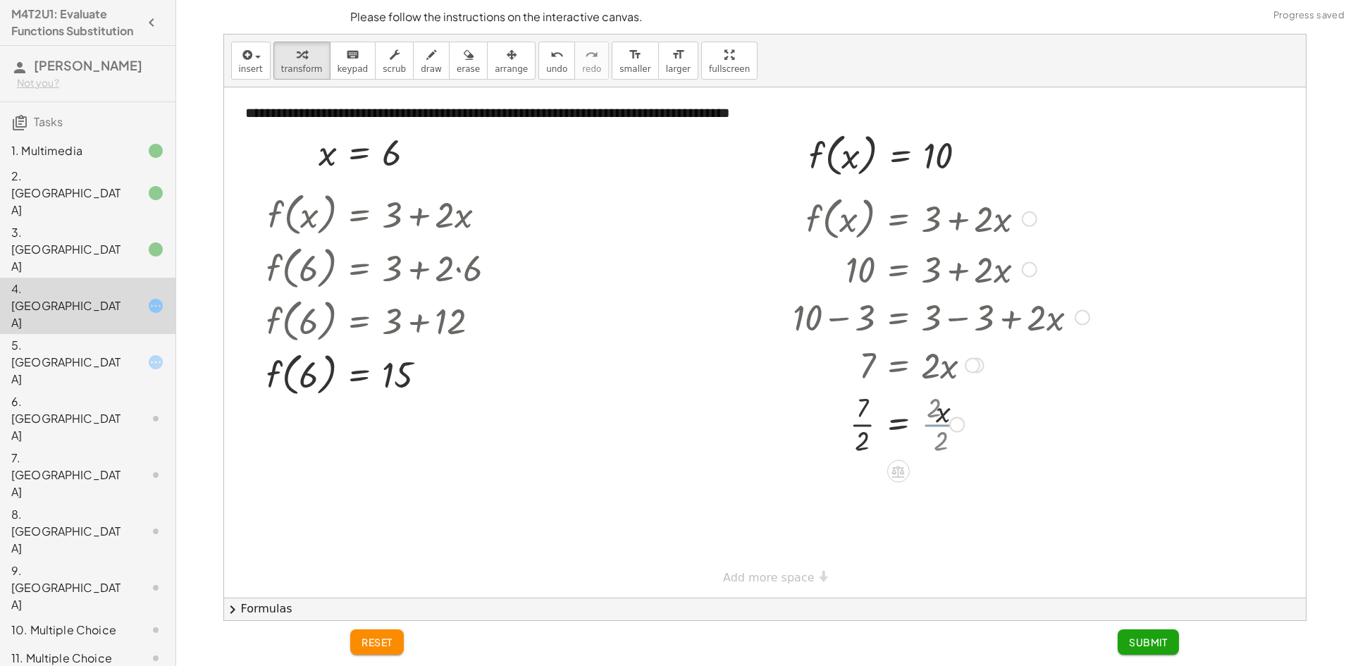
click at [930, 408] on div at bounding box center [941, 423] width 311 height 70
click at [868, 510] on div at bounding box center [941, 494] width 311 height 70
click at [864, 501] on div at bounding box center [941, 494] width 311 height 70
click at [860, 505] on div at bounding box center [941, 494] width 311 height 47
click at [853, 567] on div at bounding box center [941, 552] width 311 height 47
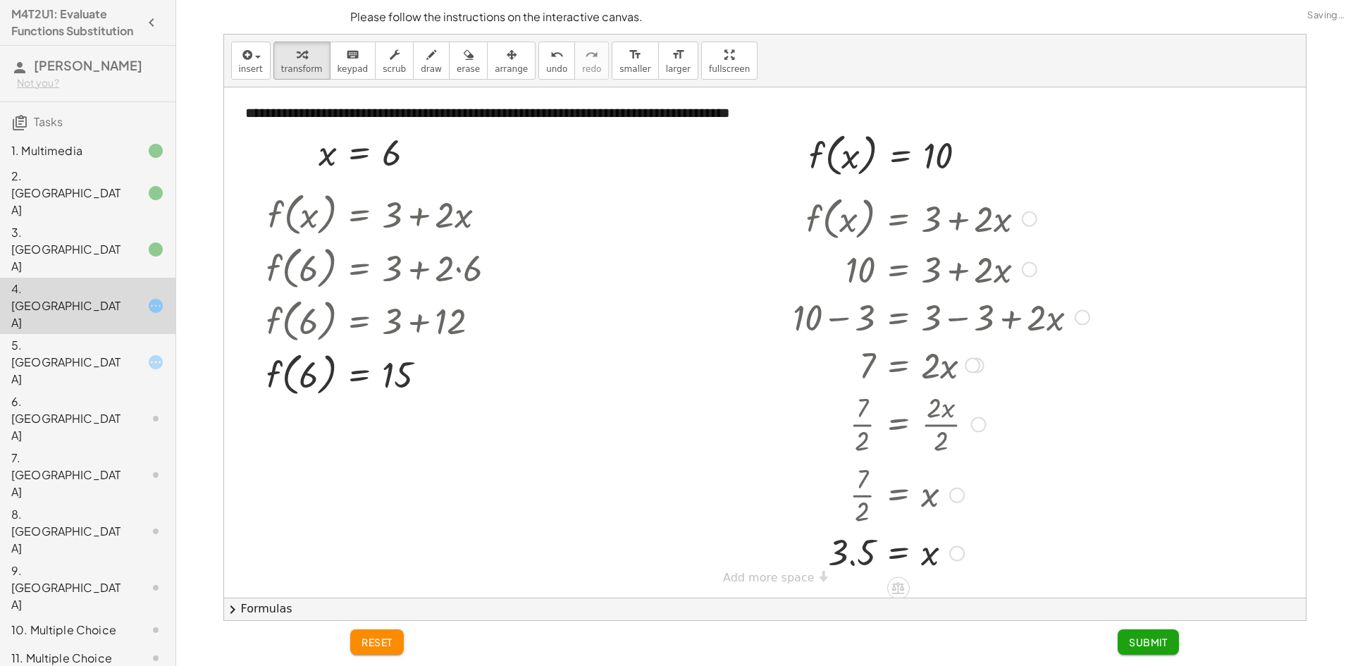
click at [853, 567] on div at bounding box center [941, 552] width 311 height 47
click at [856, 563] on div at bounding box center [941, 552] width 311 height 47
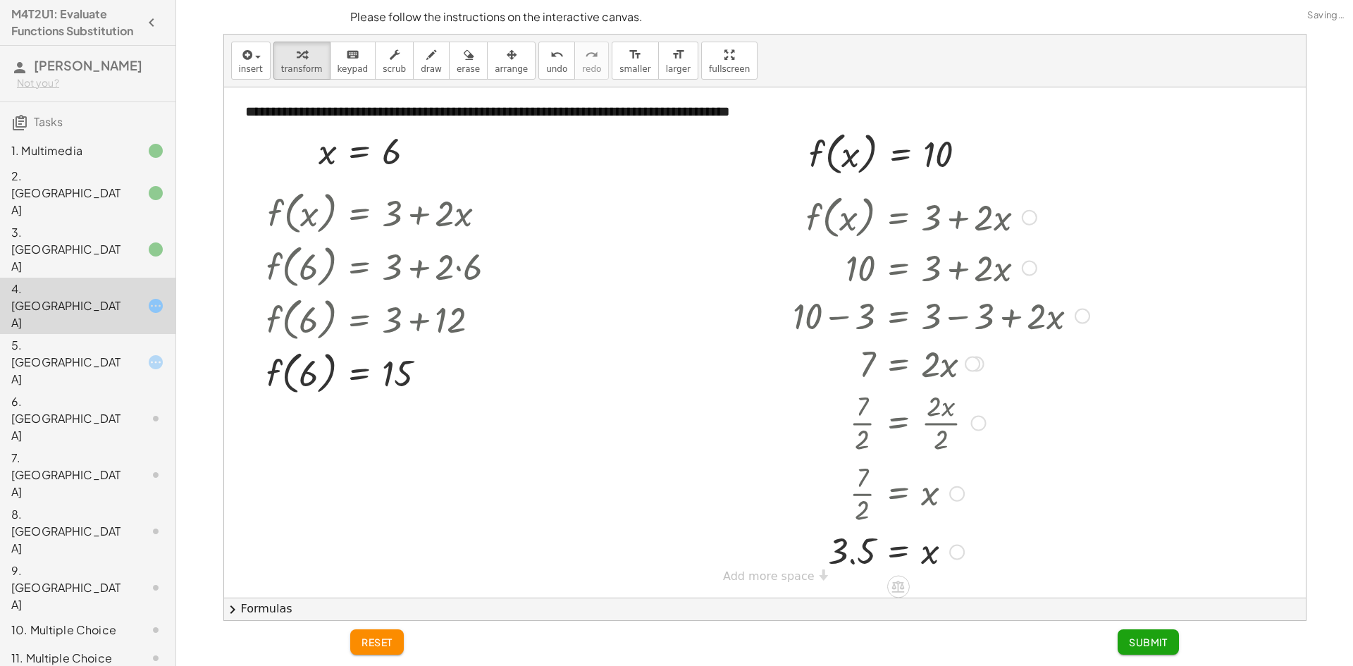
click at [849, 565] on div at bounding box center [941, 551] width 311 height 47
drag, startPoint x: 921, startPoint y: 562, endPoint x: 801, endPoint y: 561, distance: 120.5
click at [801, 561] on div at bounding box center [941, 551] width 311 height 47
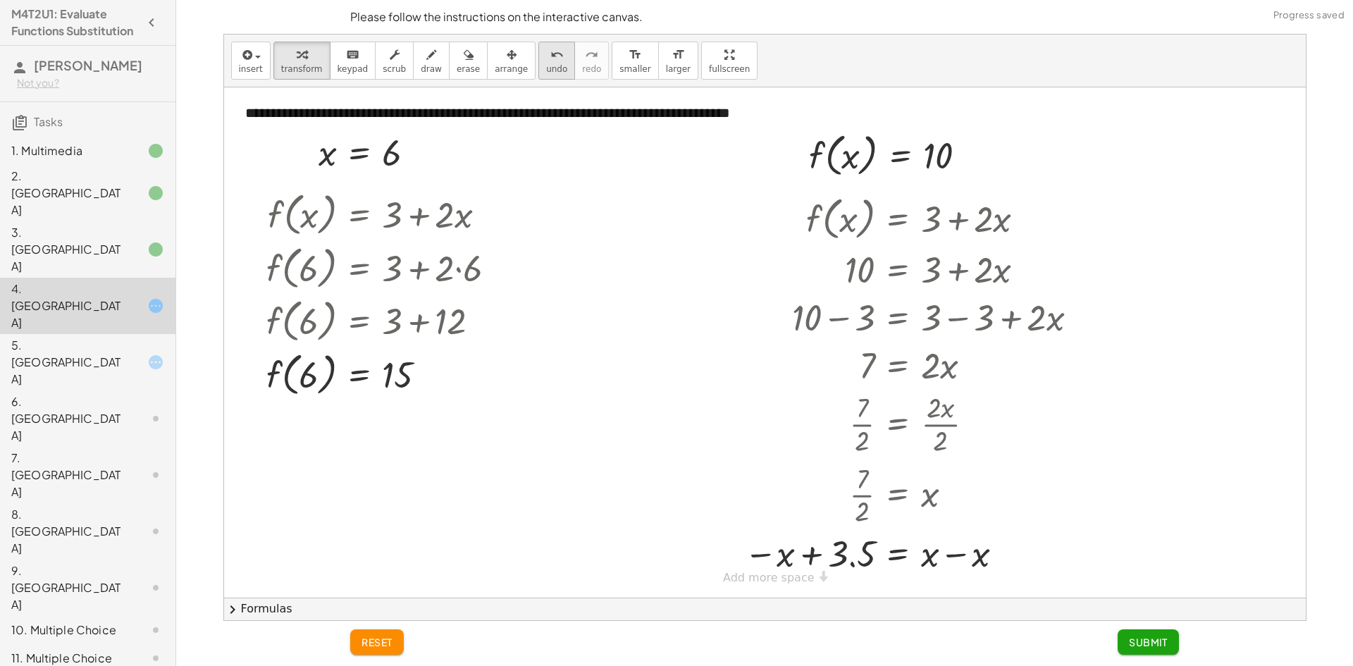
click at [550, 59] on icon "undo" at bounding box center [556, 55] width 13 height 17
drag, startPoint x: 865, startPoint y: 560, endPoint x: 981, endPoint y: 559, distance: 116.3
click at [981, 559] on div at bounding box center [941, 552] width 311 height 47
drag, startPoint x: 929, startPoint y: 563, endPoint x: 861, endPoint y: 567, distance: 67.8
click at [861, 567] on div at bounding box center [919, 553] width 356 height 48
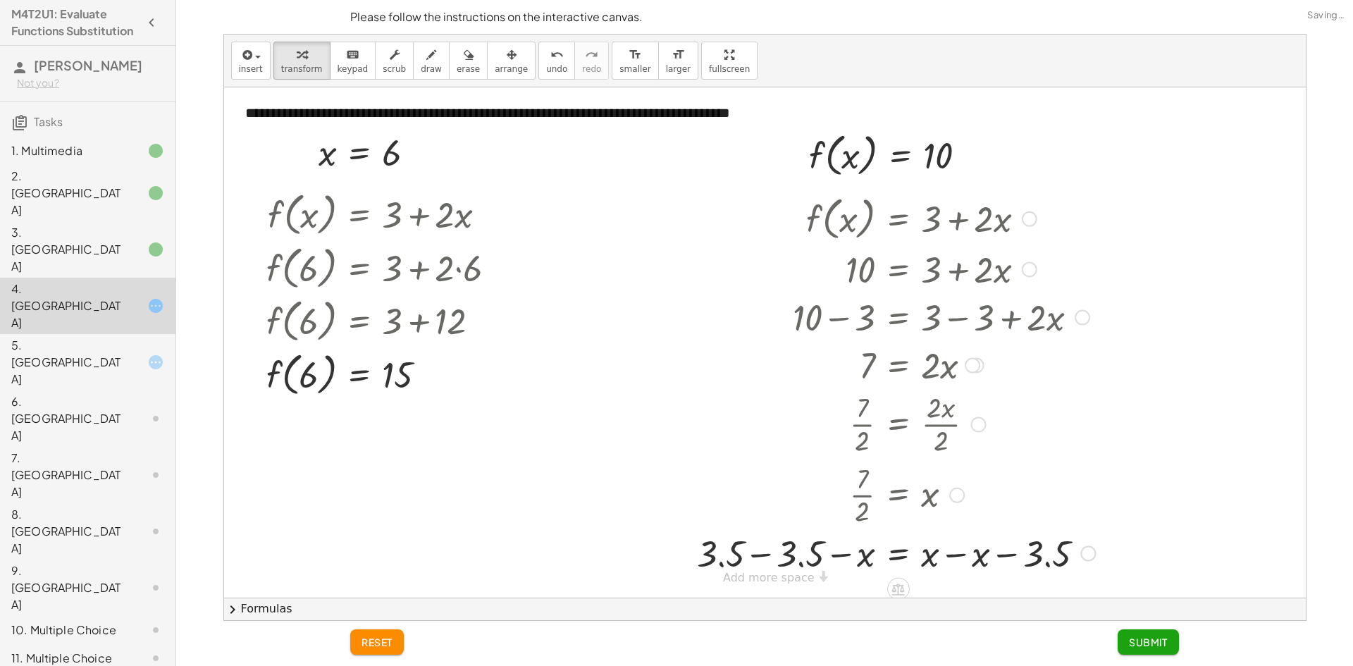
click at [772, 564] on div at bounding box center [896, 553] width 412 height 48
click at [862, 560] on div at bounding box center [944, 553] width 316 height 48
click at [960, 556] on div at bounding box center [944, 553] width 316 height 48
click at [921, 557] on div at bounding box center [941, 552] width 311 height 47
drag, startPoint x: 857, startPoint y: 568, endPoint x: 932, endPoint y: 565, distance: 75.5
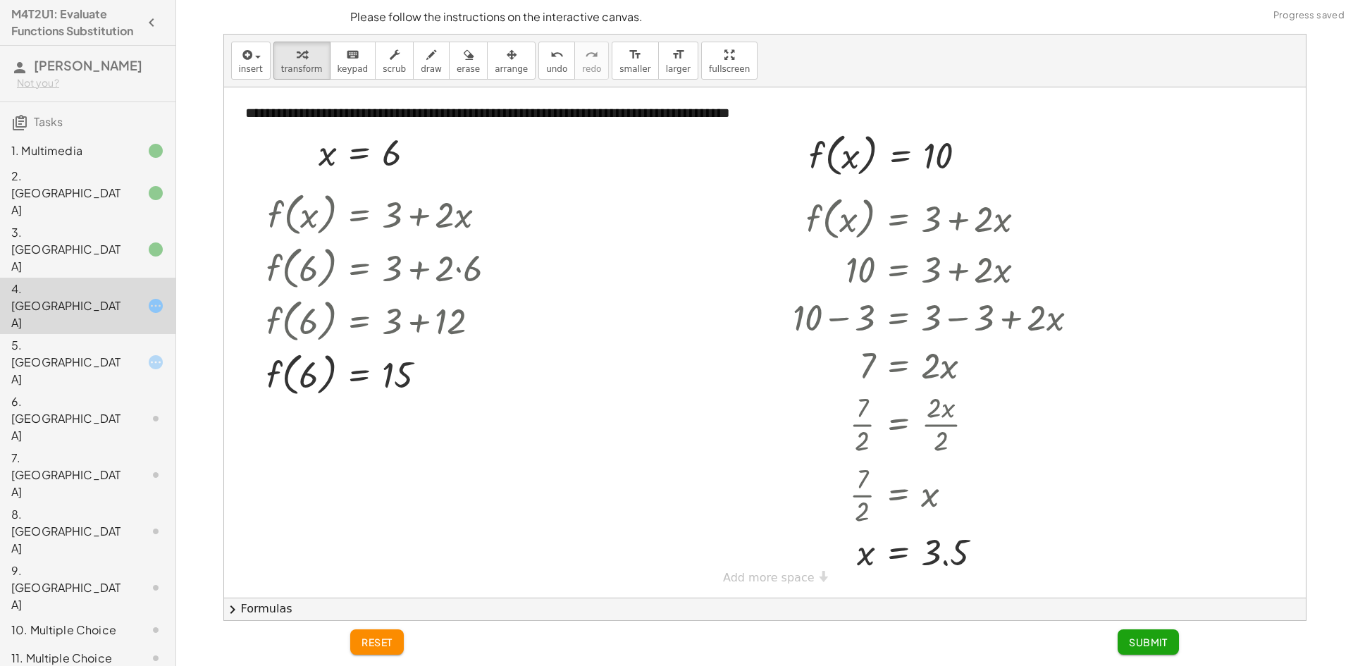
click at [1132, 638] on span "Submit" at bounding box center [1148, 642] width 39 height 13
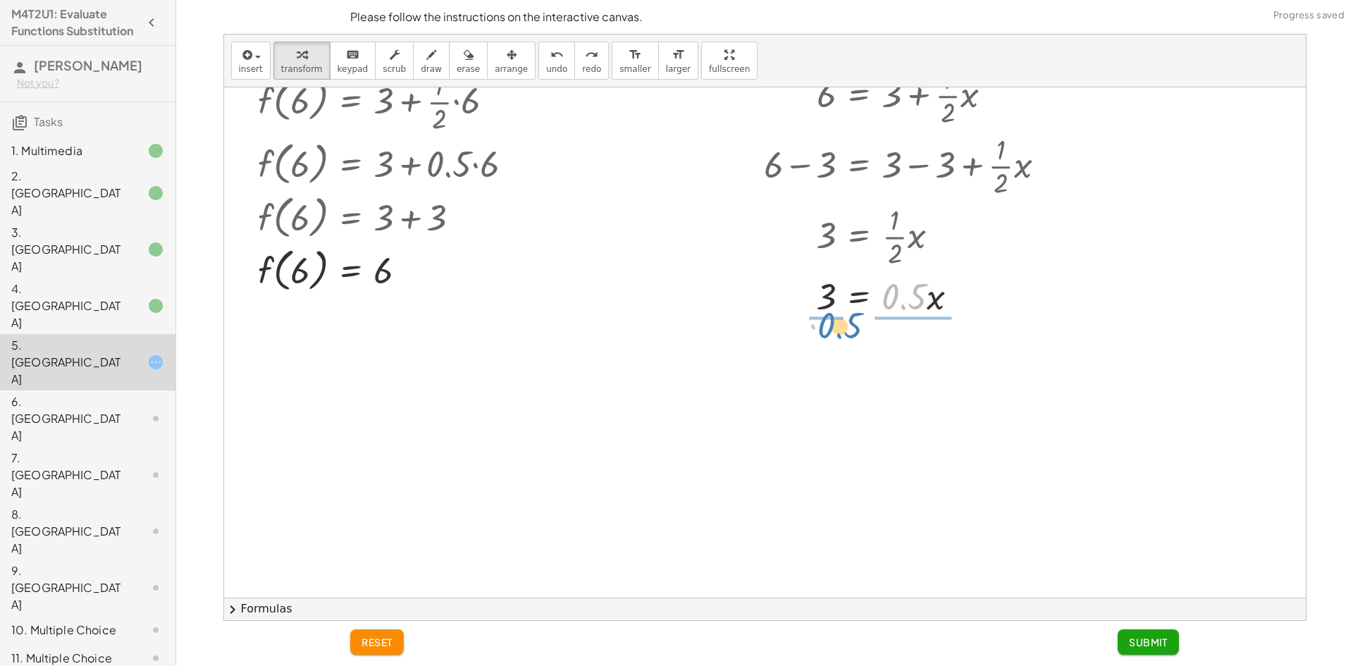
drag, startPoint x: 899, startPoint y: 314, endPoint x: 835, endPoint y: 330, distance: 66.1
click at [811, 360] on div at bounding box center [910, 354] width 307 height 70
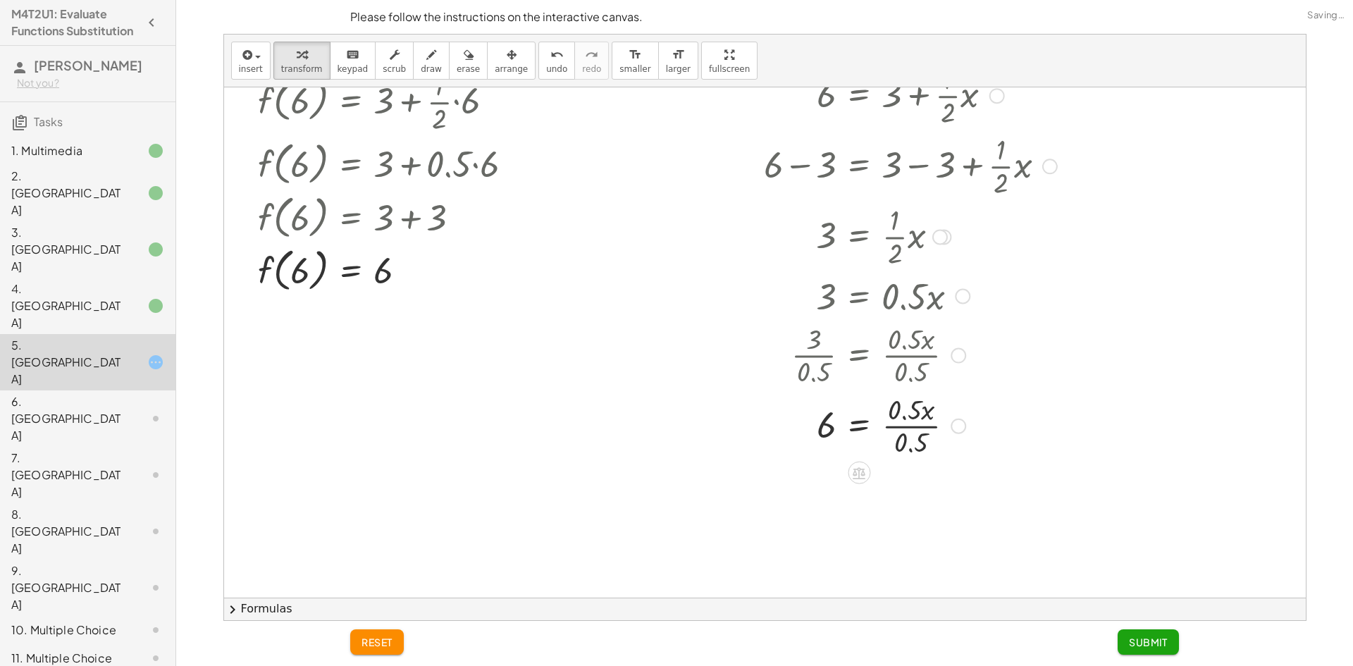
click at [918, 421] on div at bounding box center [910, 425] width 307 height 70
click at [1131, 638] on span "Submit" at bounding box center [1148, 642] width 39 height 13
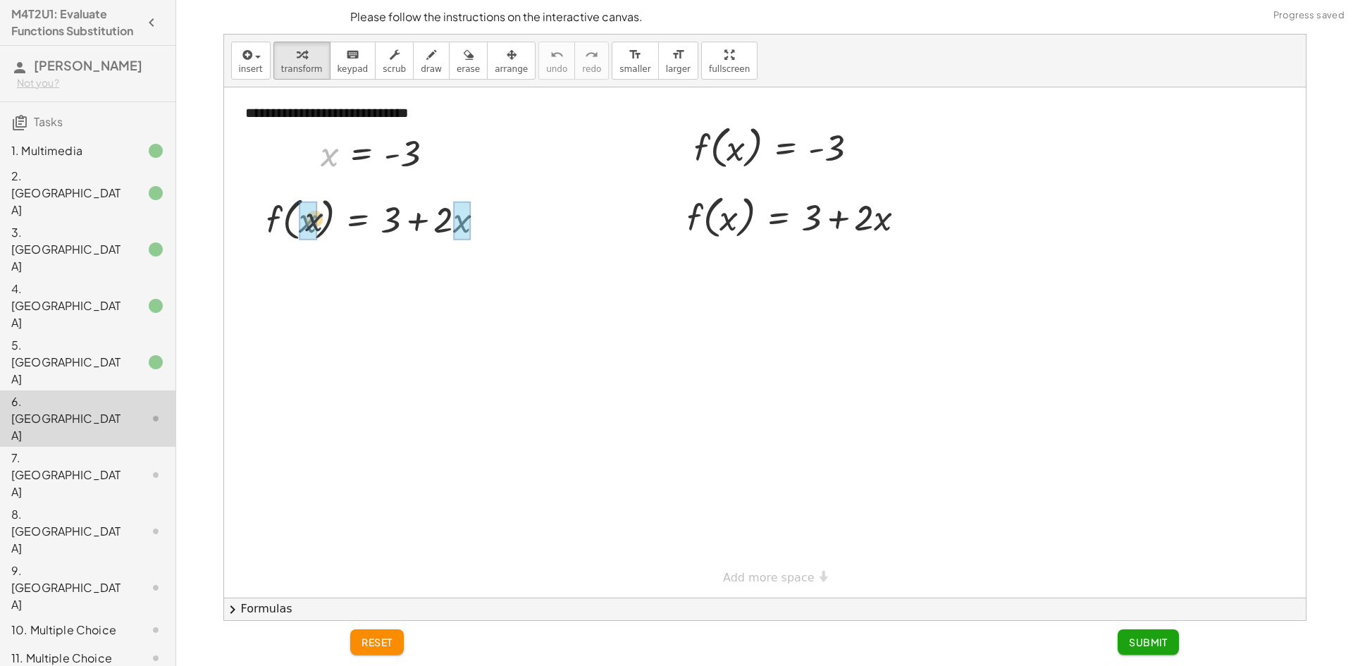
drag, startPoint x: 329, startPoint y: 161, endPoint x: 307, endPoint y: 240, distance: 81.4
click at [300, 230] on div at bounding box center [385, 222] width 288 height 53
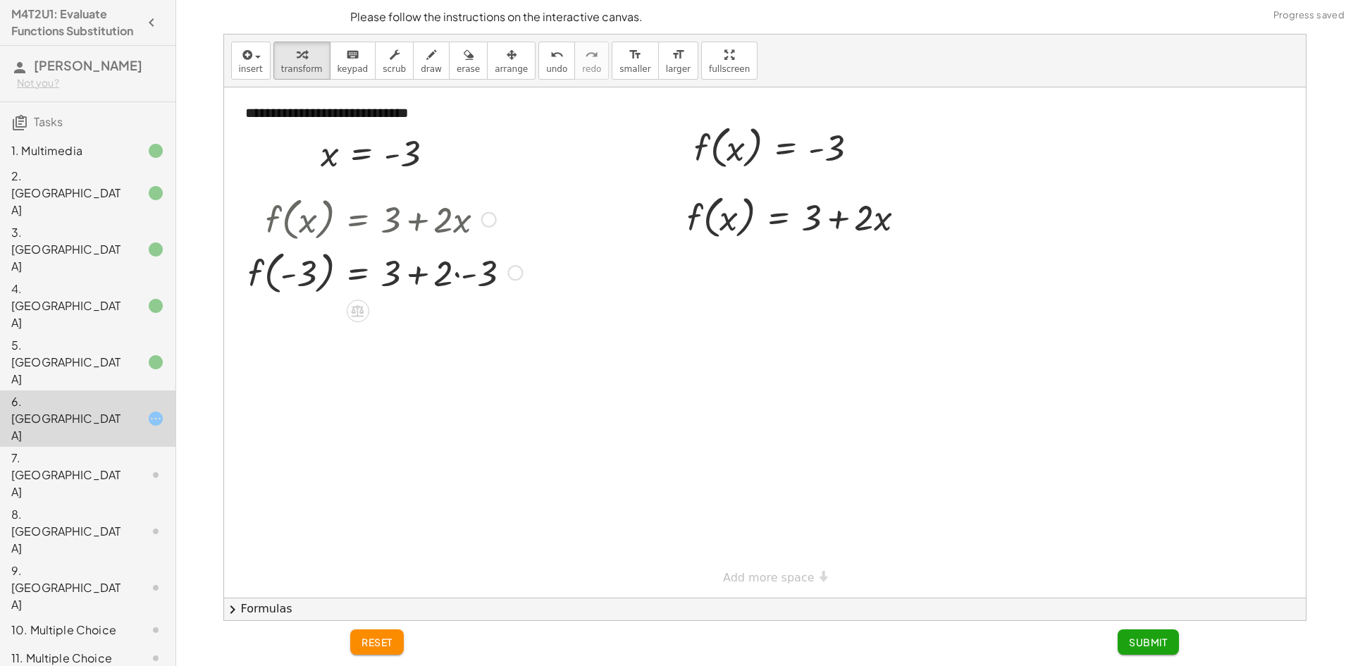
click at [376, 270] on div at bounding box center [385, 272] width 288 height 54
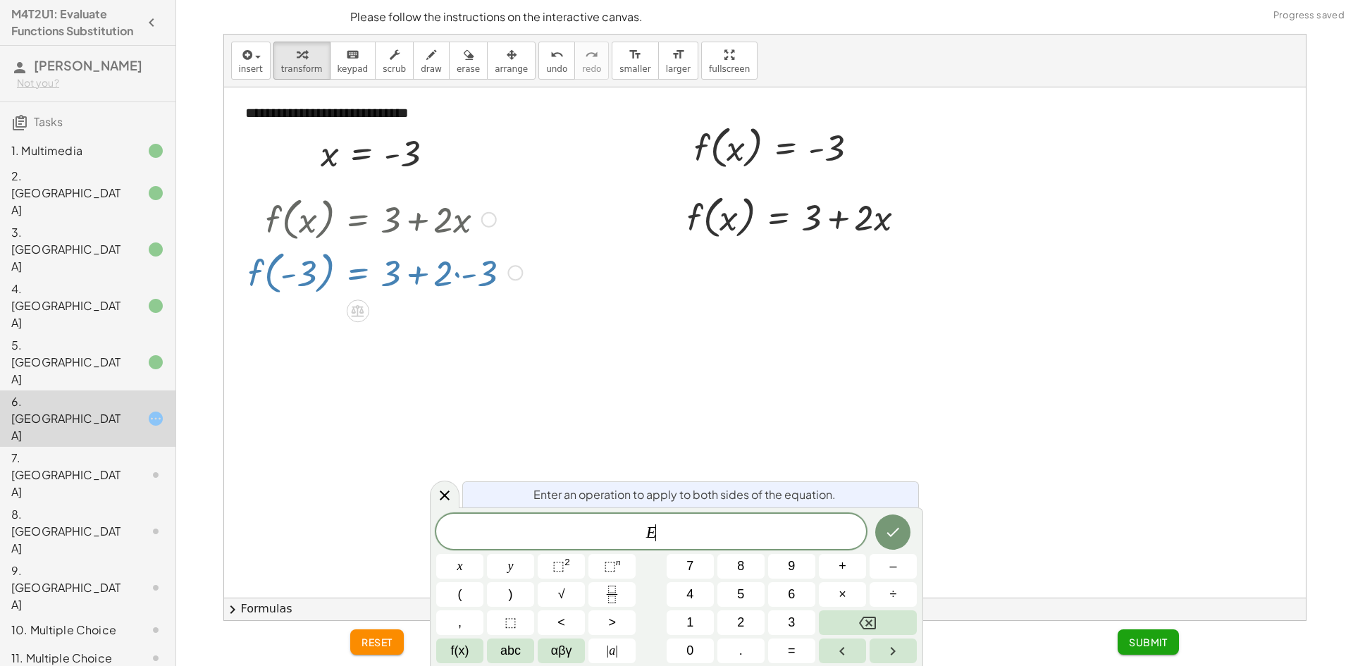
click at [435, 279] on div at bounding box center [385, 272] width 288 height 54
click at [447, 488] on icon at bounding box center [444, 495] width 17 height 17
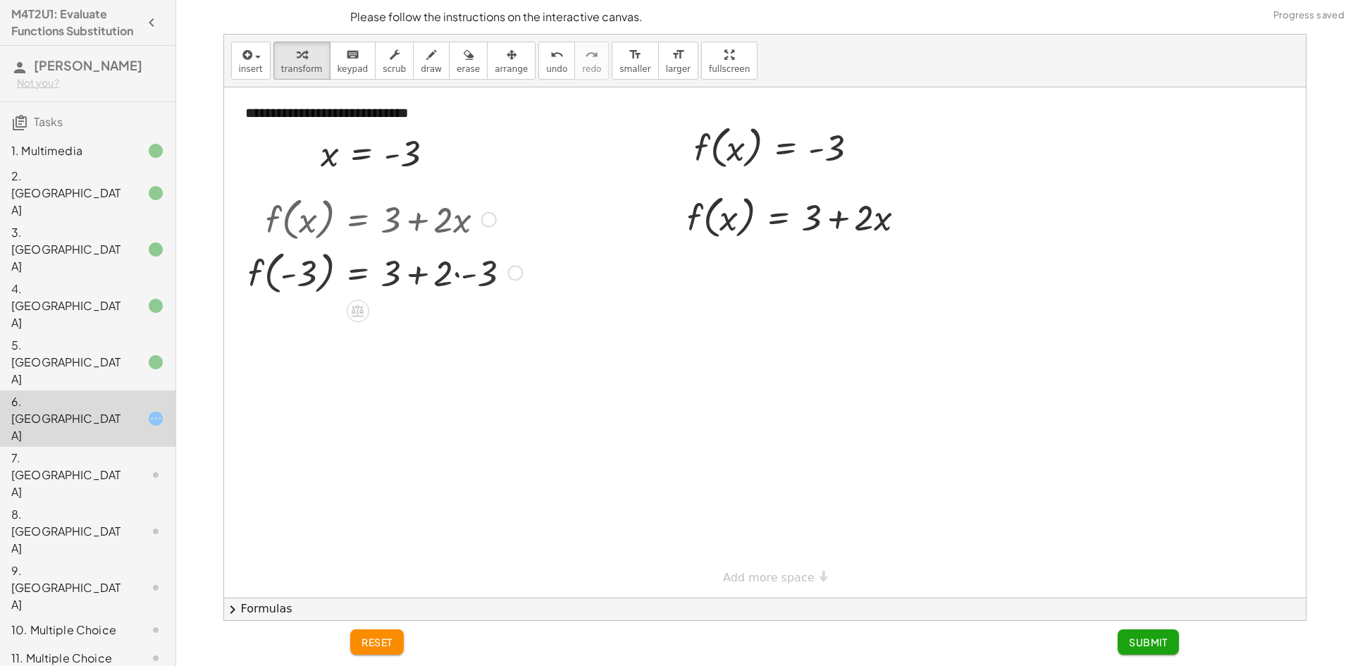
click at [462, 284] on div at bounding box center [385, 272] width 288 height 54
click at [412, 278] on div at bounding box center [372, 272] width 262 height 54
click at [438, 283] on div at bounding box center [385, 272] width 288 height 54
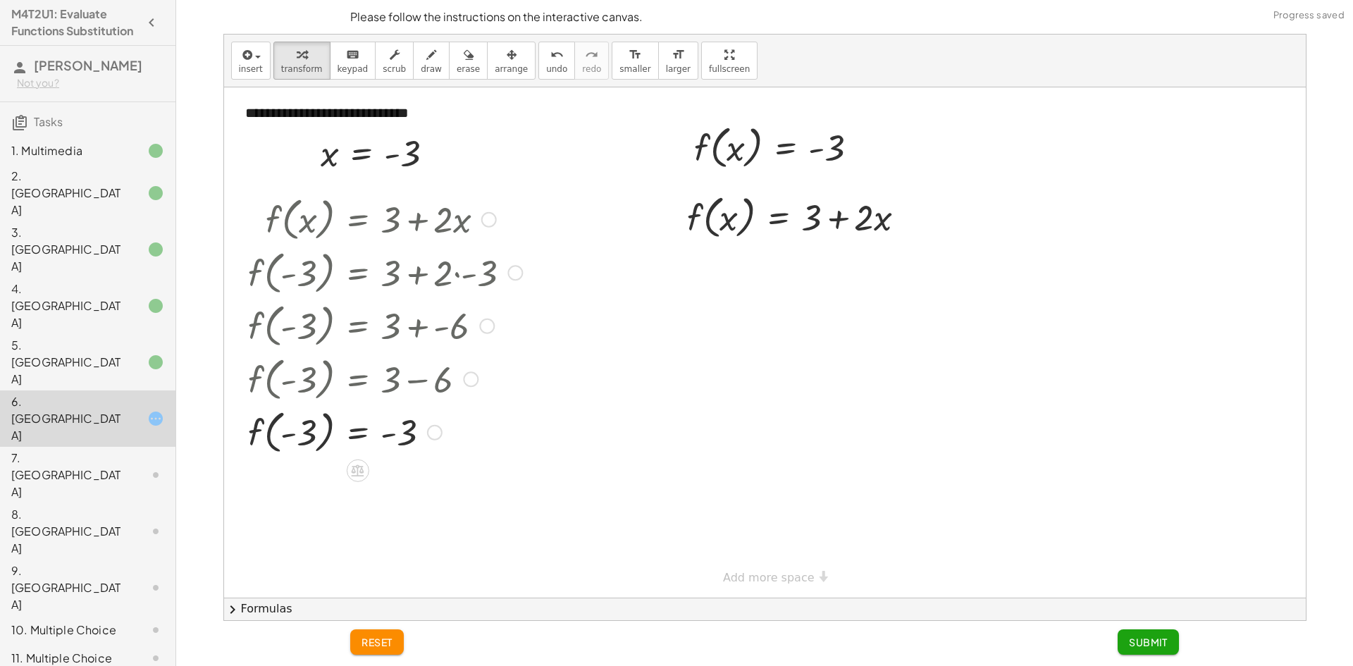
click at [296, 435] on div at bounding box center [385, 431] width 288 height 54
click at [408, 449] on div at bounding box center [385, 431] width 288 height 54
drag, startPoint x: 304, startPoint y: 440, endPoint x: 274, endPoint y: 434, distance: 30.1
click at [274, 434] on div at bounding box center [385, 431] width 288 height 54
drag, startPoint x: 364, startPoint y: 452, endPoint x: 300, endPoint y: 430, distance: 68.0
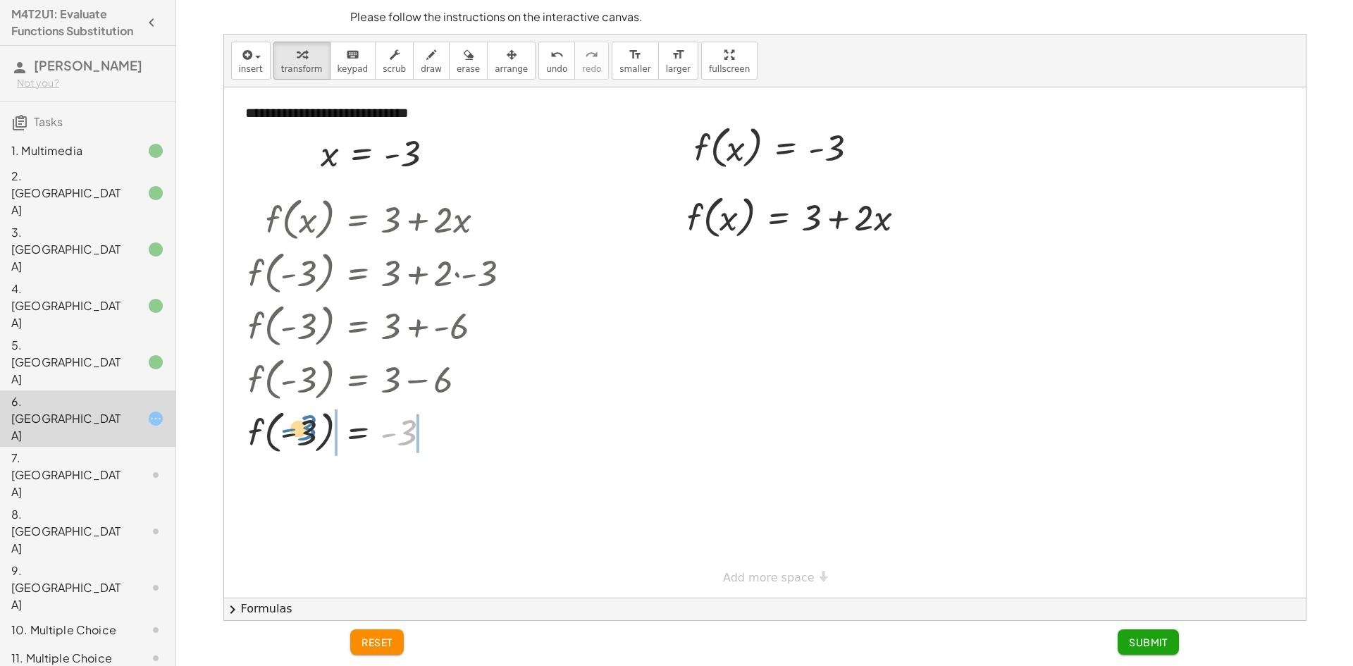
click at [300, 430] on div at bounding box center [385, 431] width 288 height 54
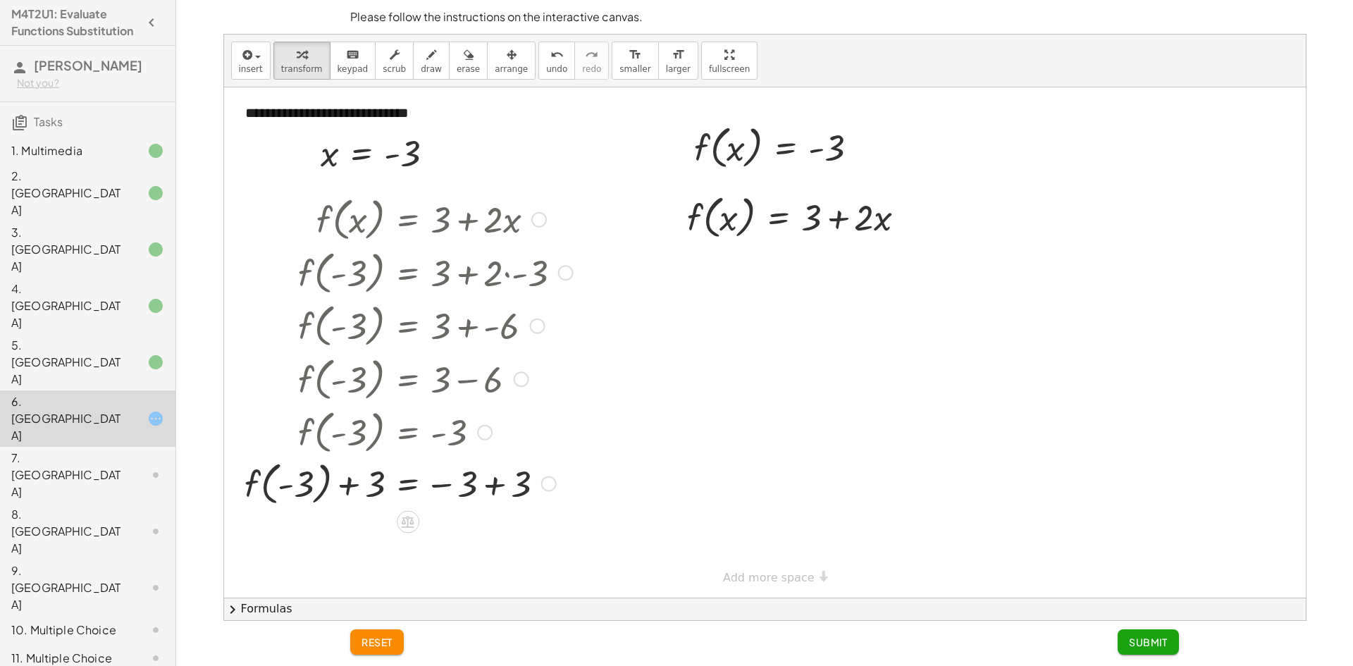
click at [337, 433] on div at bounding box center [409, 431] width 342 height 54
click at [341, 486] on div at bounding box center [409, 485] width 342 height 54
click at [344, 486] on div at bounding box center [409, 485] width 342 height 54
click at [476, 485] on div at bounding box center [409, 485] width 342 height 54
click at [490, 486] on div at bounding box center [409, 485] width 342 height 54
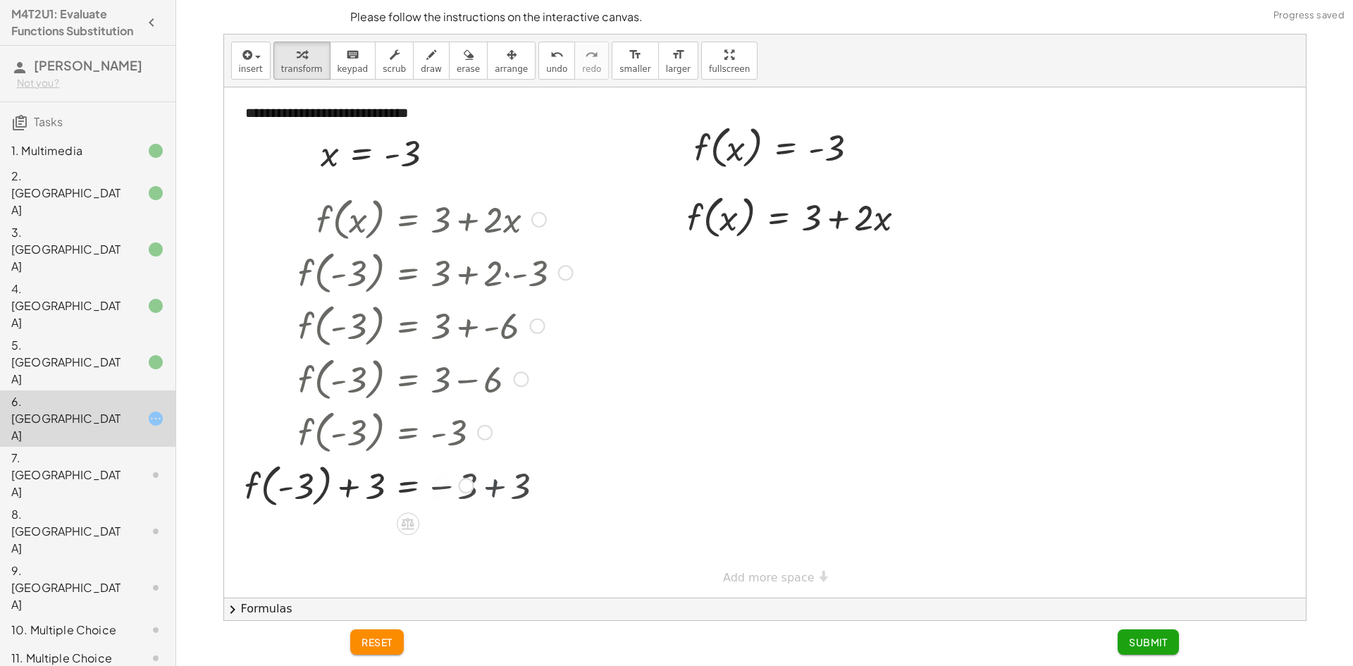
click at [433, 490] on div at bounding box center [409, 485] width 342 height 54
click at [438, 490] on div at bounding box center [409, 485] width 342 height 54
drag, startPoint x: 350, startPoint y: 493, endPoint x: 352, endPoint y: 514, distance: 21.2
click at [349, 499] on div at bounding box center [409, 485] width 342 height 54
click at [352, 536] on div at bounding box center [409, 538] width 342 height 54
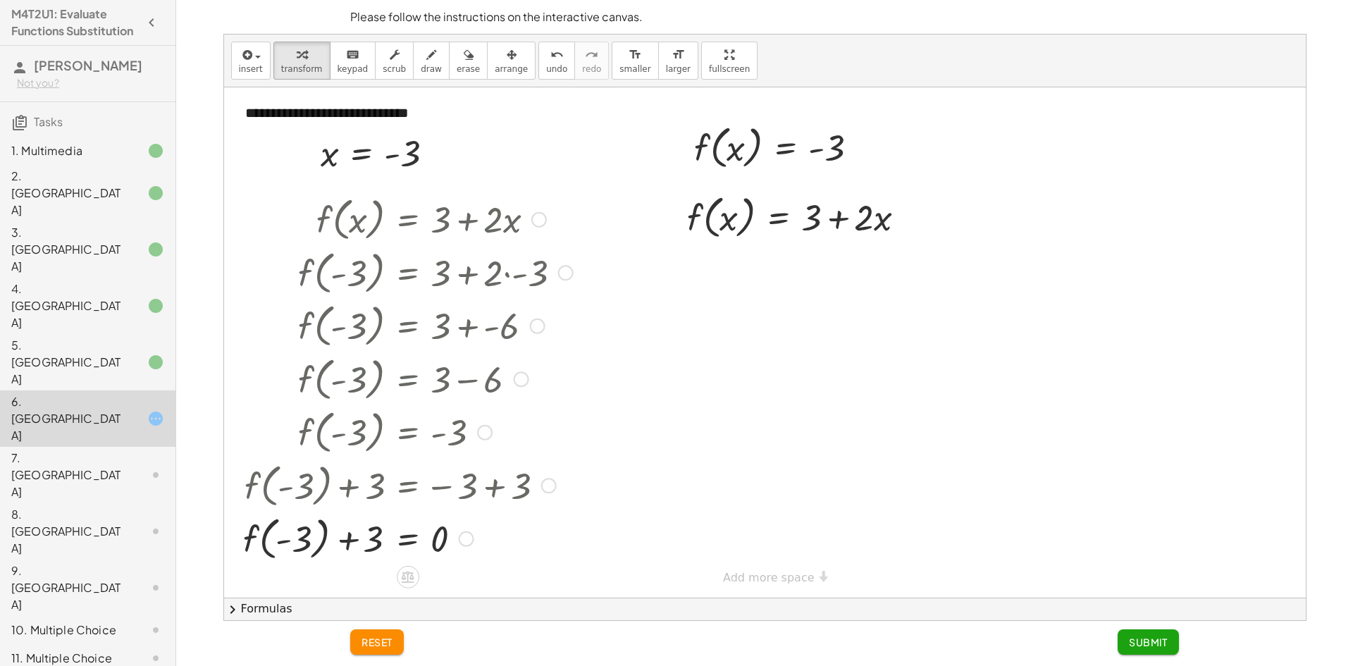
click at [352, 536] on div at bounding box center [409, 538] width 342 height 54
click at [352, 537] on div at bounding box center [409, 538] width 342 height 54
click at [352, 538] on div at bounding box center [409, 538] width 342 height 54
click at [538, 58] on button "undo undo" at bounding box center [556, 61] width 37 height 38
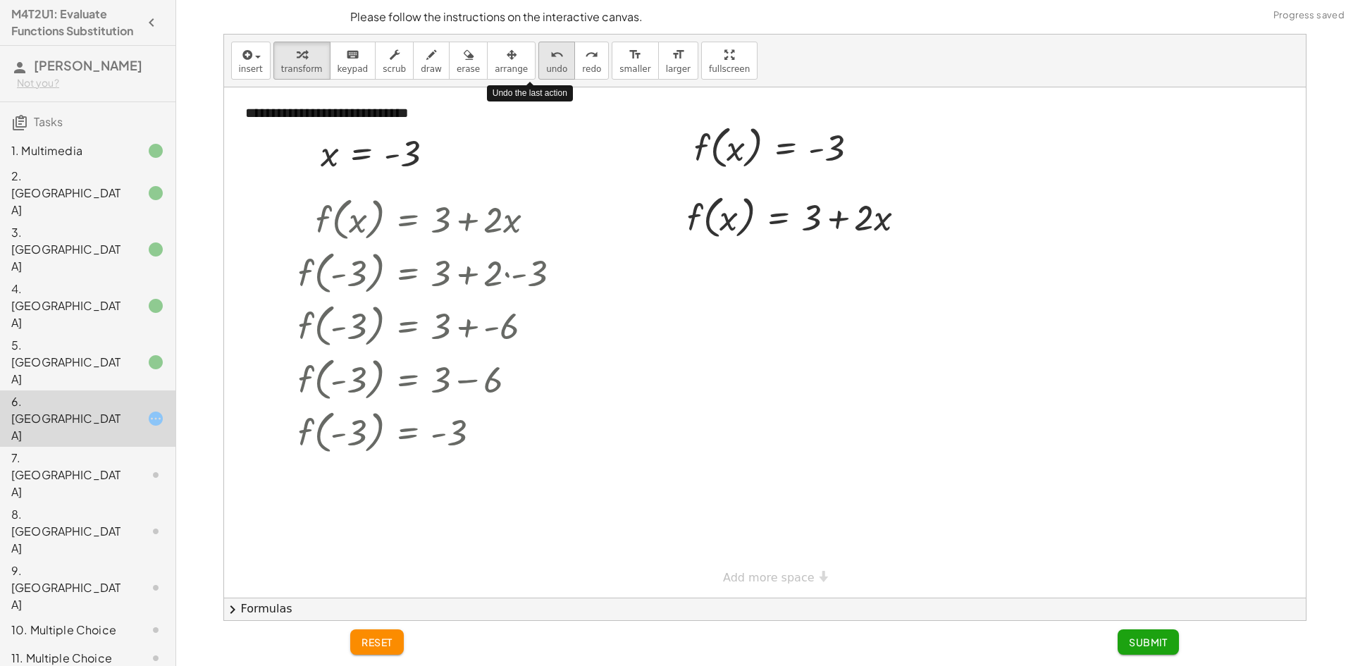
click at [538, 58] on button "undo undo" at bounding box center [556, 61] width 37 height 38
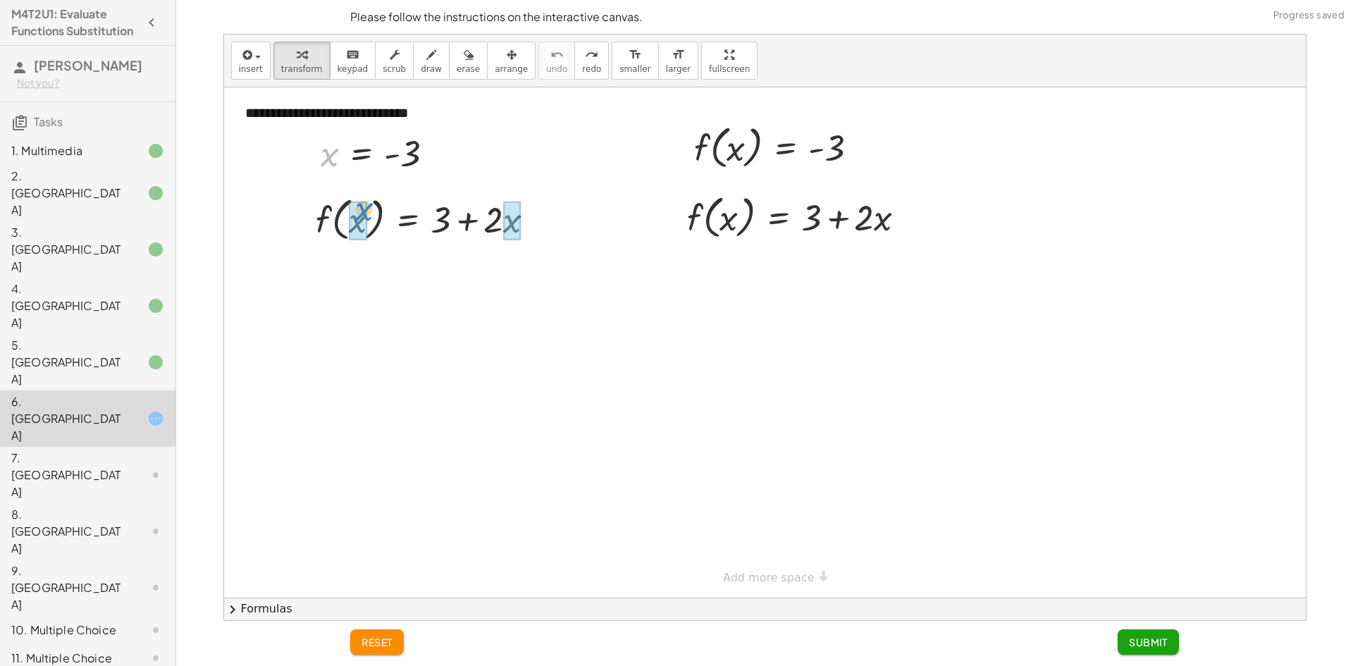
drag, startPoint x: 326, startPoint y: 156, endPoint x: 367, endPoint y: 209, distance: 66.8
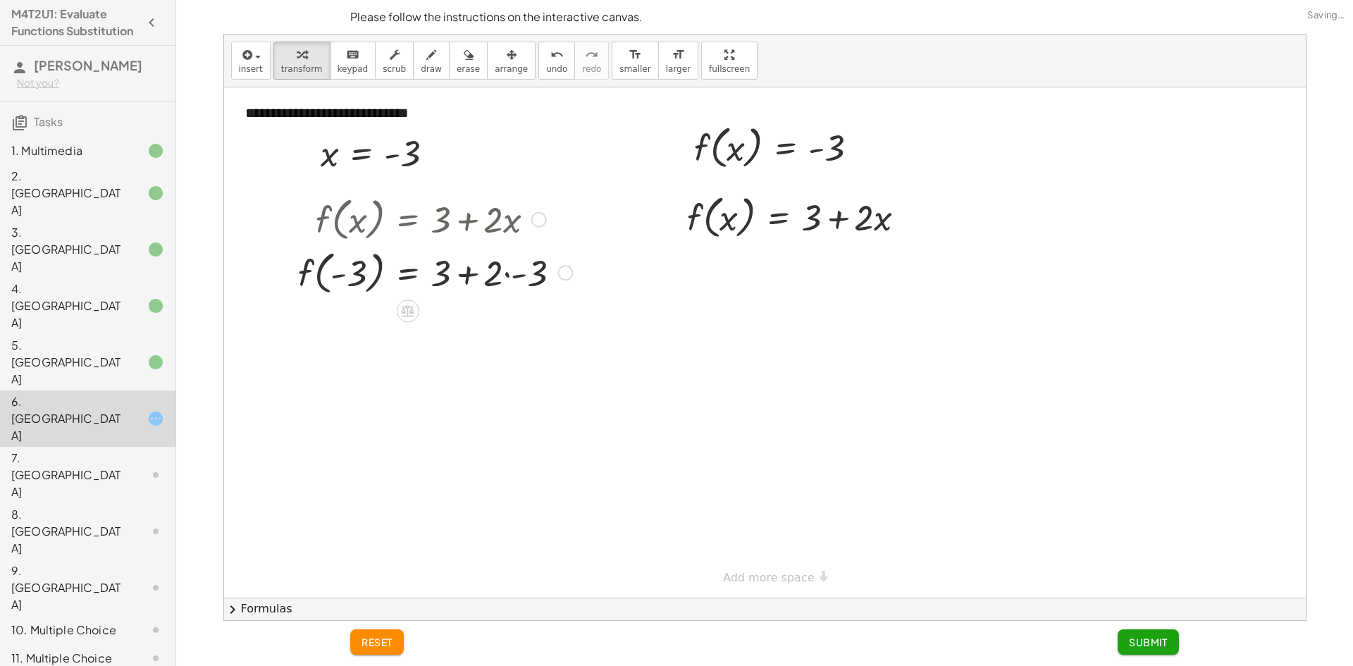
click at [510, 274] on div at bounding box center [435, 272] width 288 height 54
click at [499, 329] on div at bounding box center [435, 325] width 288 height 54
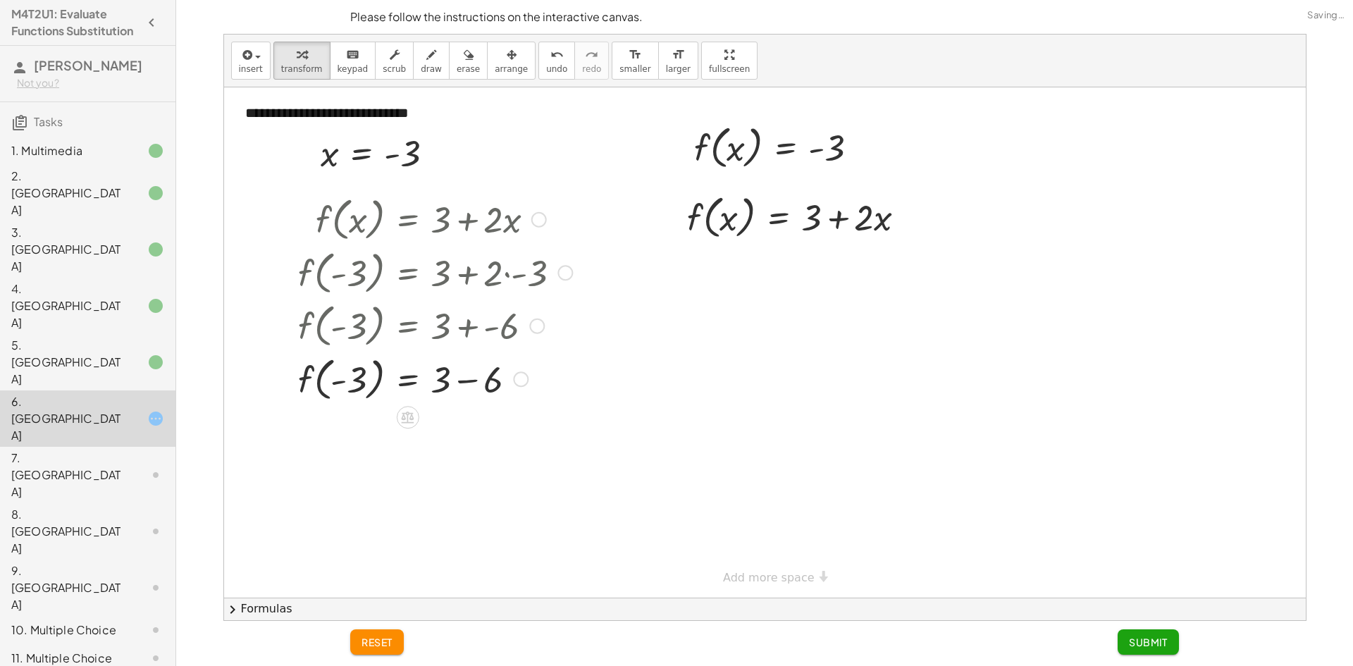
click at [465, 388] on div at bounding box center [435, 379] width 288 height 54
drag, startPoint x: 464, startPoint y: 440, endPoint x: 371, endPoint y: 409, distance: 97.4
click at [371, 409] on div at bounding box center [435, 431] width 288 height 54
click at [550, 55] on icon "undo" at bounding box center [556, 55] width 13 height 17
drag, startPoint x: 445, startPoint y: 446, endPoint x: 391, endPoint y: 448, distance: 53.6
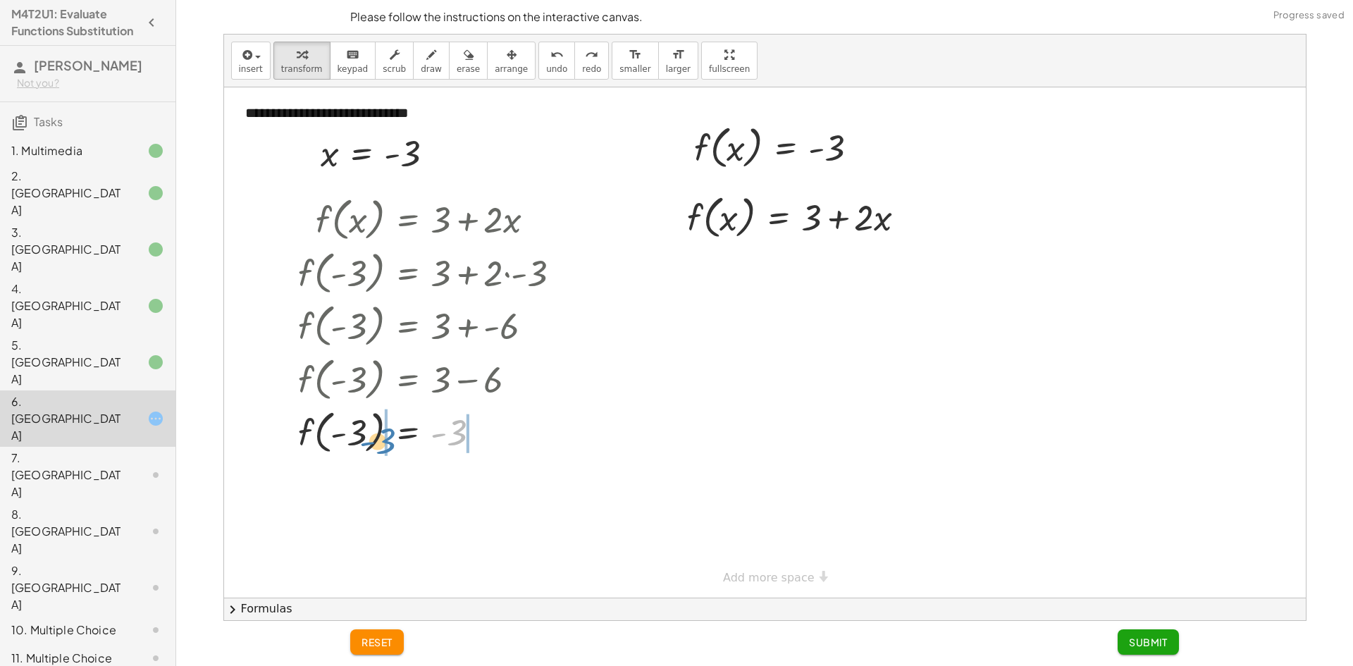
click at [391, 448] on div at bounding box center [384, 431] width 288 height 54
click at [346, 488] on div at bounding box center [409, 485] width 342 height 54
drag, startPoint x: 285, startPoint y: 486, endPoint x: 295, endPoint y: 483, distance: 10.8
click at [295, 483] on div at bounding box center [409, 485] width 342 height 54
drag, startPoint x: 373, startPoint y: 486, endPoint x: 306, endPoint y: 482, distance: 67.8
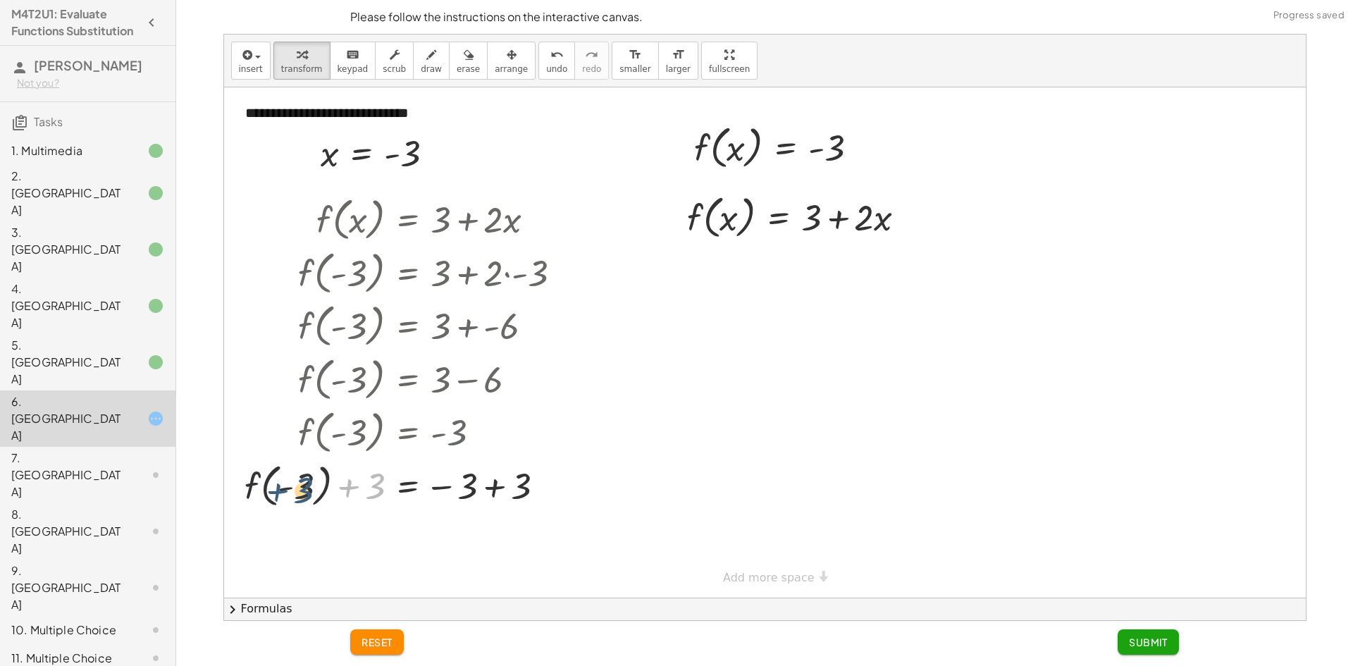
click at [304, 482] on div at bounding box center [409, 485] width 342 height 54
drag, startPoint x: 308, startPoint y: 488, endPoint x: 390, endPoint y: 484, distance: 81.8
click at [390, 484] on div at bounding box center [409, 485] width 342 height 54
click at [550, 60] on icon "undo" at bounding box center [556, 55] width 13 height 17
drag, startPoint x: 740, startPoint y: 182, endPoint x: 739, endPoint y: 164, distance: 17.6
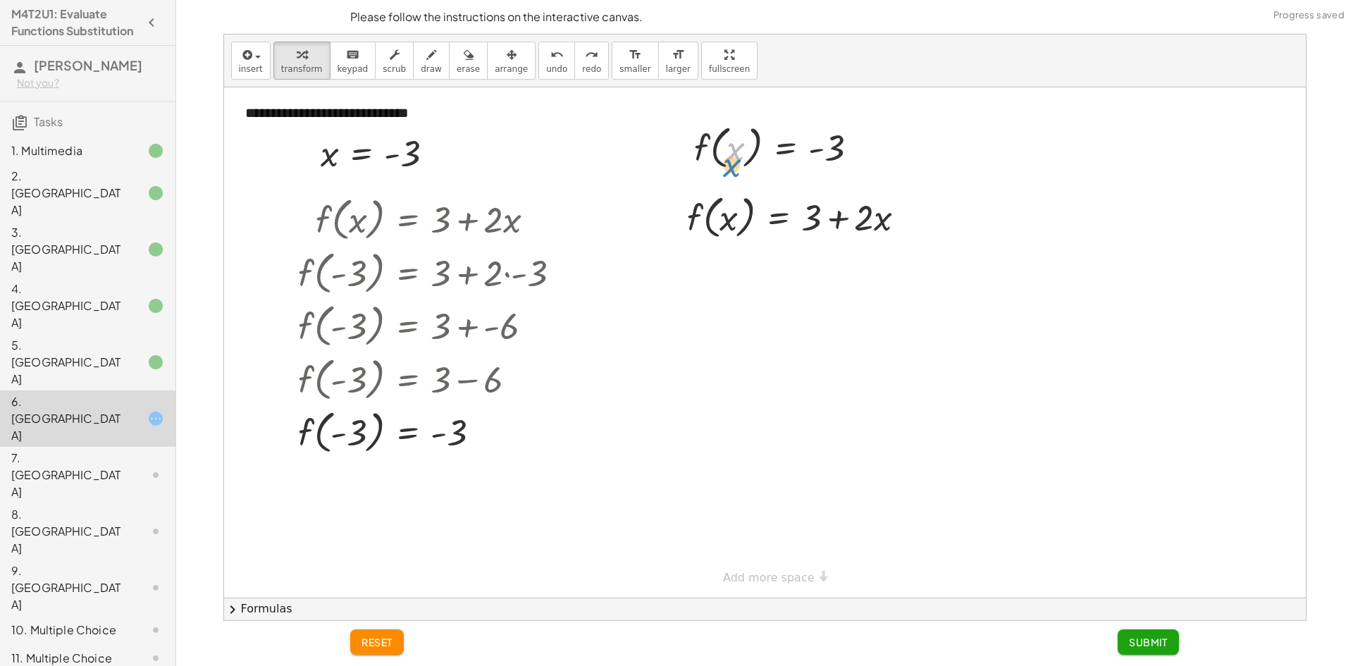
click at [739, 165] on div at bounding box center [782, 147] width 190 height 54
drag, startPoint x: 713, startPoint y: 153, endPoint x: 712, endPoint y: 216, distance: 62.7
click at [810, 271] on div at bounding box center [802, 267] width 244 height 48
click at [848, 266] on div at bounding box center [802, 267] width 244 height 48
click at [717, 270] on div at bounding box center [802, 267] width 244 height 48
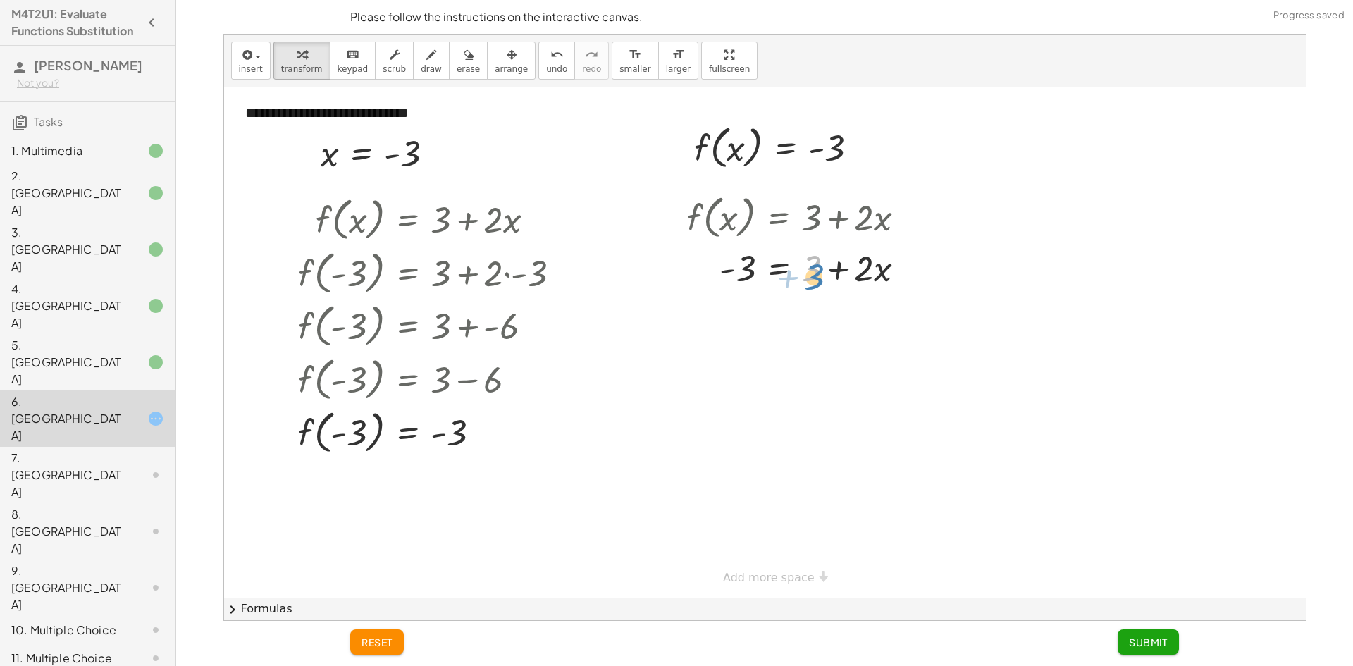
drag, startPoint x: 810, startPoint y: 270, endPoint x: 826, endPoint y: 271, distance: 16.3
click at [824, 271] on div at bounding box center [802, 267] width 244 height 48
drag, startPoint x: 788, startPoint y: 314, endPoint x: 714, endPoint y: 313, distance: 74.0
drag, startPoint x: 736, startPoint y: 278, endPoint x: 738, endPoint y: 293, distance: 15.1
click at [735, 280] on div at bounding box center [806, 267] width 252 height 48
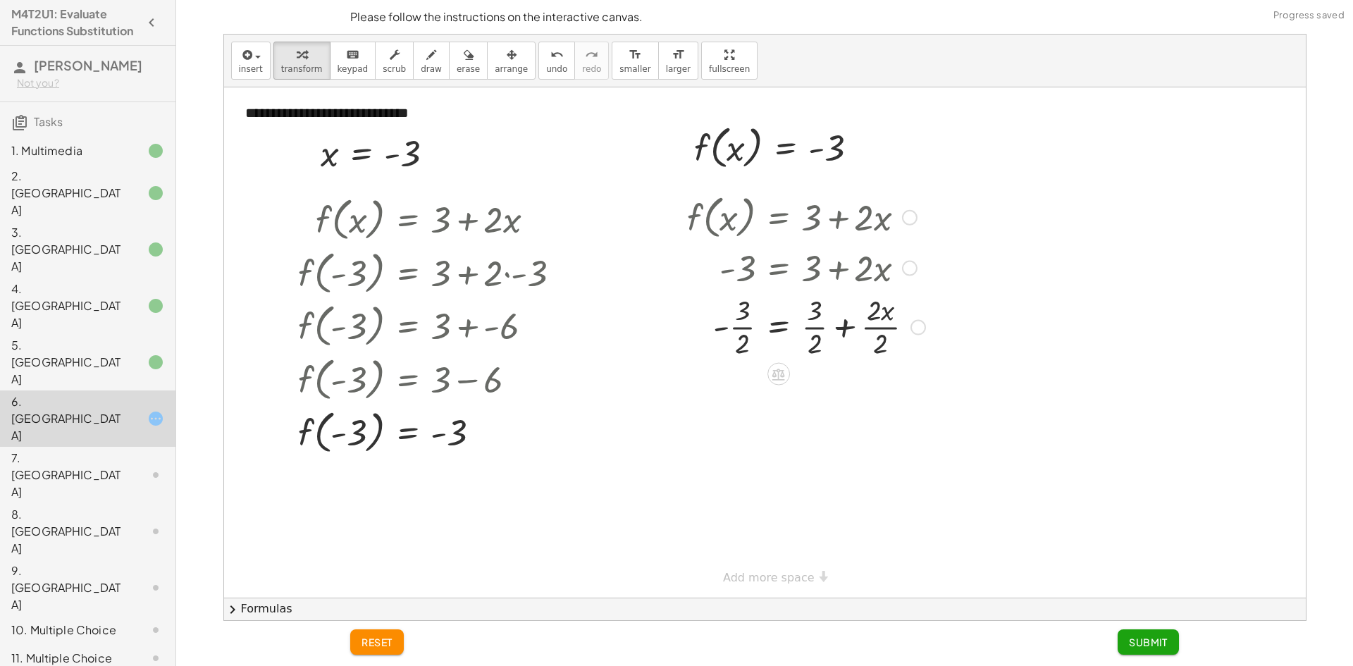
click at [738, 321] on div at bounding box center [806, 325] width 252 height 70
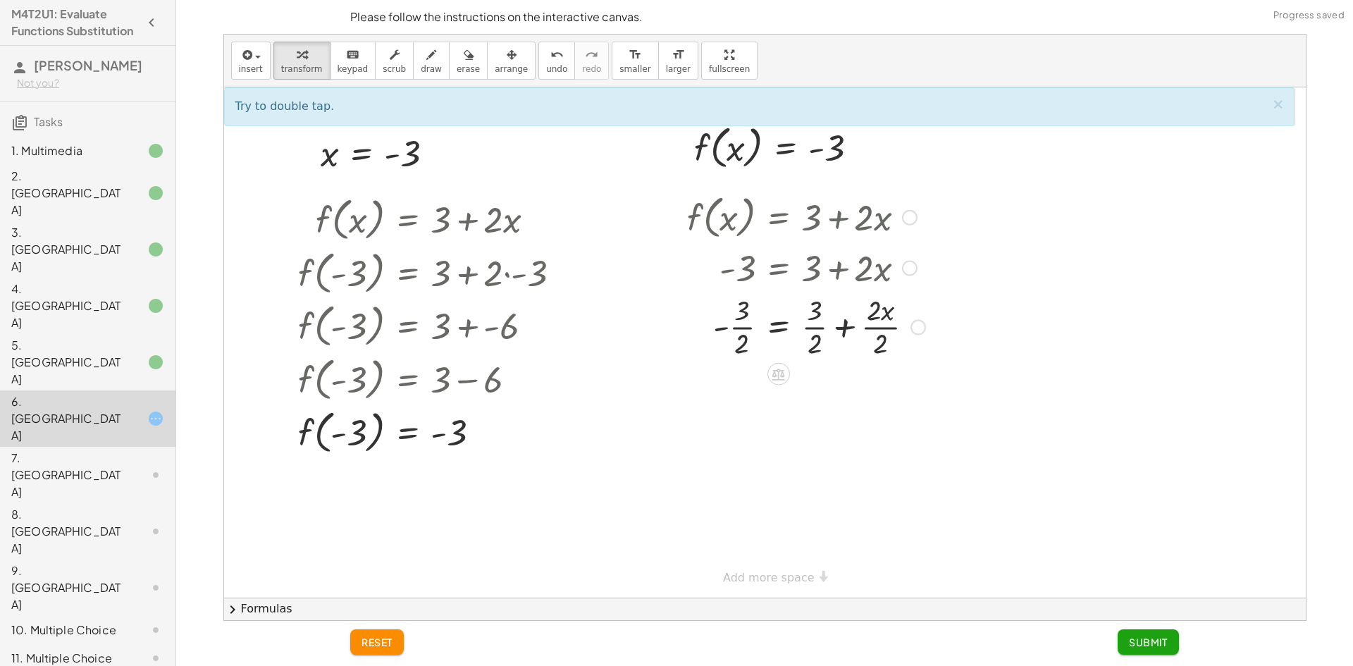
click at [716, 330] on div at bounding box center [806, 325] width 252 height 70
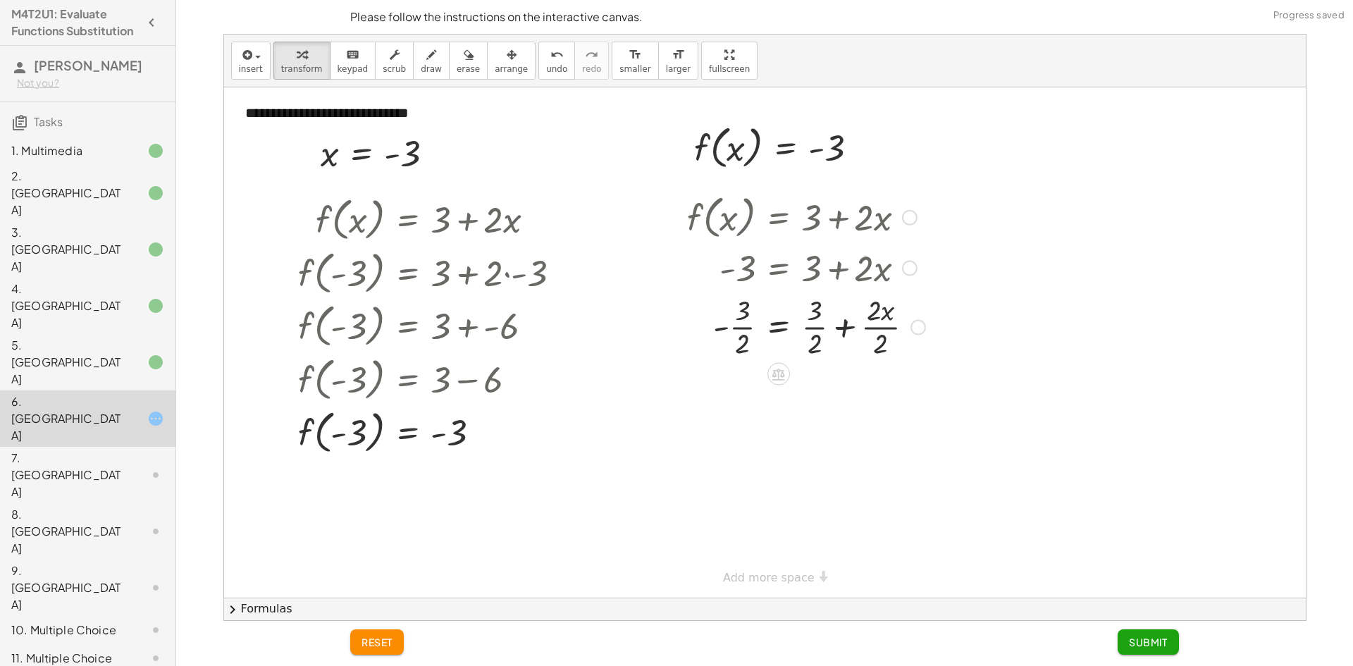
click at [729, 328] on div at bounding box center [806, 325] width 252 height 70
click at [735, 328] on div at bounding box center [806, 325] width 252 height 70
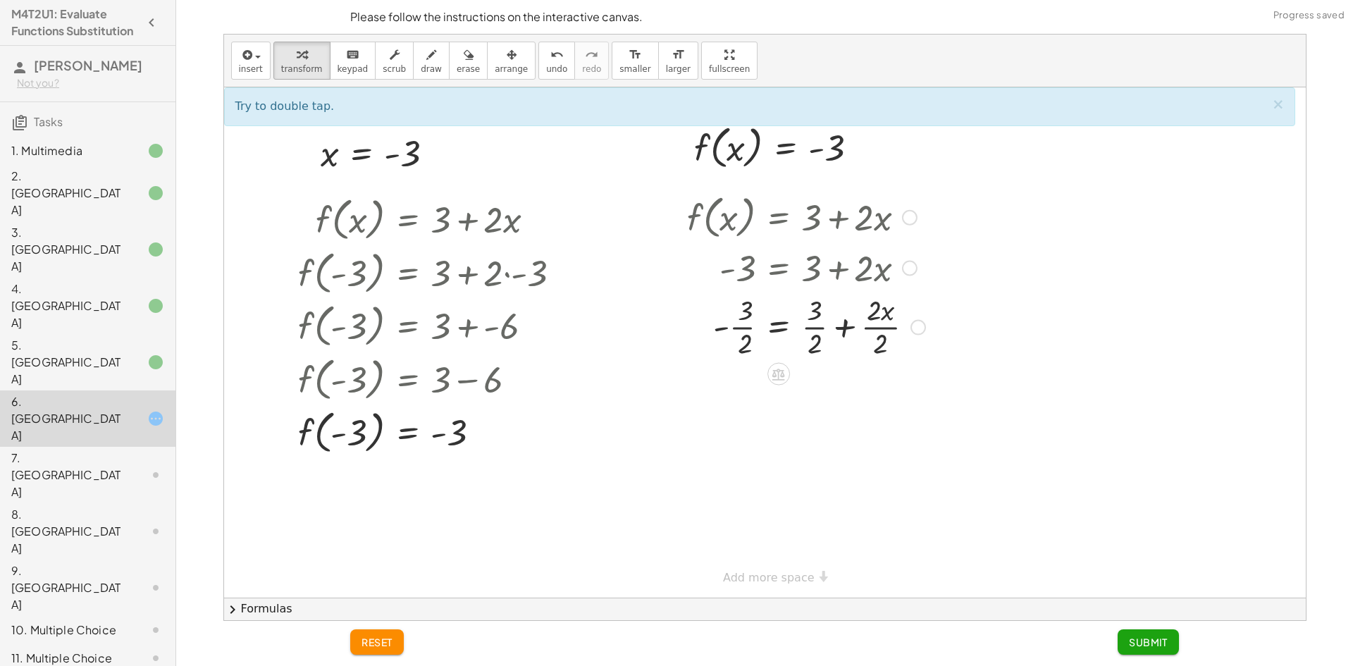
click at [809, 336] on div at bounding box center [806, 325] width 252 height 70
click at [822, 329] on div at bounding box center [806, 325] width 252 height 70
click at [821, 329] on div at bounding box center [806, 325] width 252 height 70
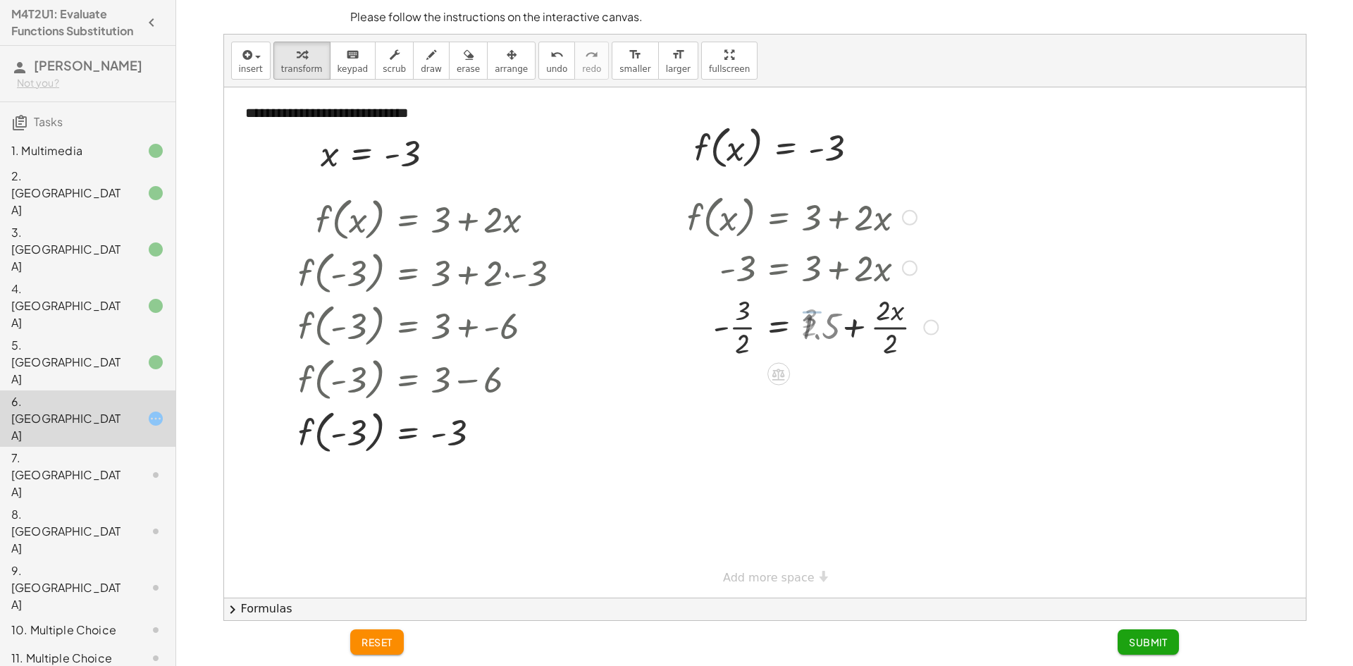
click at [820, 329] on div at bounding box center [812, 325] width 265 height 70
click at [868, 330] on div at bounding box center [812, 325] width 265 height 70
click at [882, 395] on div at bounding box center [812, 396] width 265 height 70
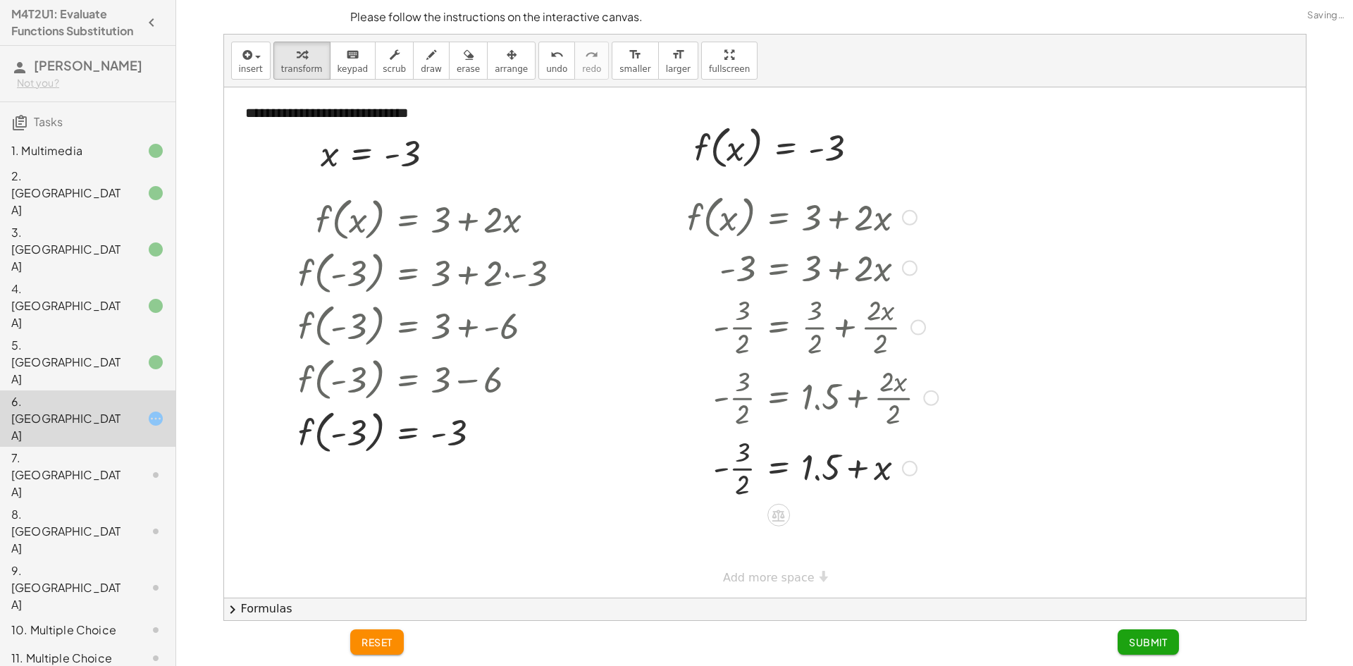
click at [806, 474] on div at bounding box center [812, 467] width 265 height 70
click at [736, 468] on div at bounding box center [812, 467] width 265 height 70
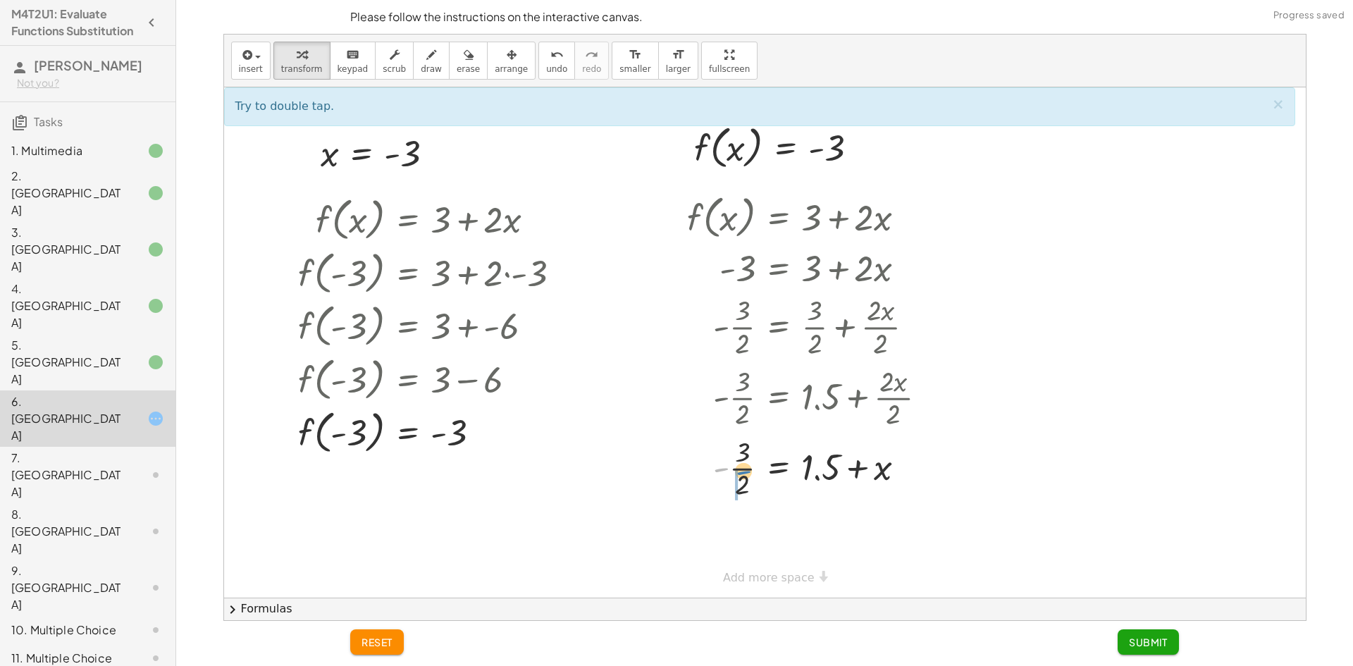
drag, startPoint x: 722, startPoint y: 467, endPoint x: 731, endPoint y: 471, distance: 9.8
click at [731, 471] on div at bounding box center [812, 467] width 265 height 70
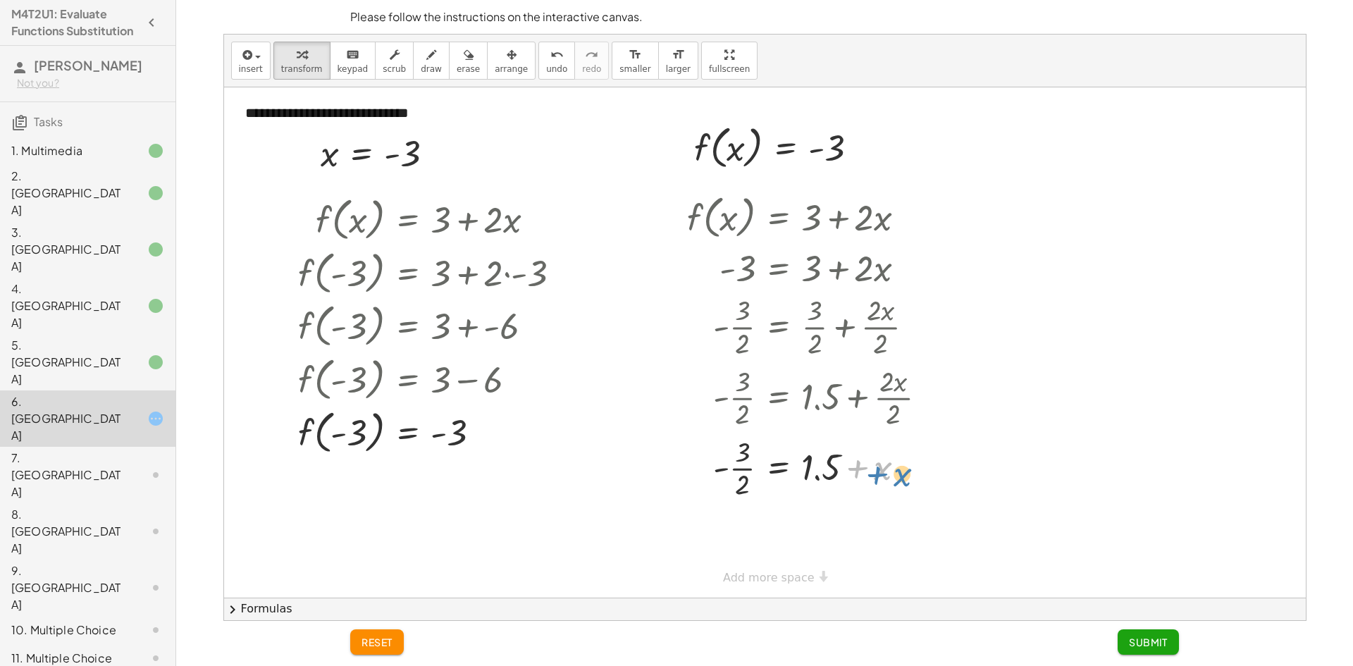
drag, startPoint x: 875, startPoint y: 471, endPoint x: 898, endPoint y: 477, distance: 24.8
click at [898, 477] on div at bounding box center [812, 467] width 265 height 70
drag, startPoint x: 731, startPoint y: 454, endPoint x: 724, endPoint y: 460, distance: 9.5
click at [724, 460] on div at bounding box center [812, 467] width 265 height 70
drag, startPoint x: 806, startPoint y: 469, endPoint x: 841, endPoint y: 472, distance: 34.7
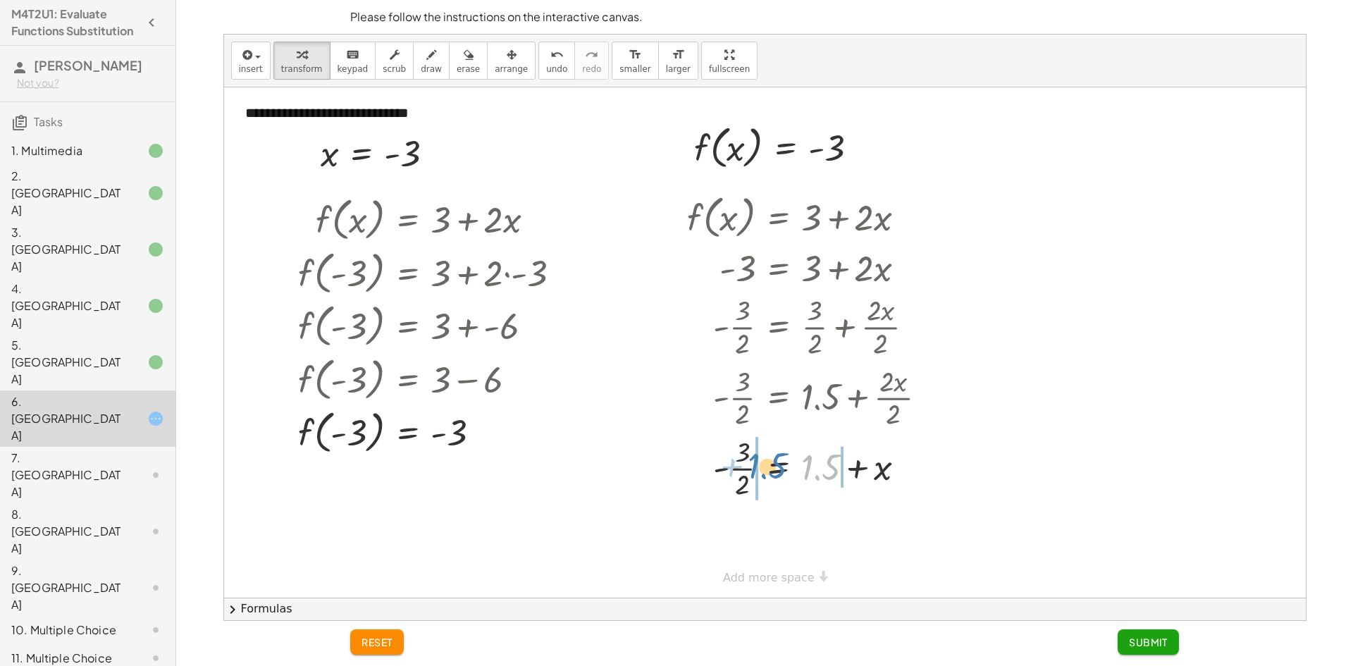
click at [841, 472] on div at bounding box center [812, 467] width 265 height 70
click at [550, 49] on icon "undo" at bounding box center [556, 55] width 13 height 17
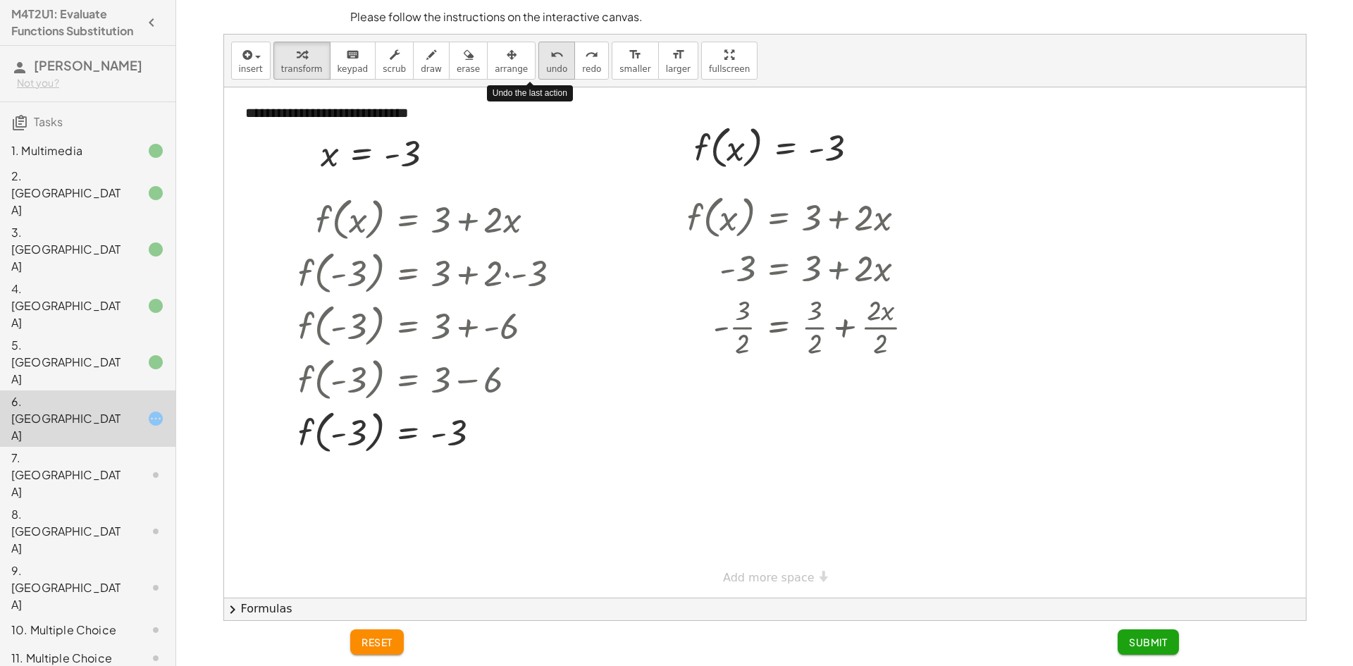
click at [550, 49] on icon "undo" at bounding box center [556, 55] width 13 height 17
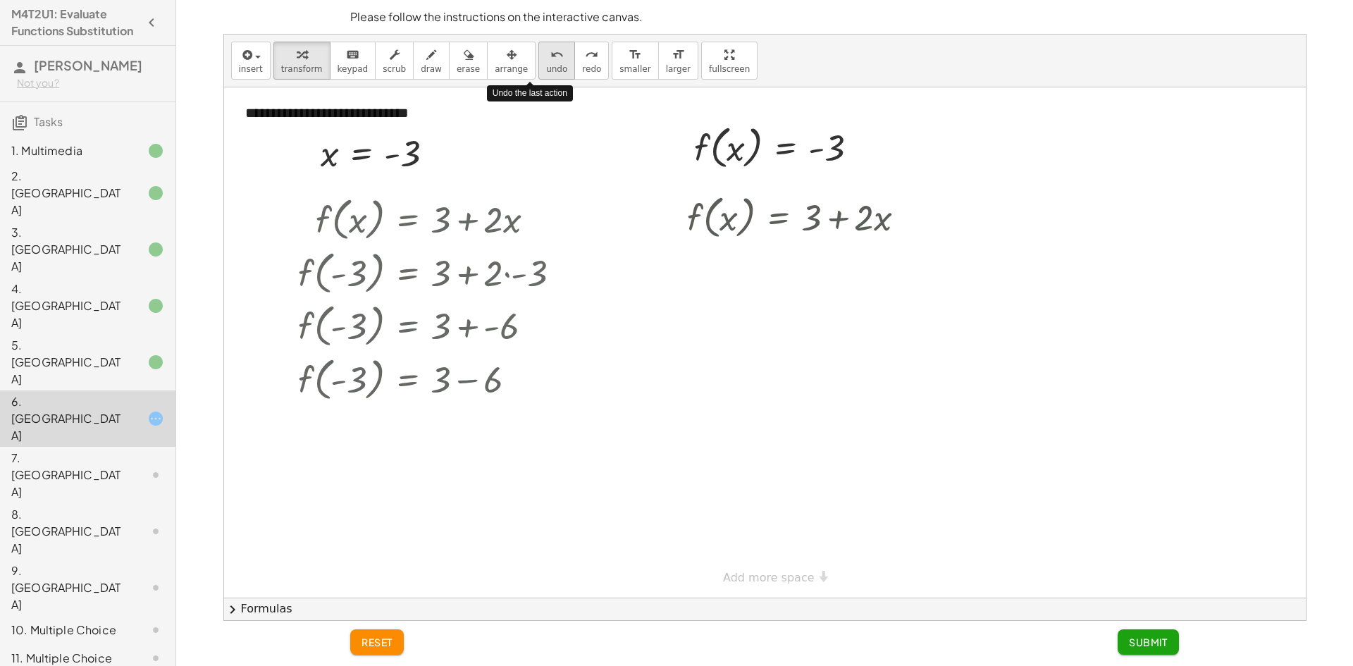
click at [550, 49] on icon "undo" at bounding box center [556, 55] width 13 height 17
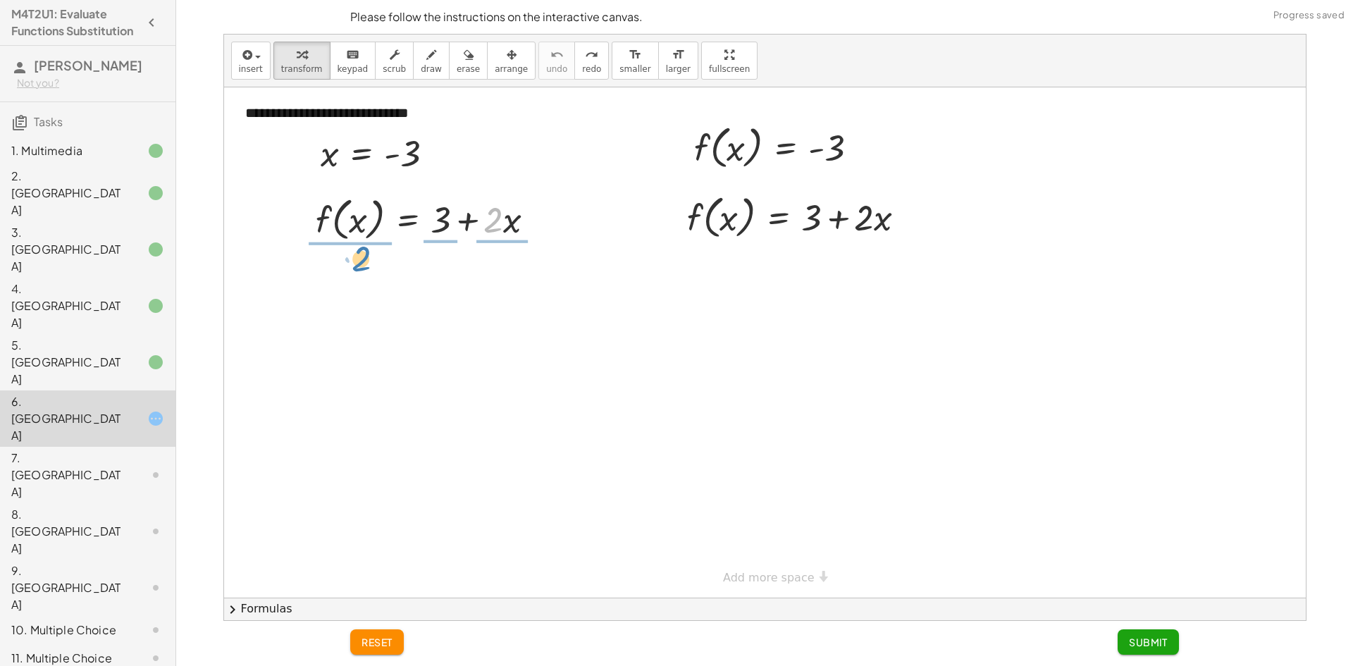
drag, startPoint x: 496, startPoint y: 230, endPoint x: 364, endPoint y: 268, distance: 137.8
click at [364, 268] on div "**********" at bounding box center [765, 342] width 1082 height 510
click at [366, 227] on div at bounding box center [438, 218] width 247 height 75
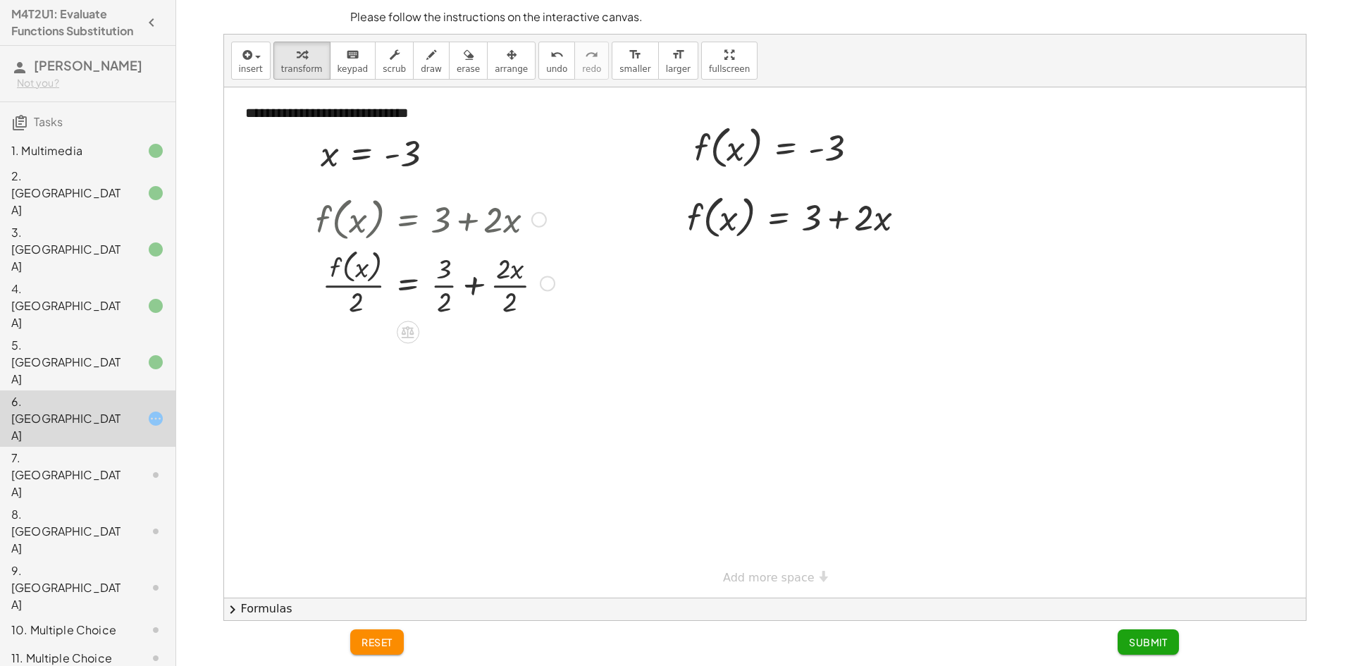
click at [366, 274] on div at bounding box center [435, 282] width 252 height 75
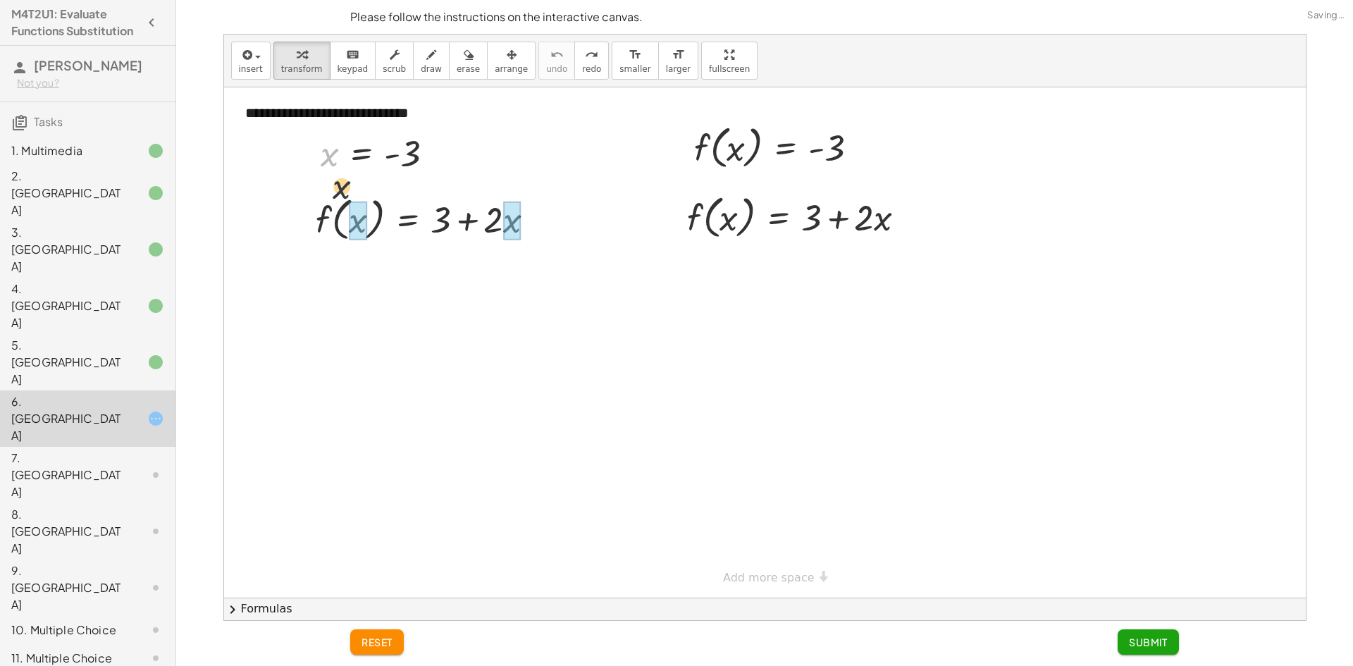
drag, startPoint x: 333, startPoint y: 156, endPoint x: 361, endPoint y: 217, distance: 66.5
click at [529, 225] on div at bounding box center [435, 219] width 288 height 54
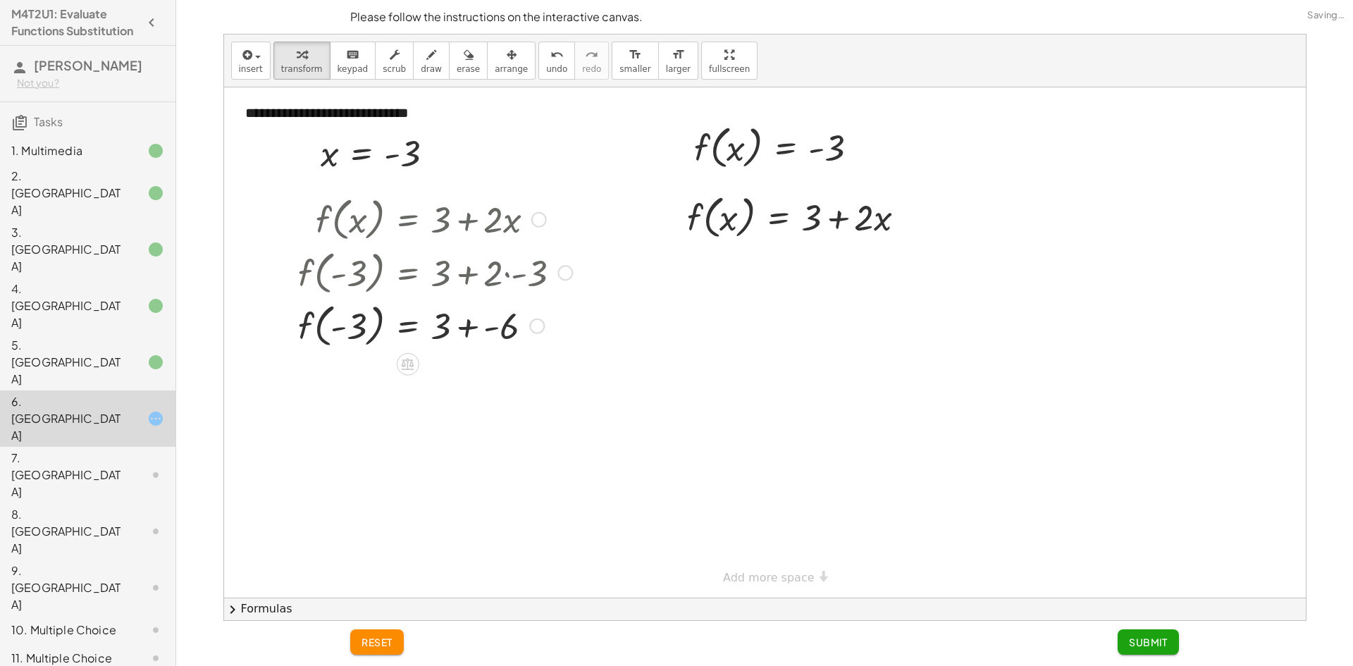
click at [364, 319] on div at bounding box center [435, 325] width 288 height 54
click at [346, 330] on div at bounding box center [435, 325] width 288 height 54
click at [507, 332] on div at bounding box center [435, 325] width 288 height 54
click at [0, 0] on div "f ( , x ) = + 3 + · 2 · x f ( , - 3 ) = + 3 + · 2 · - 3 f ( , - 3 ) = + 3 + - 6…" at bounding box center [0, 0] width 0 height 0
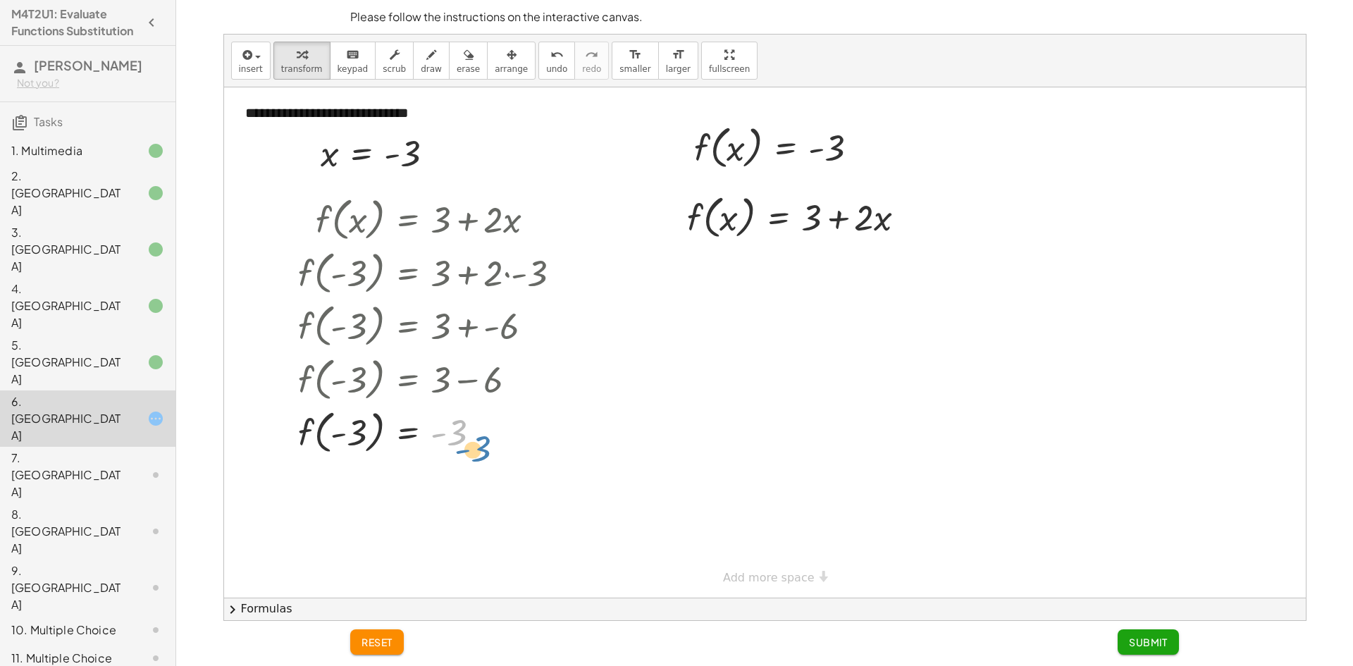
drag, startPoint x: 452, startPoint y: 439, endPoint x: 481, endPoint y: 445, distance: 28.9
click at [481, 451] on div at bounding box center [435, 431] width 288 height 54
click at [538, 62] on button "undo undo" at bounding box center [556, 61] width 37 height 38
drag, startPoint x: 488, startPoint y: 386, endPoint x: 512, endPoint y: 380, distance: 25.5
click at [511, 382] on div at bounding box center [453, 379] width 325 height 54
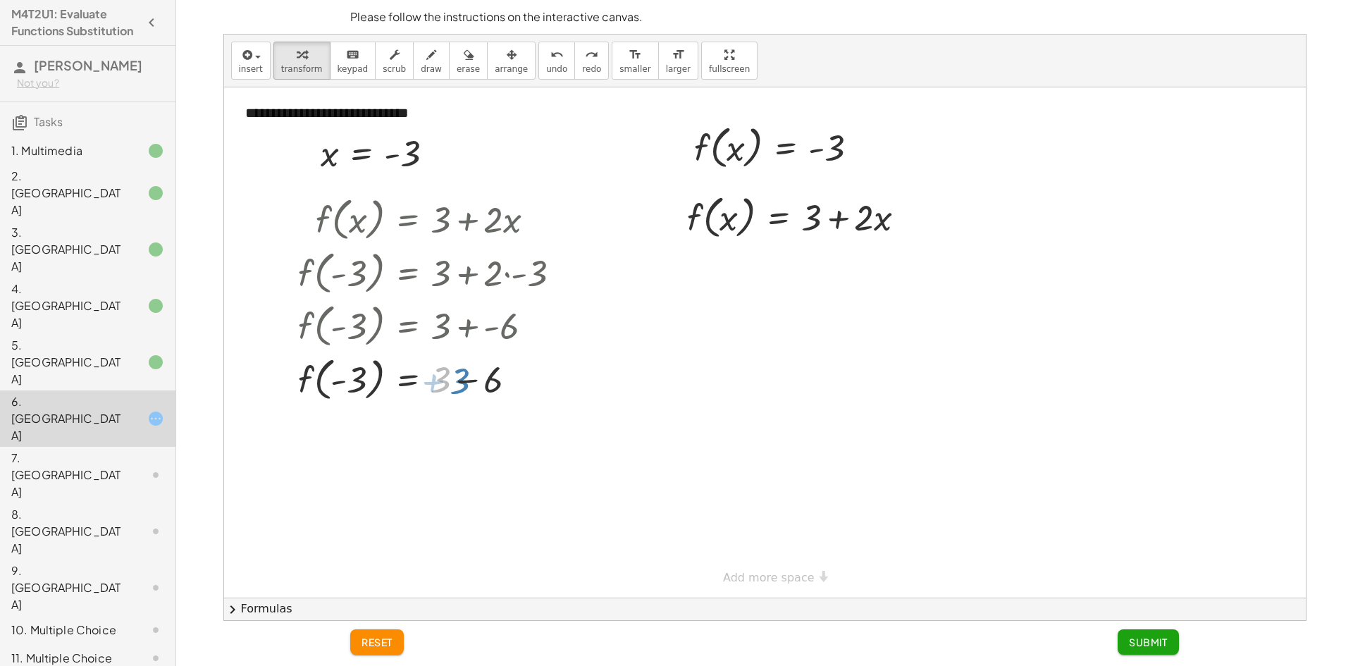
drag, startPoint x: 438, startPoint y: 397, endPoint x: 460, endPoint y: 385, distance: 25.2
click at [460, 385] on div at bounding box center [453, 379] width 325 height 54
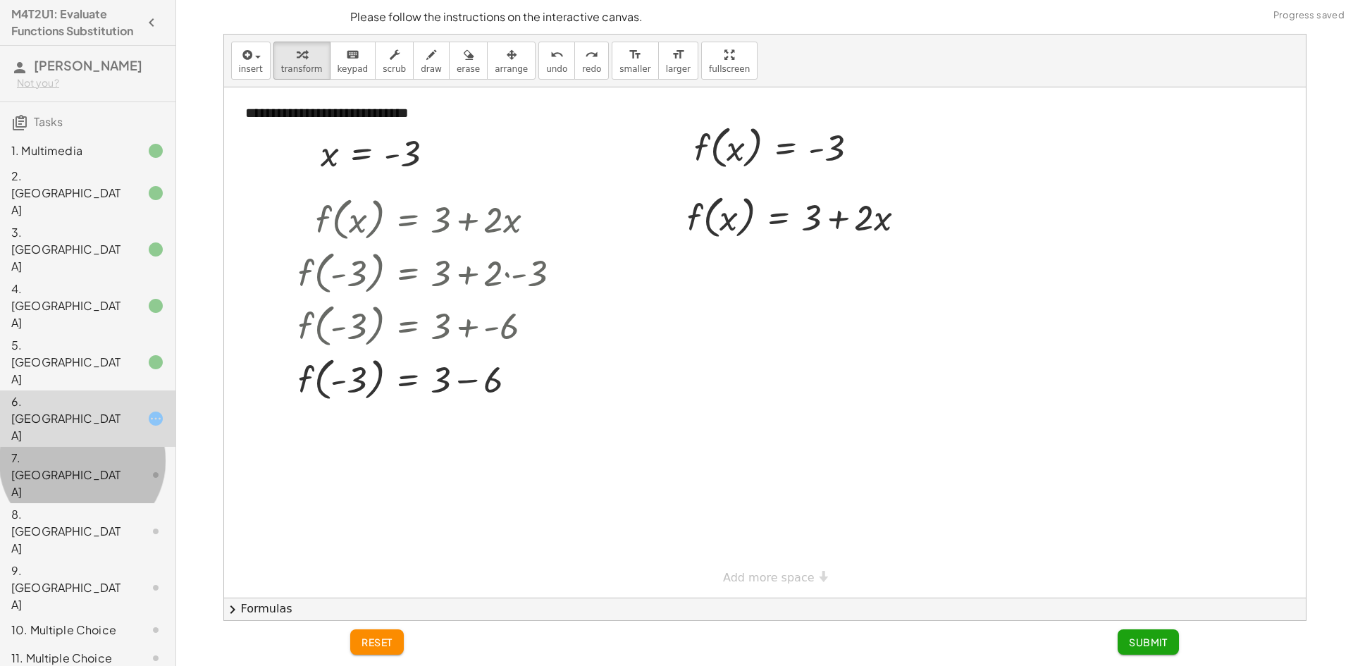
click at [128, 560] on div "7. [GEOGRAPHIC_DATA]" at bounding box center [87, 588] width 175 height 56
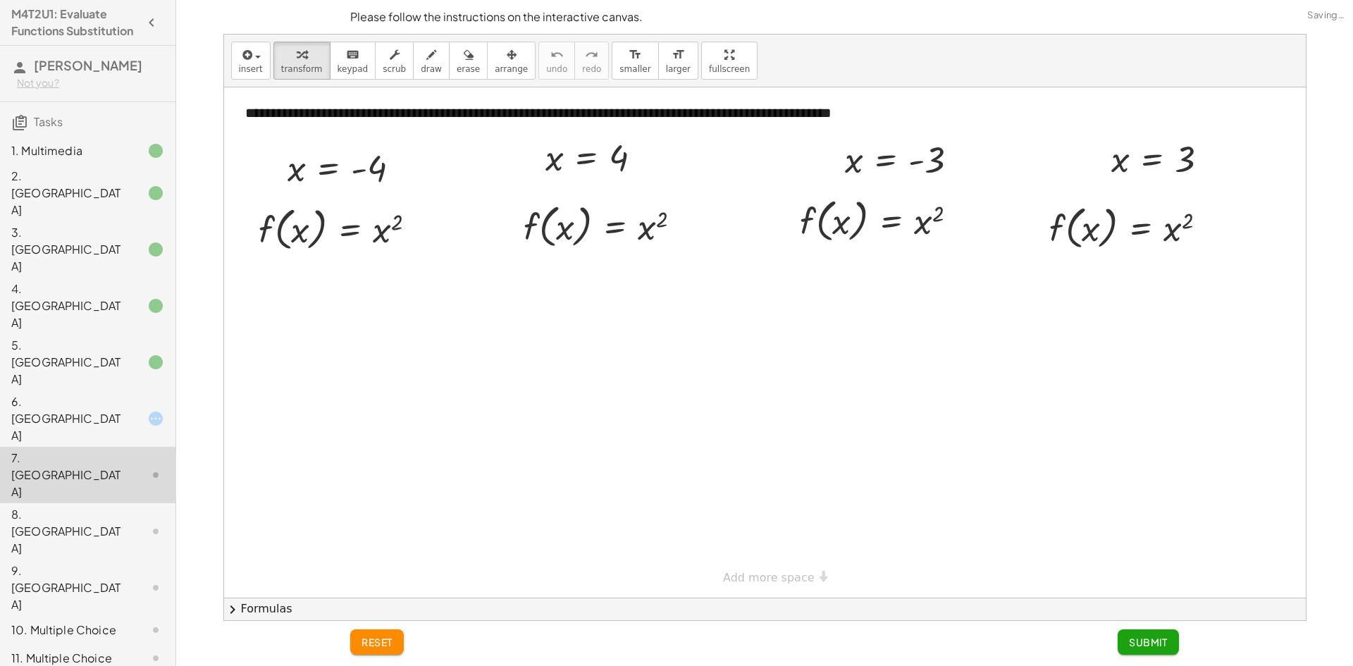
click at [125, 622] on div at bounding box center [144, 630] width 39 height 17
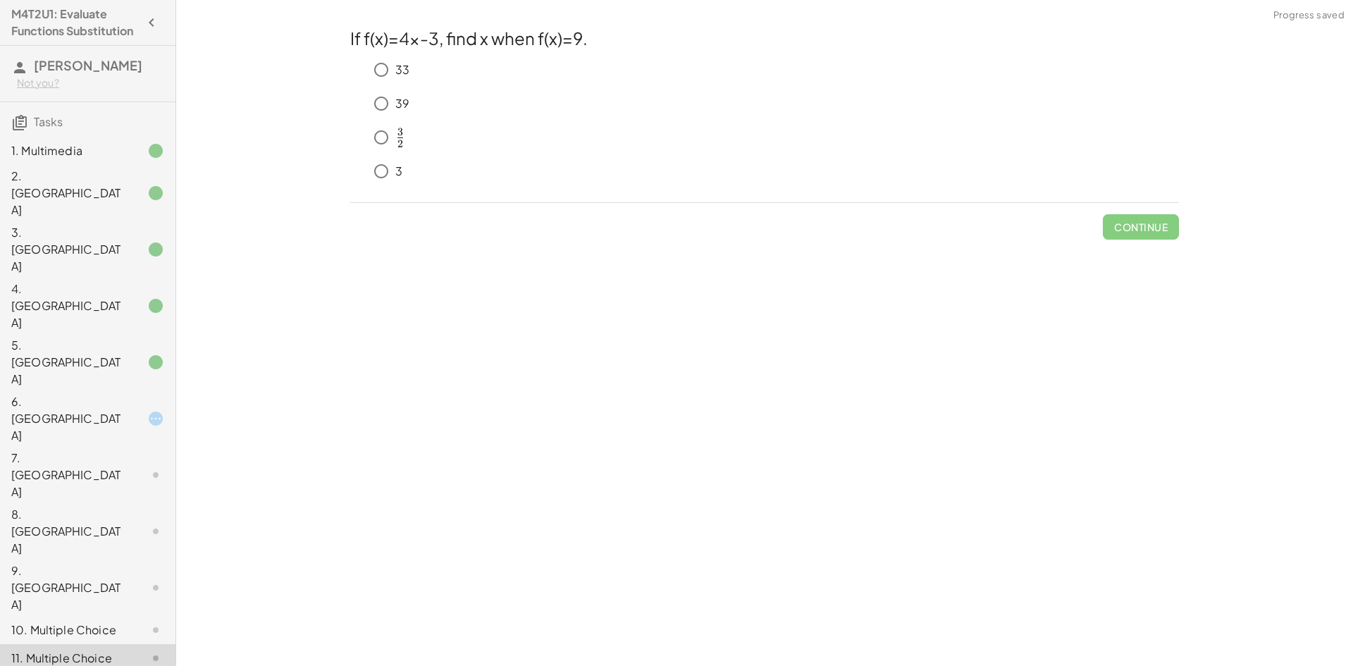
click at [112, 616] on div "8. [GEOGRAPHIC_DATA]" at bounding box center [87, 630] width 175 height 28
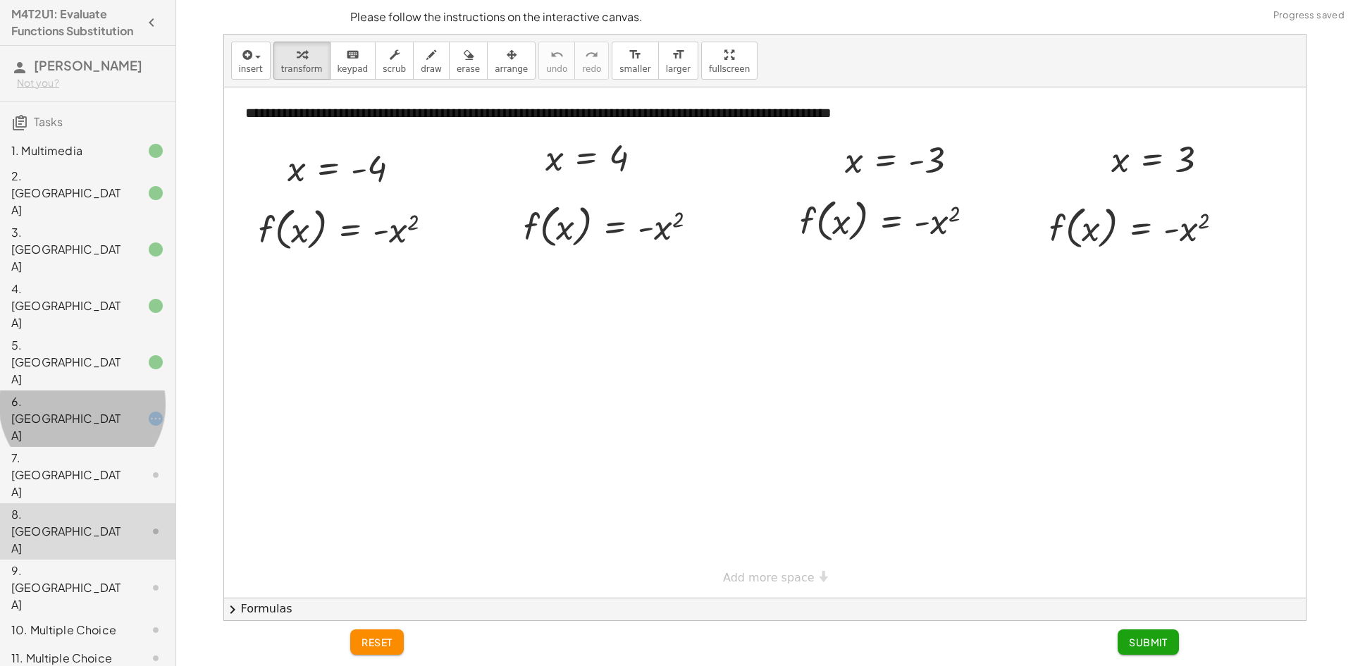
click at [125, 410] on div at bounding box center [144, 418] width 39 height 17
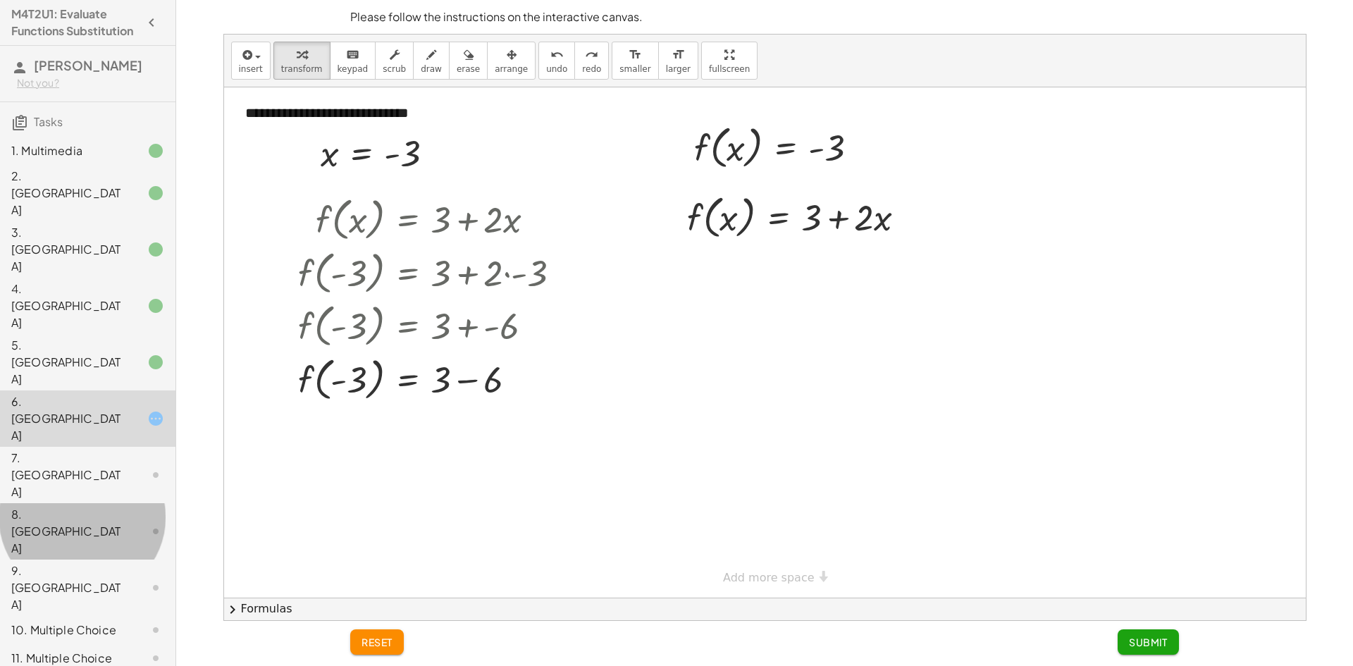
click at [54, 506] on div "8. [GEOGRAPHIC_DATA]" at bounding box center [67, 531] width 113 height 51
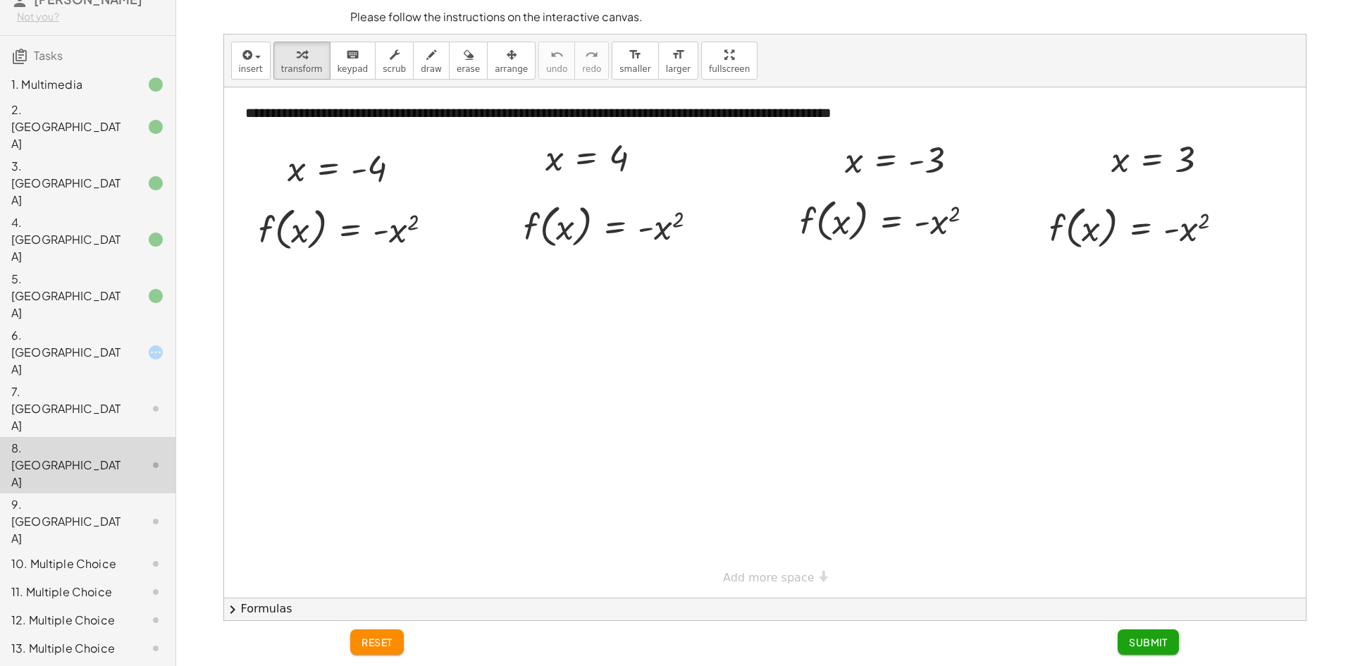
scroll to position [266, 0]
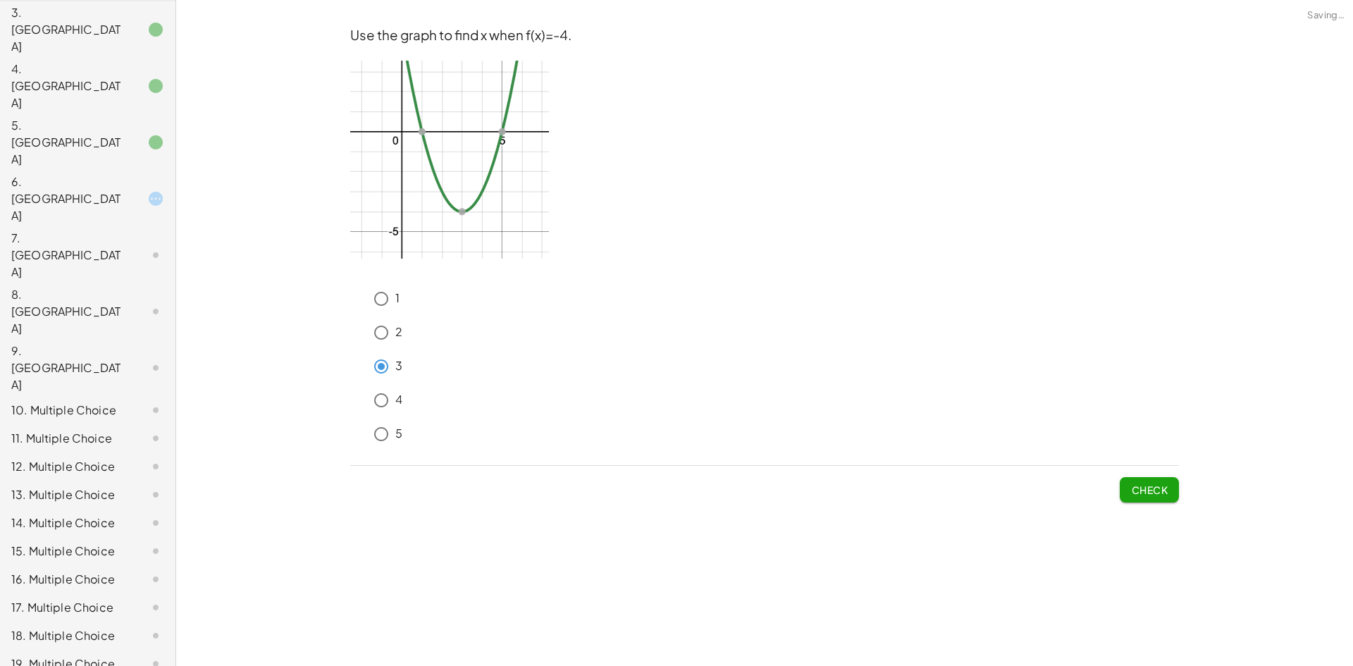
scroll to position [195, 0]
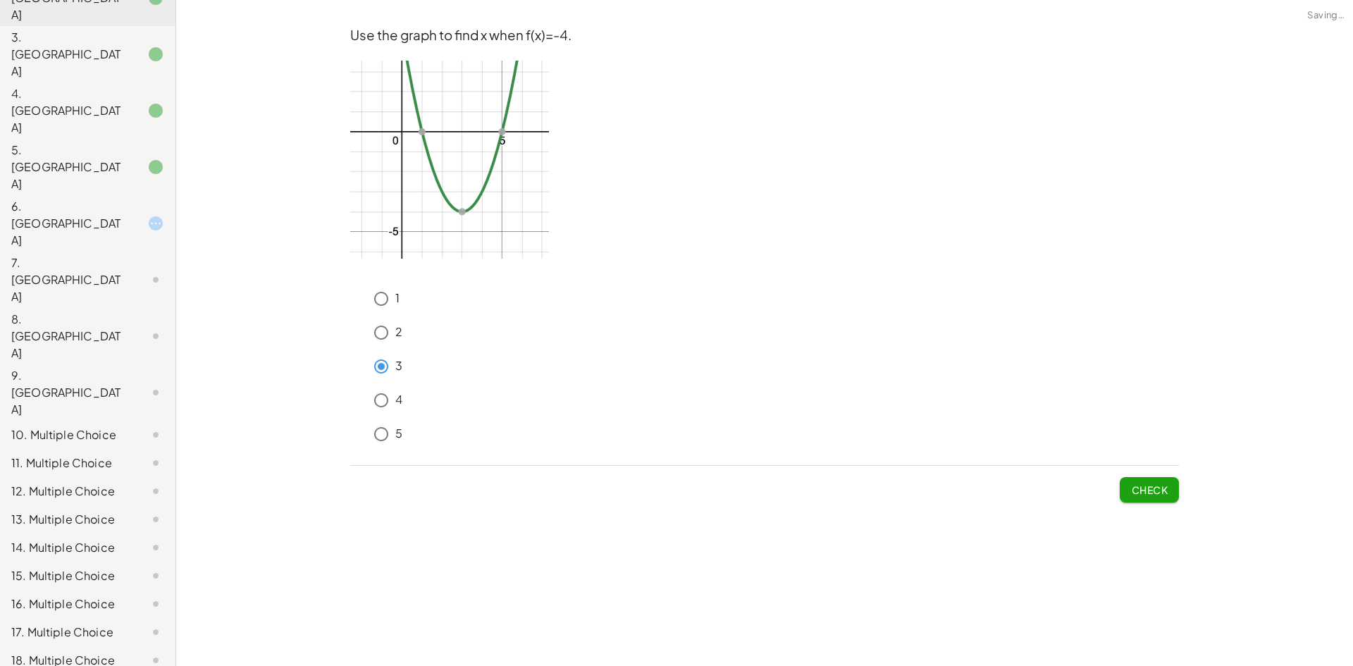
click at [148, 215] on icon at bounding box center [155, 223] width 17 height 17
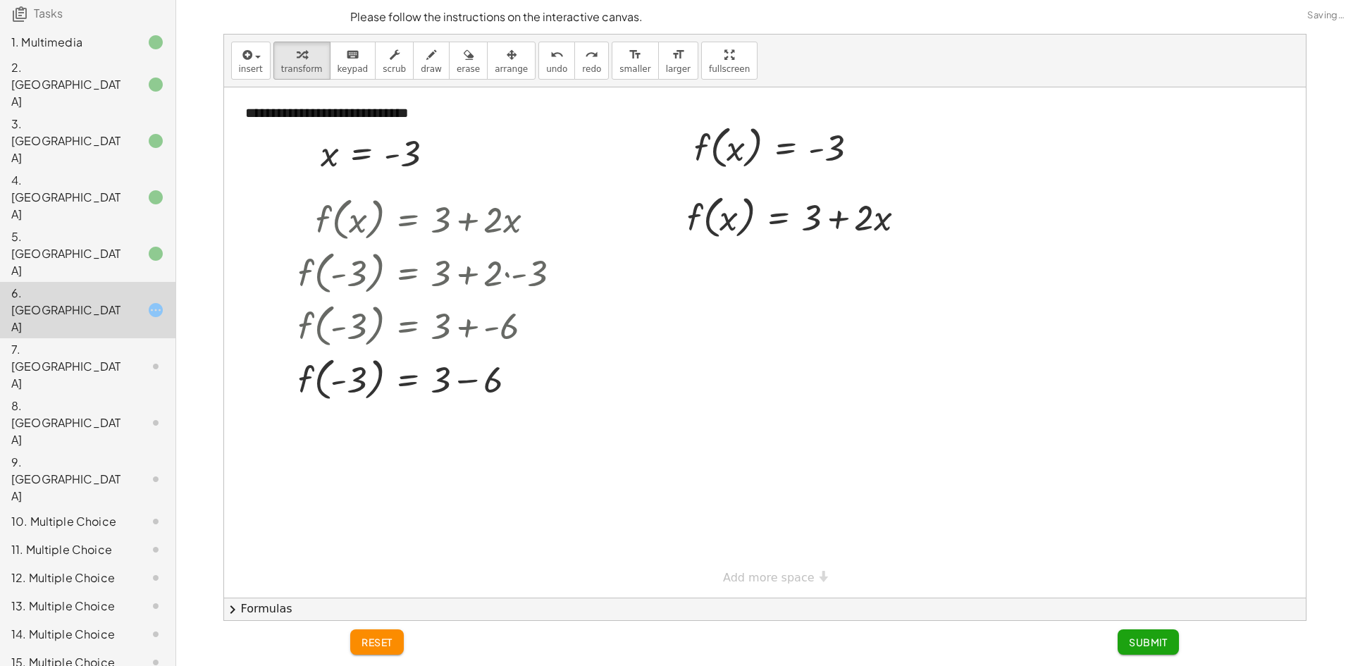
scroll to position [0, 0]
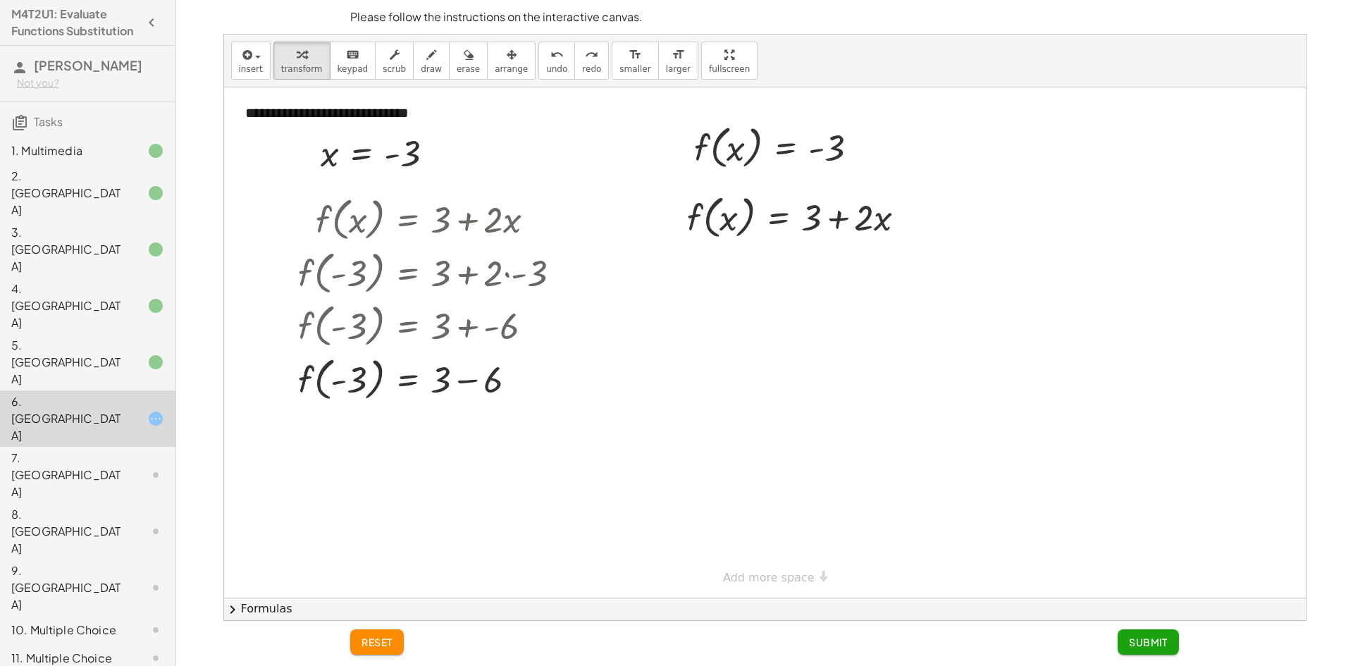
click at [102, 450] on div "7. [GEOGRAPHIC_DATA]" at bounding box center [67, 475] width 113 height 51
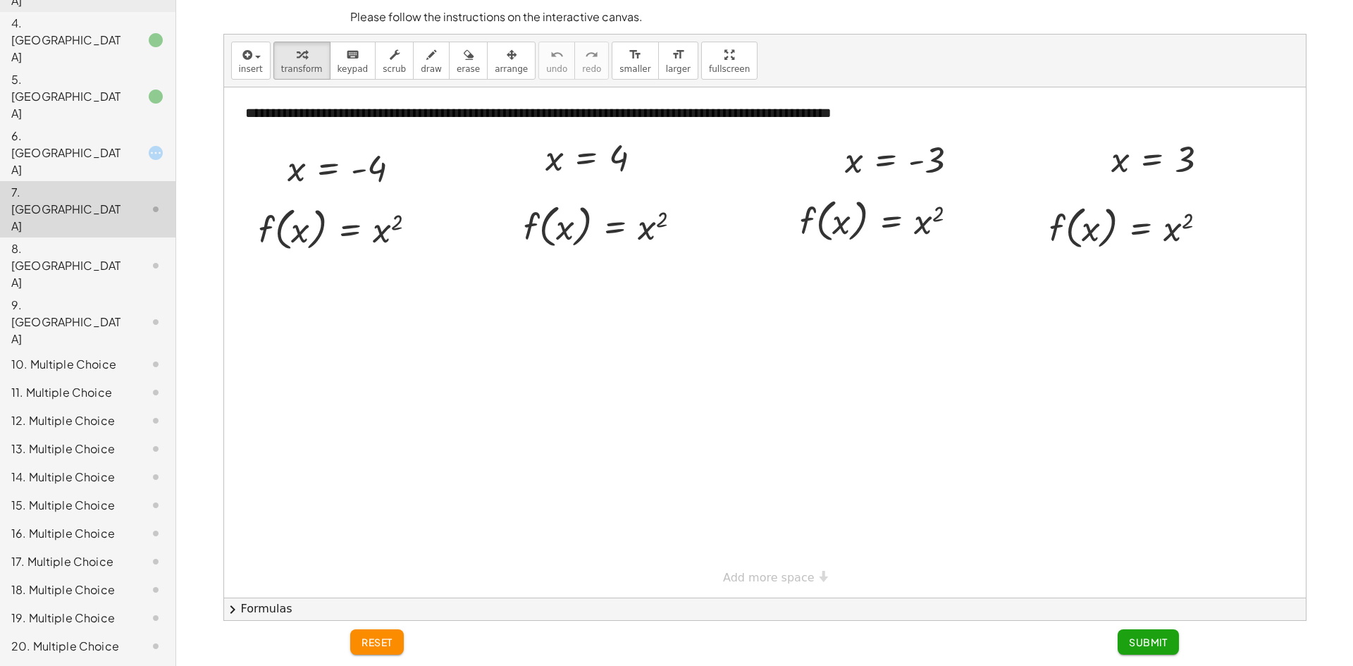
scroll to position [125, 0]
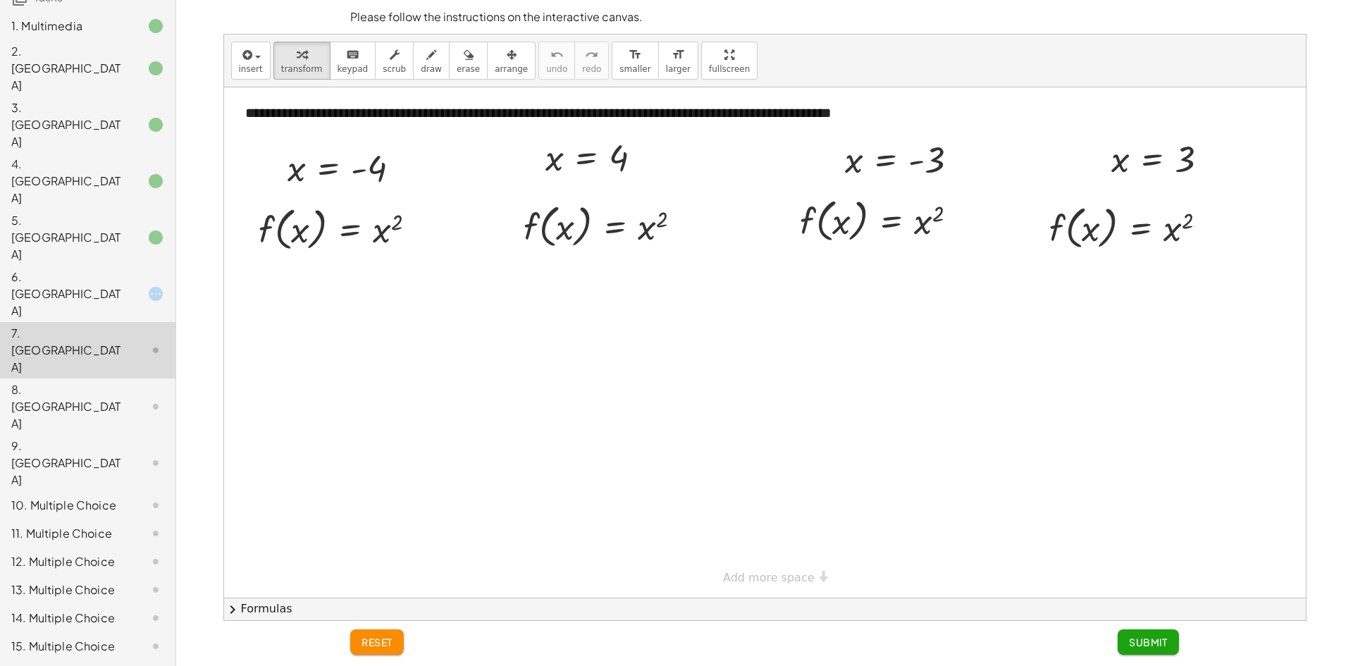
click at [125, 285] on div at bounding box center [144, 293] width 39 height 17
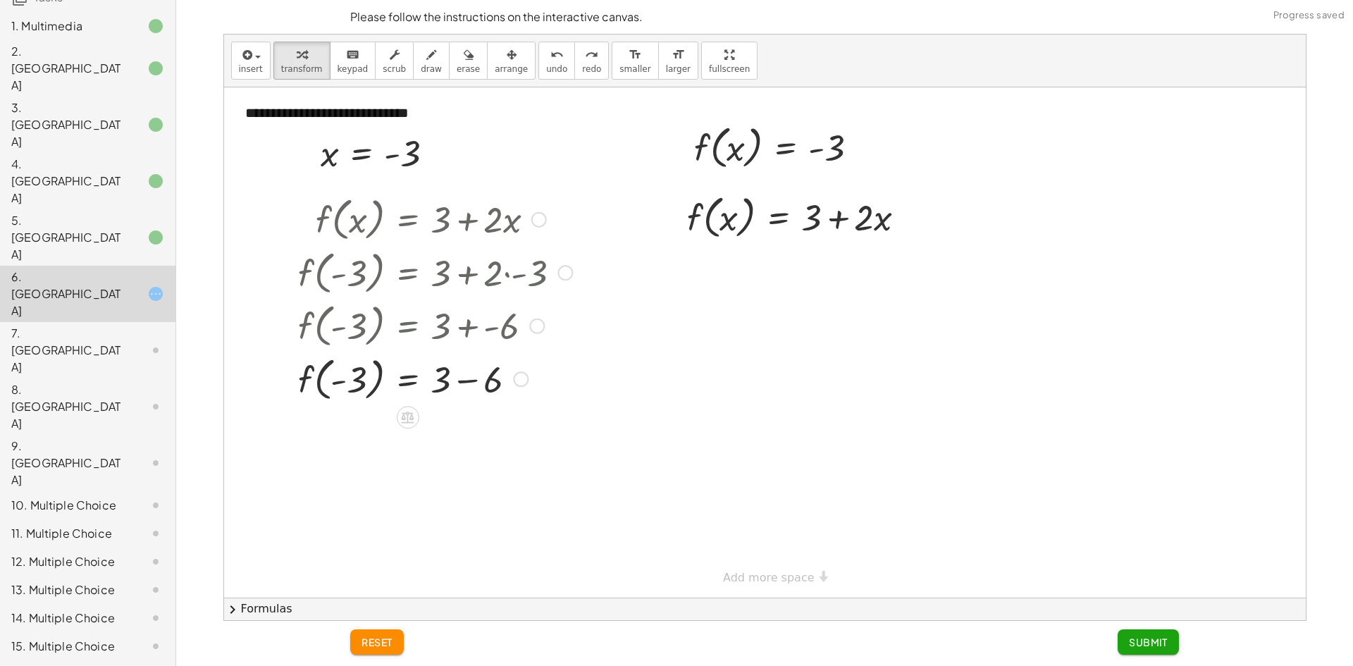
click at [357, 385] on div at bounding box center [453, 379] width 325 height 54
click at [472, 377] on div at bounding box center [453, 379] width 325 height 54
drag, startPoint x: 439, startPoint y: 451, endPoint x: 364, endPoint y: 414, distance: 83.2
click at [364, 414] on div at bounding box center [435, 431] width 288 height 54
click at [538, 68] on button "undo undo" at bounding box center [556, 61] width 37 height 38
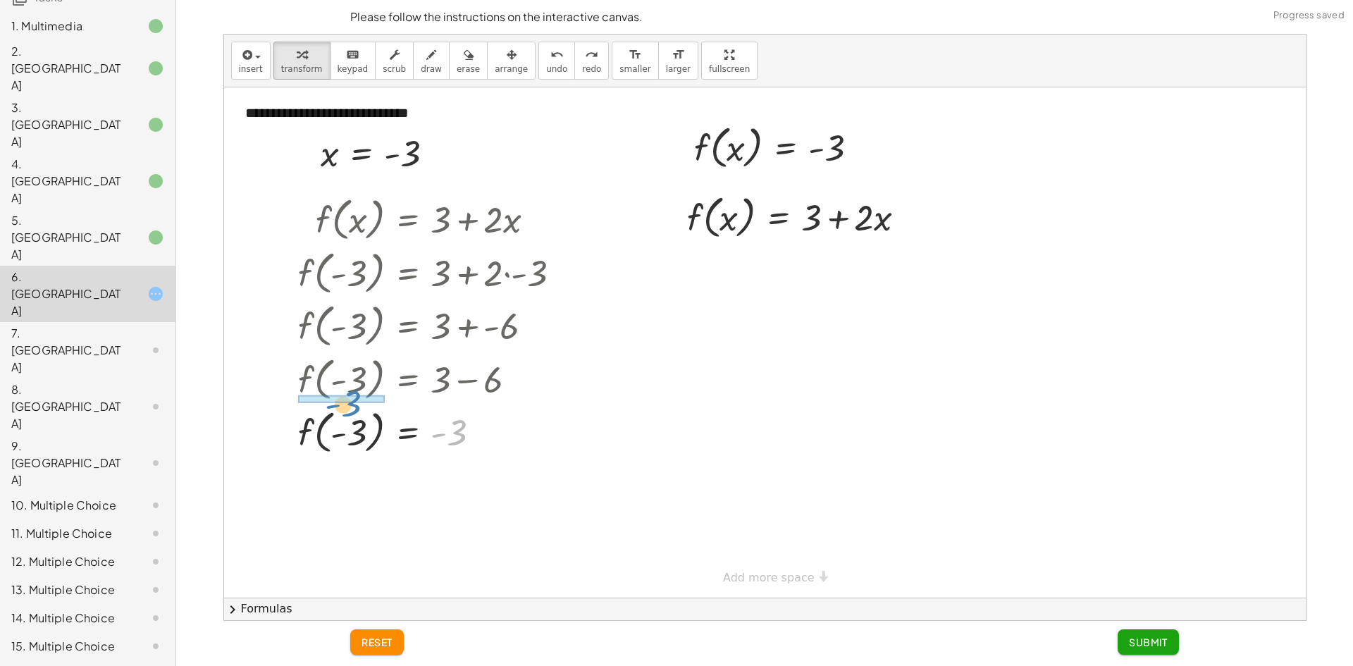
drag, startPoint x: 452, startPoint y: 449, endPoint x: 357, endPoint y: 411, distance: 102.5
click at [357, 411] on div at bounding box center [435, 431] width 288 height 54
